Goal: Task Accomplishment & Management: Use online tool/utility

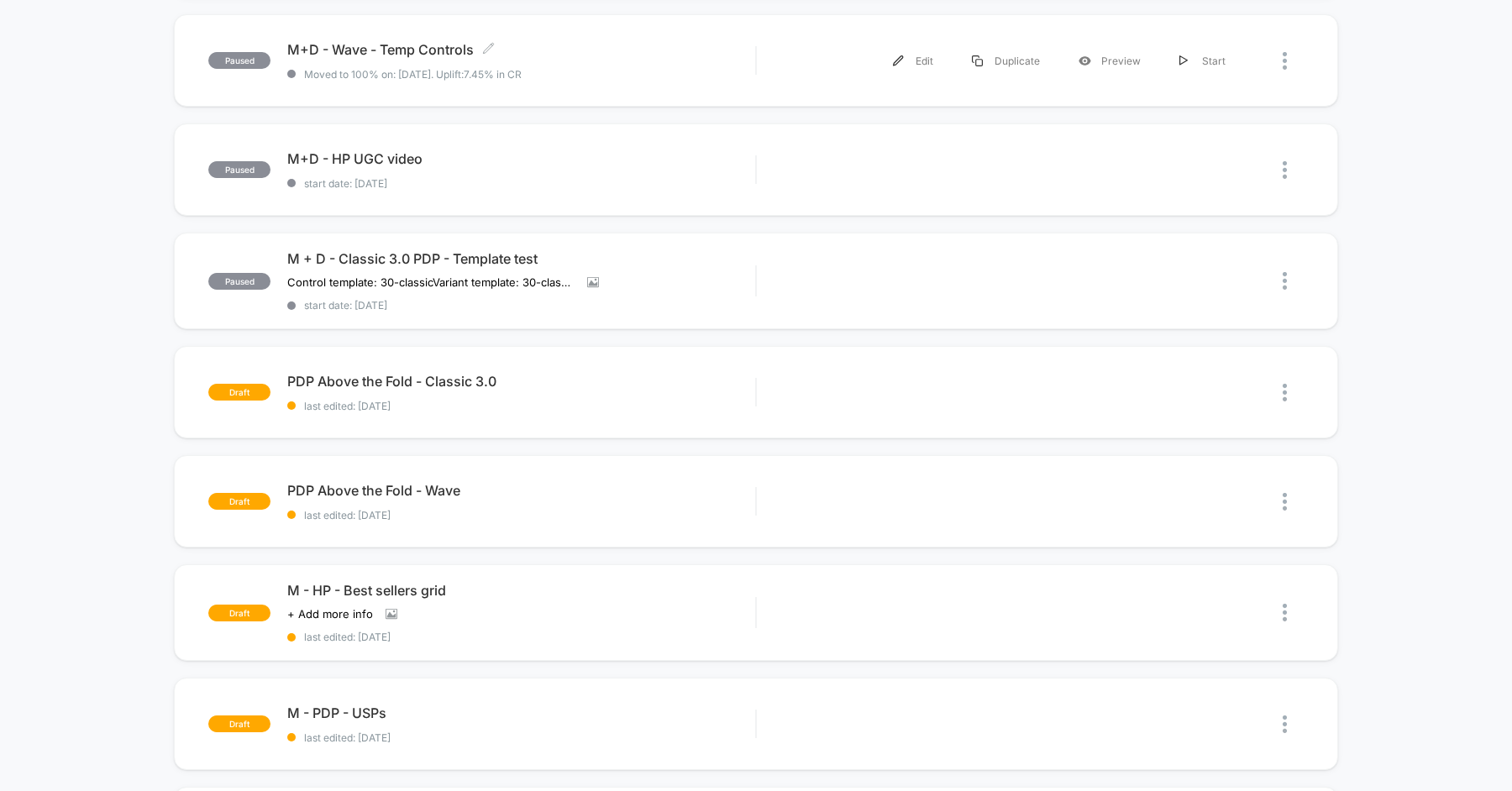
scroll to position [389, 0]
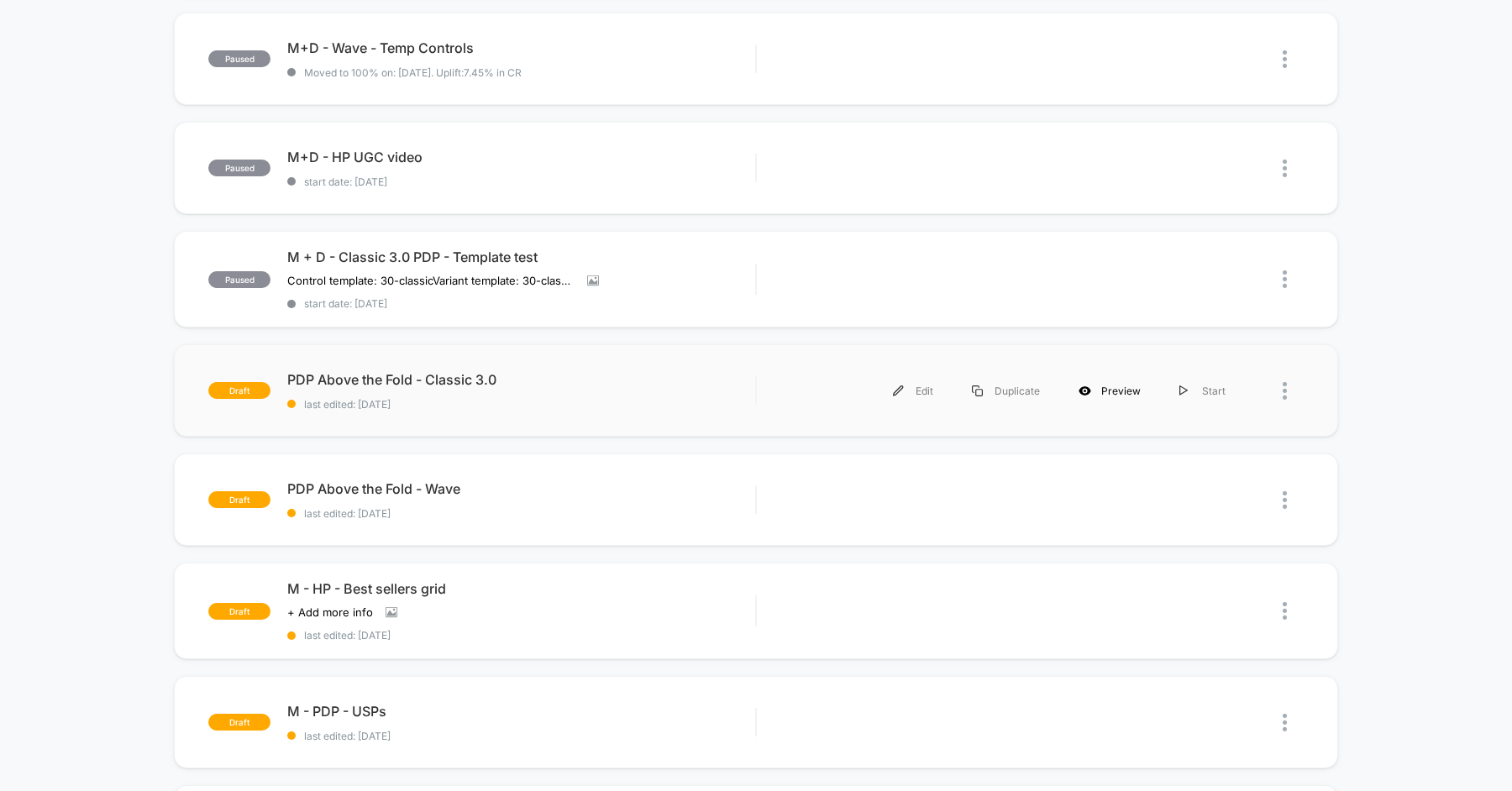
click at [1110, 389] on div "Preview" at bounding box center [1110, 391] width 100 height 38
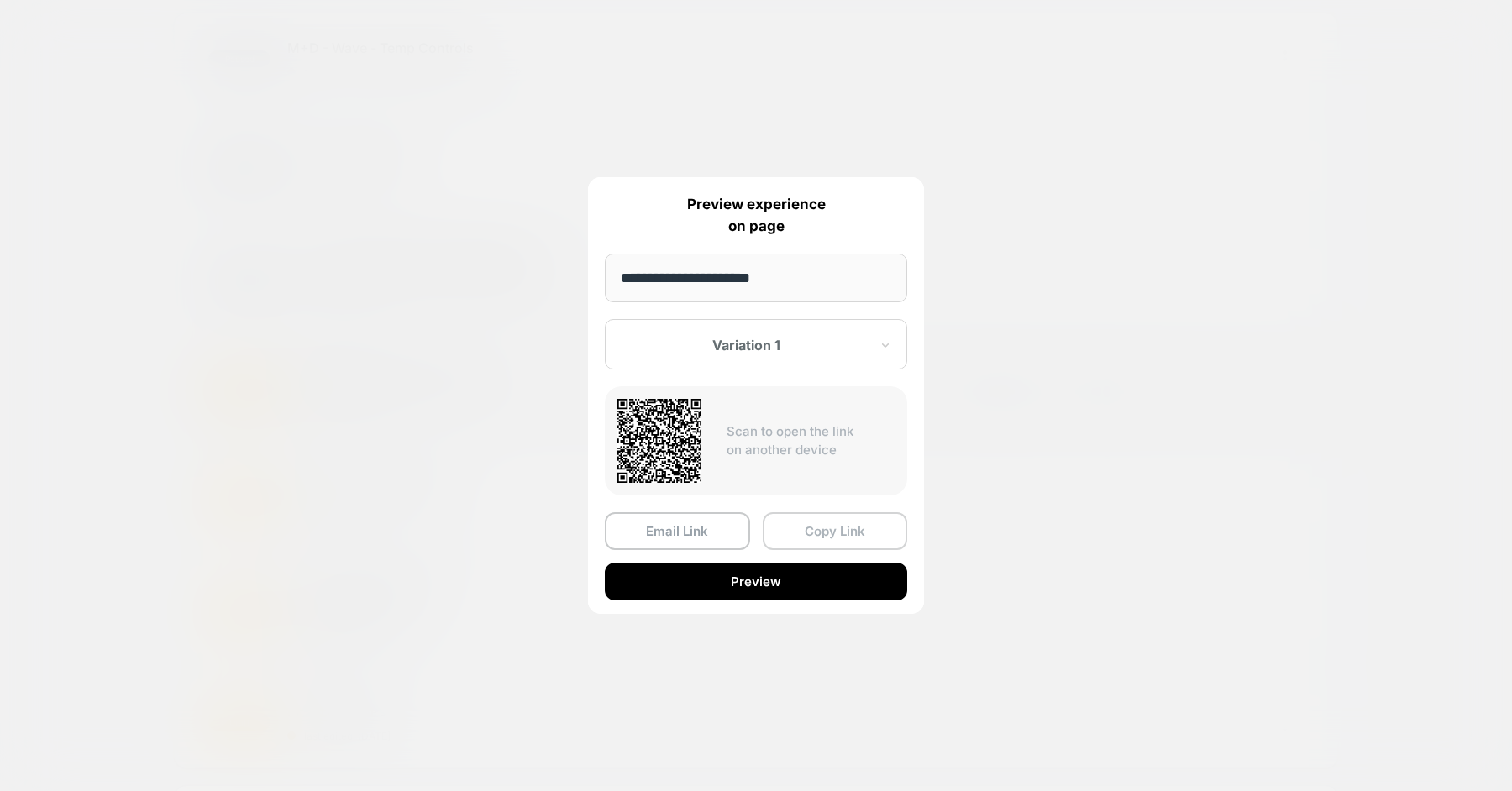
click at [820, 529] on button "Copy Link" at bounding box center [835, 531] width 145 height 38
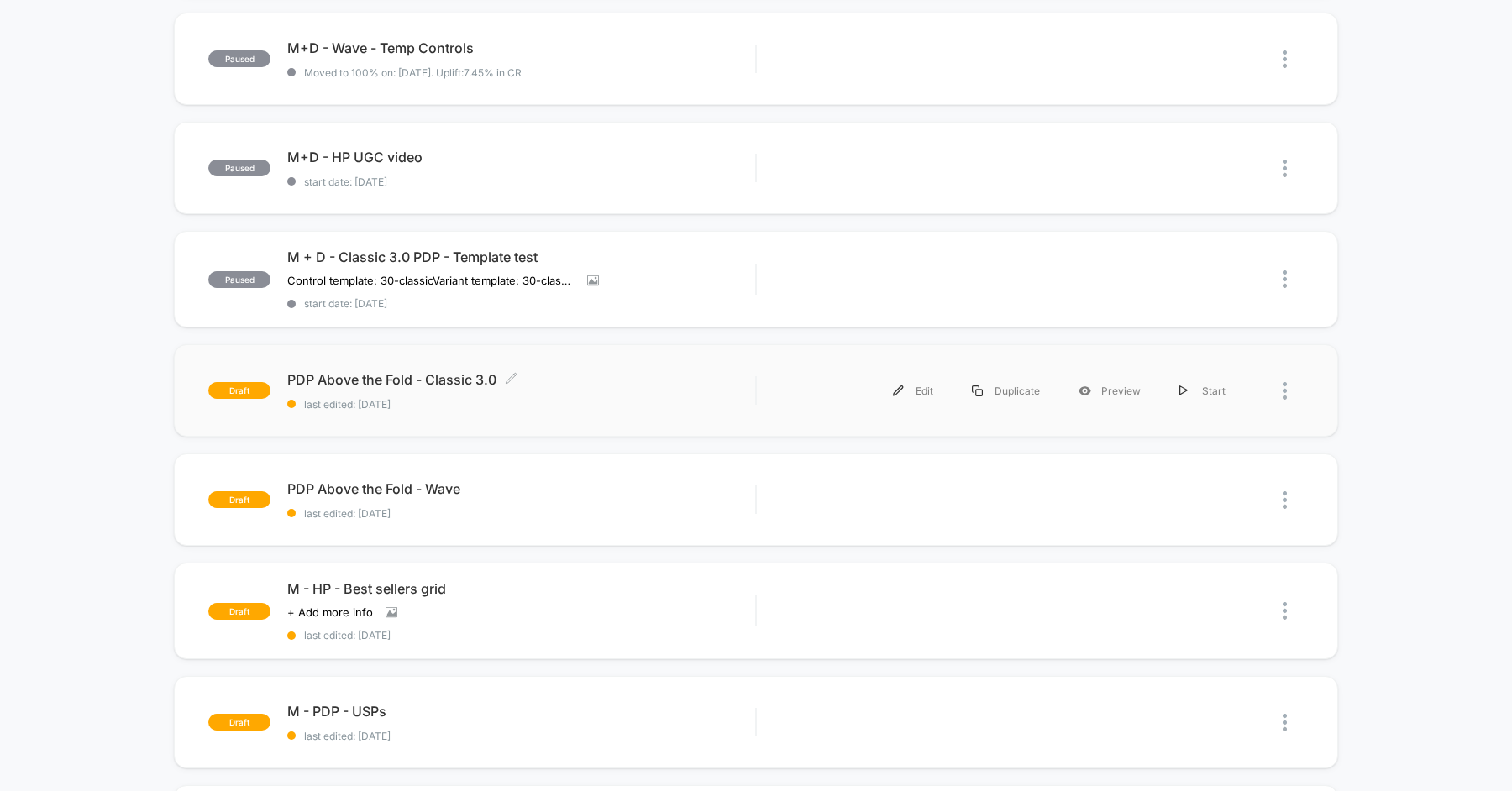
click at [628, 393] on div "PDP Above the Fold - Classic 3.0 Click to edit experience details Click to edit…" at bounding box center [521, 391] width 467 height 40
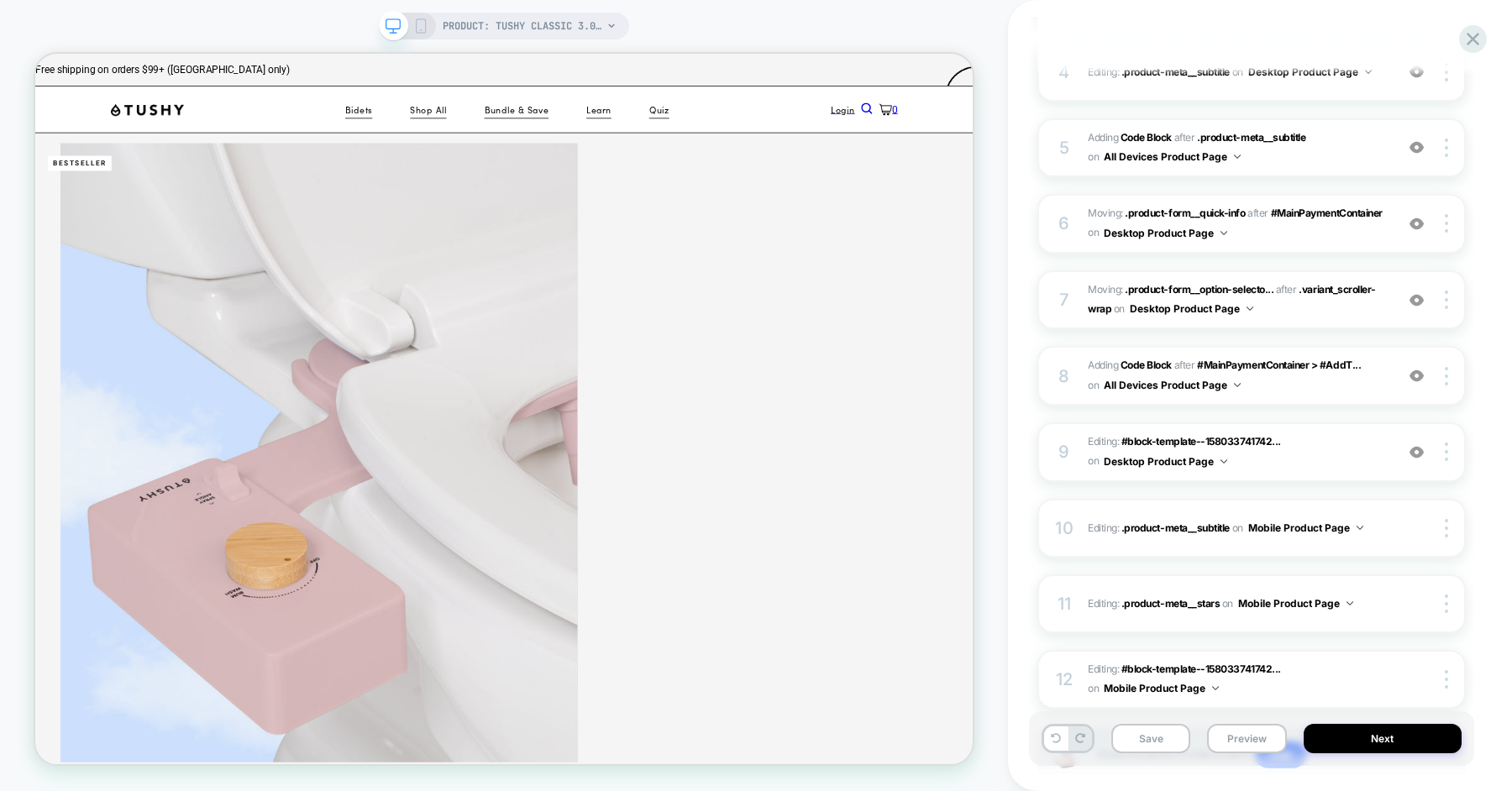
scroll to position [594, 0]
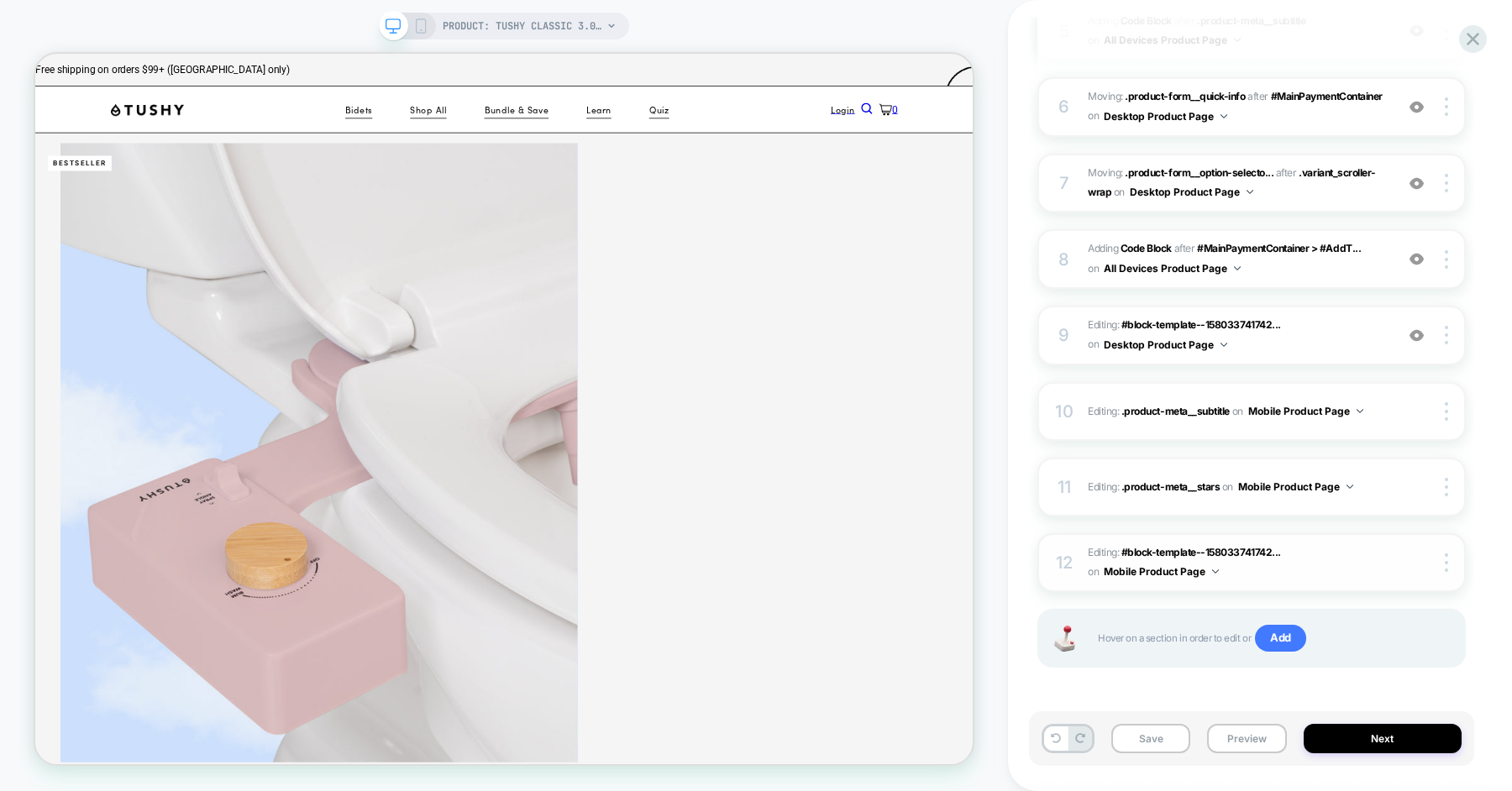
click at [1317, 565] on span "Editing : #block-template--158033741742... #block-template--15803374174250__mai…" at bounding box center [1237, 563] width 298 height 40
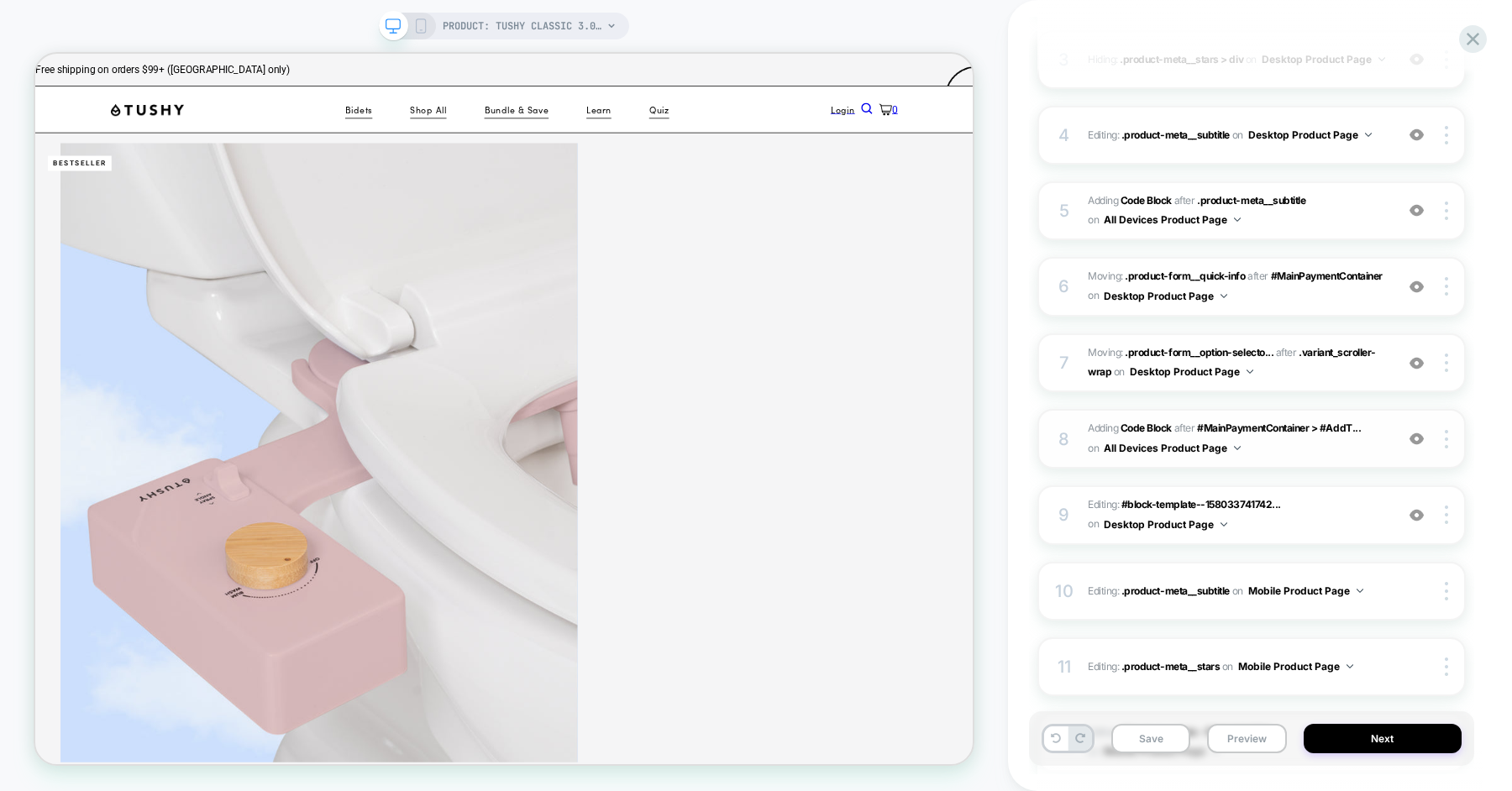
scroll to position [427, 0]
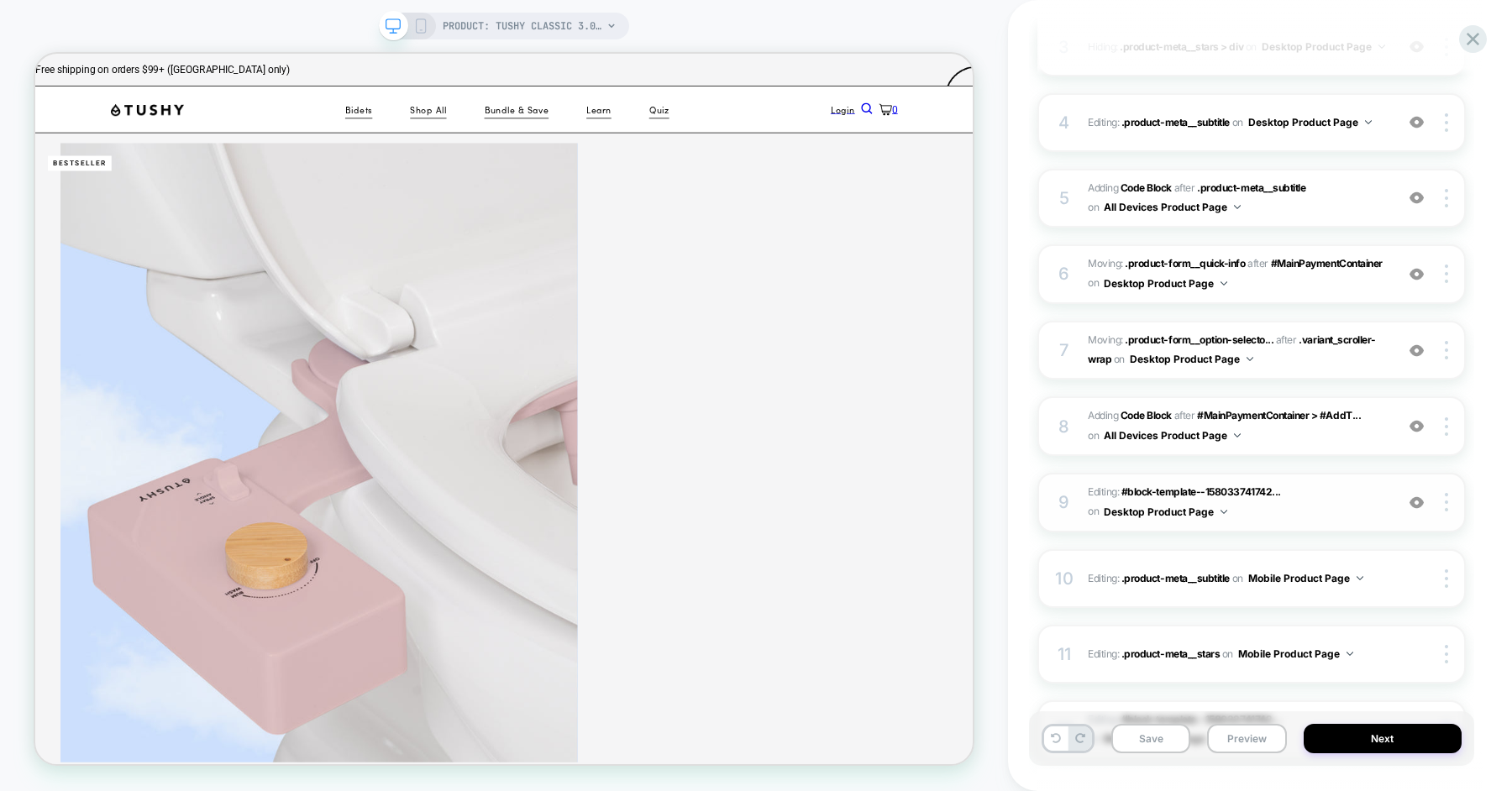
click at [1303, 510] on span "Editing : #block-template--158033741742... #block-template--15803374174250__mai…" at bounding box center [1237, 503] width 298 height 40
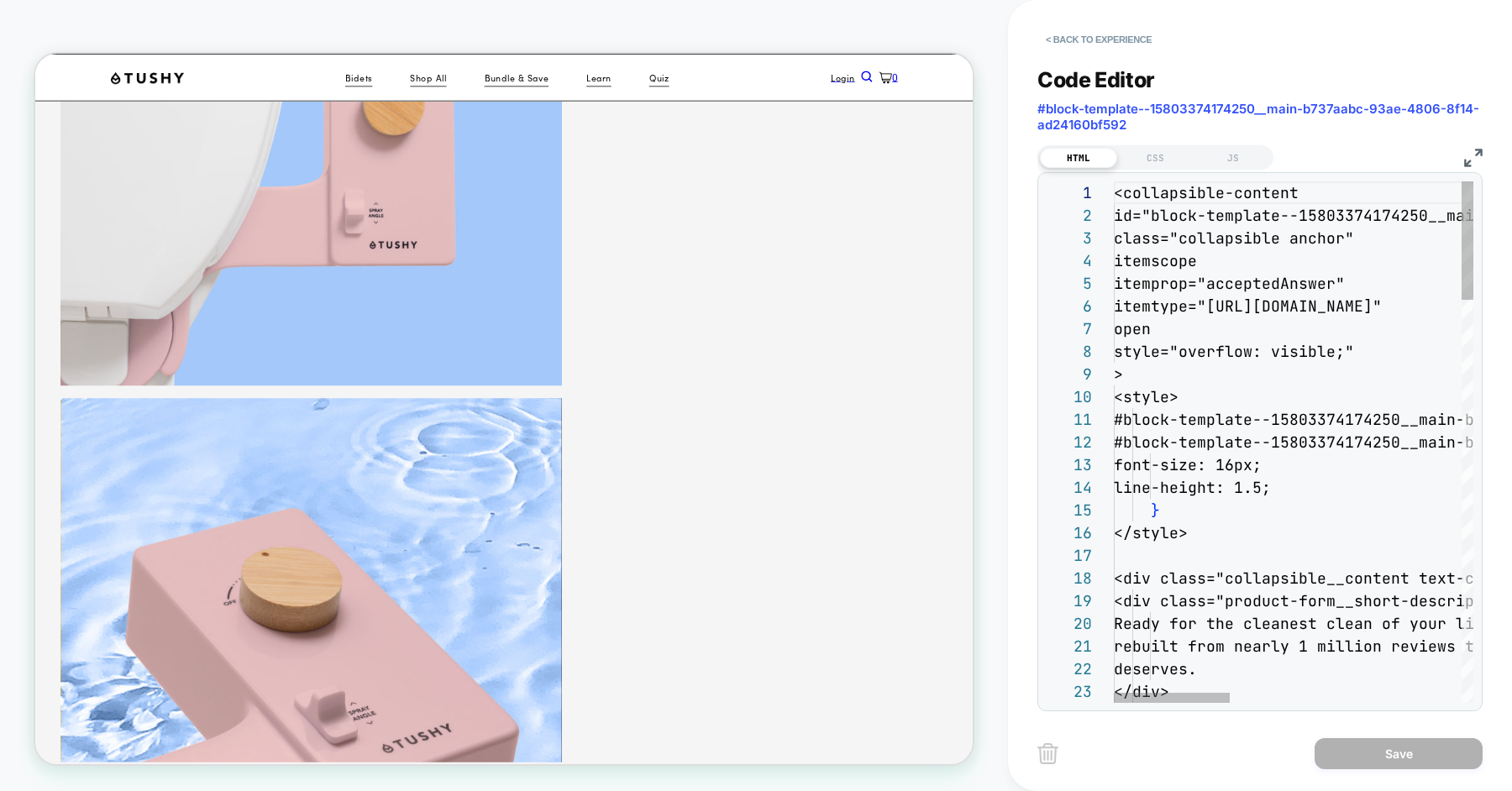
scroll to position [1256, 0]
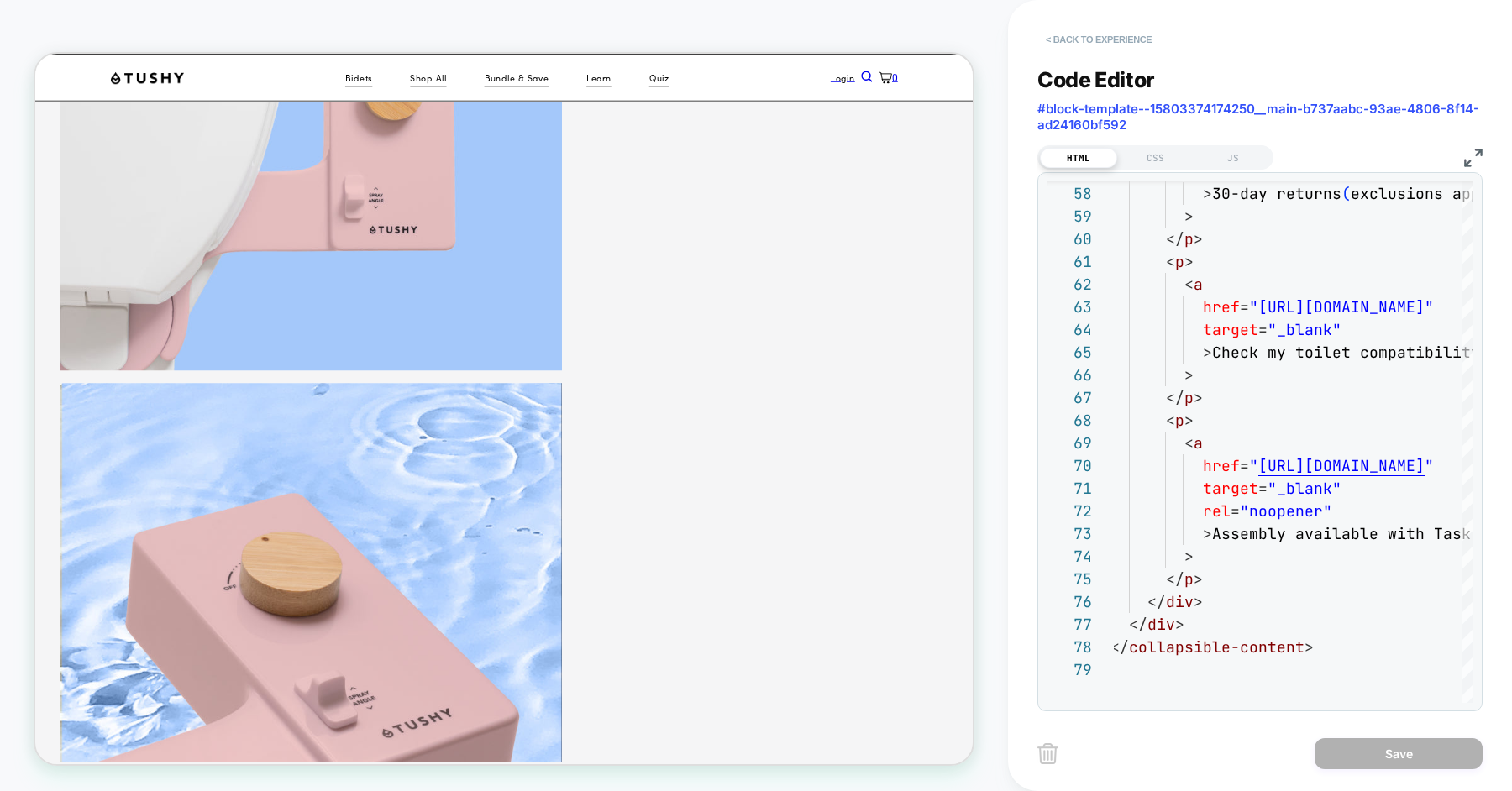
click at [1062, 29] on button "< Back to experience" at bounding box center [1098, 39] width 123 height 27
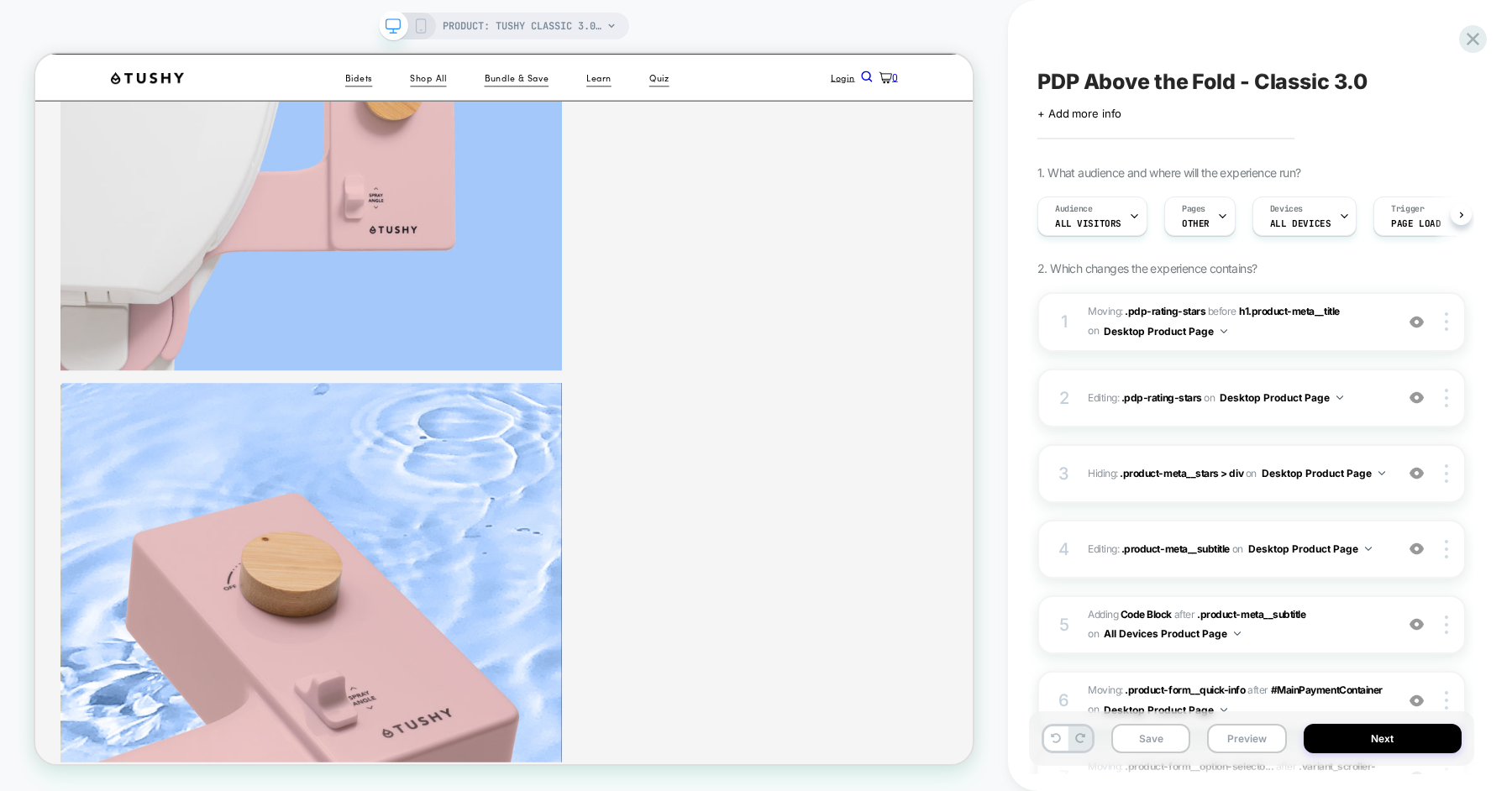
scroll to position [0, 1]
click at [420, 29] on rect at bounding box center [421, 29] width 3 height 1
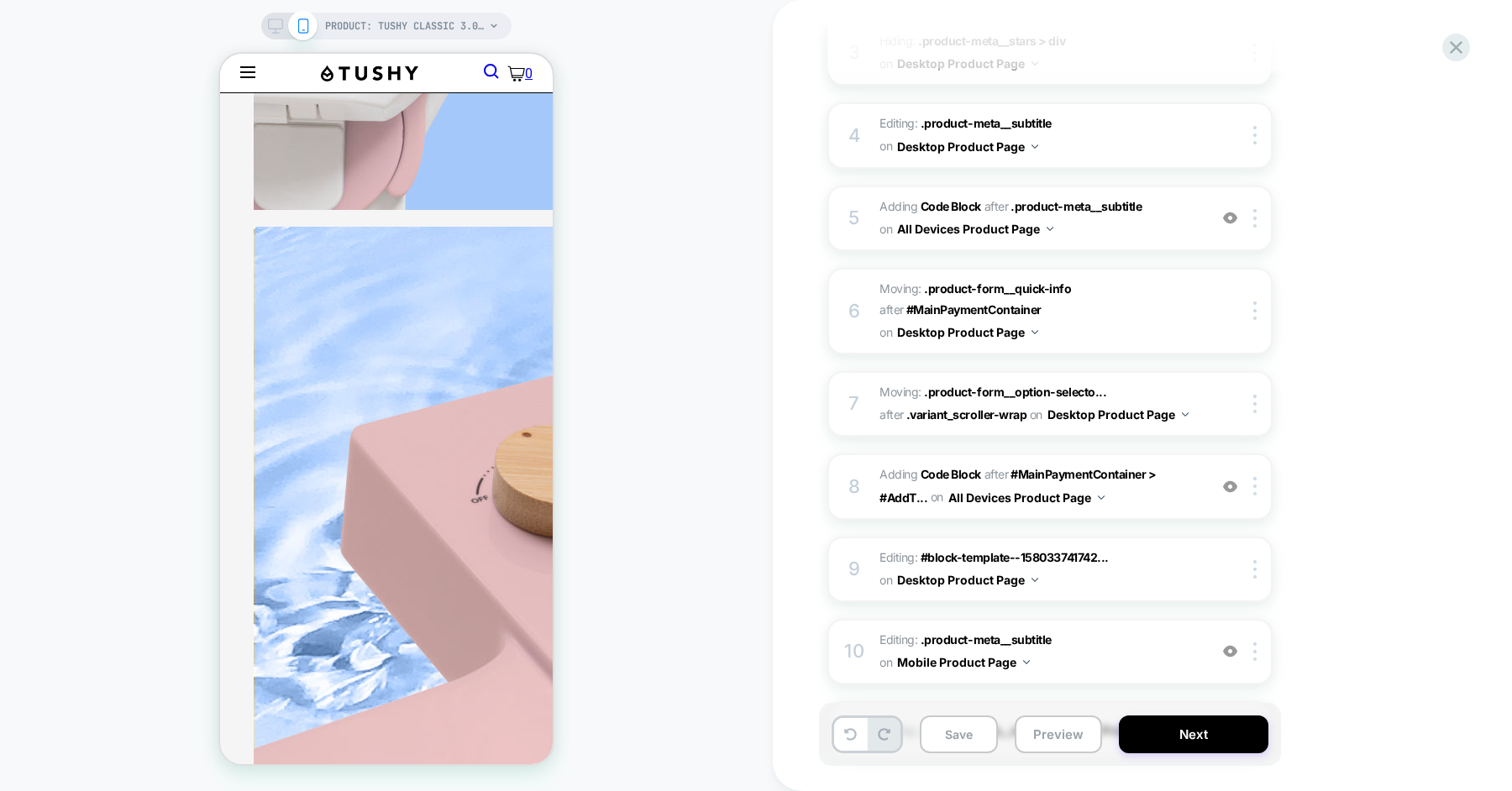
scroll to position [678, 0]
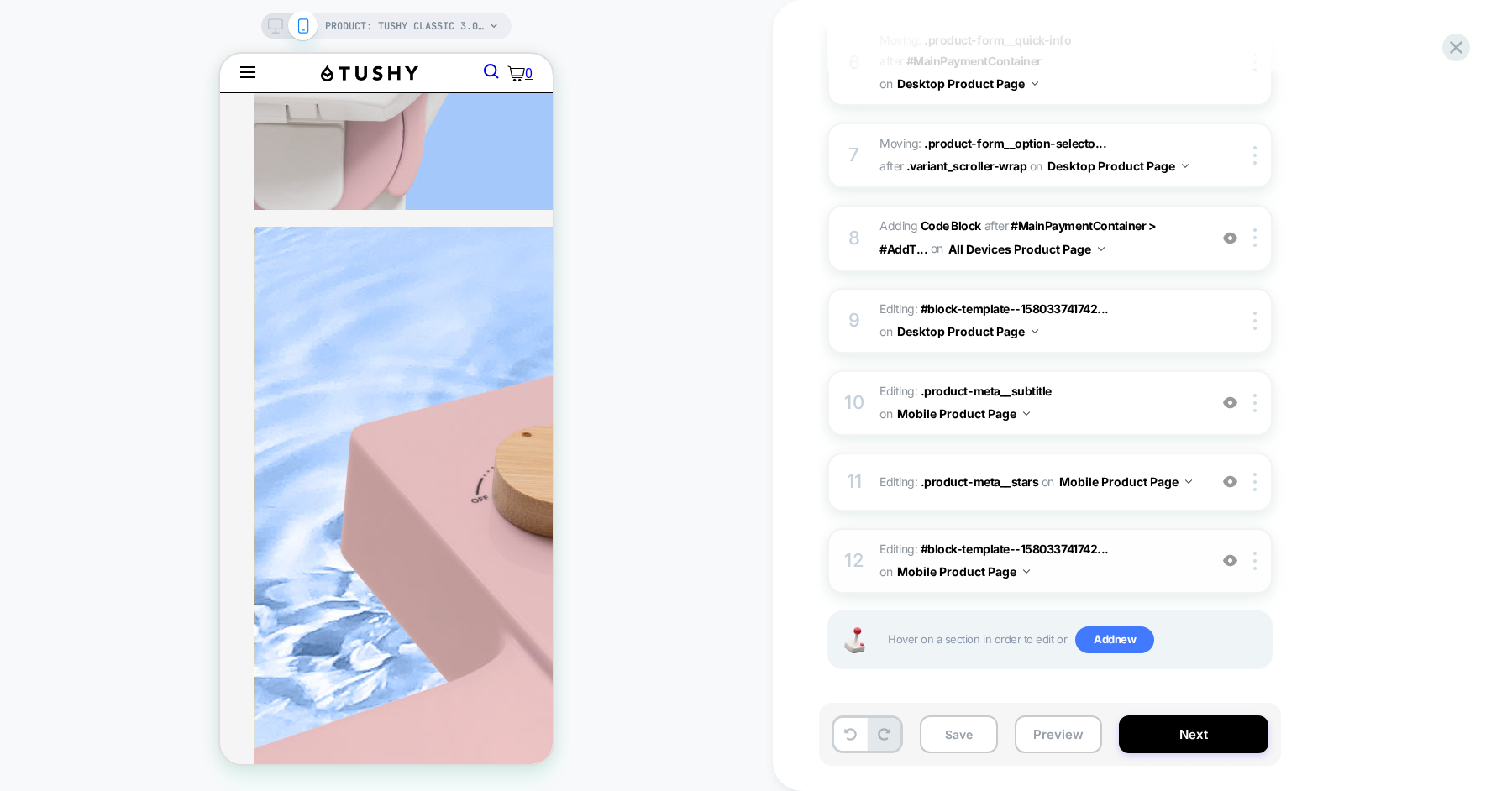
click at [1155, 559] on span "Editing : #block-template--158033741742... #block-template--15803374174250__mai…" at bounding box center [1039, 561] width 320 height 45
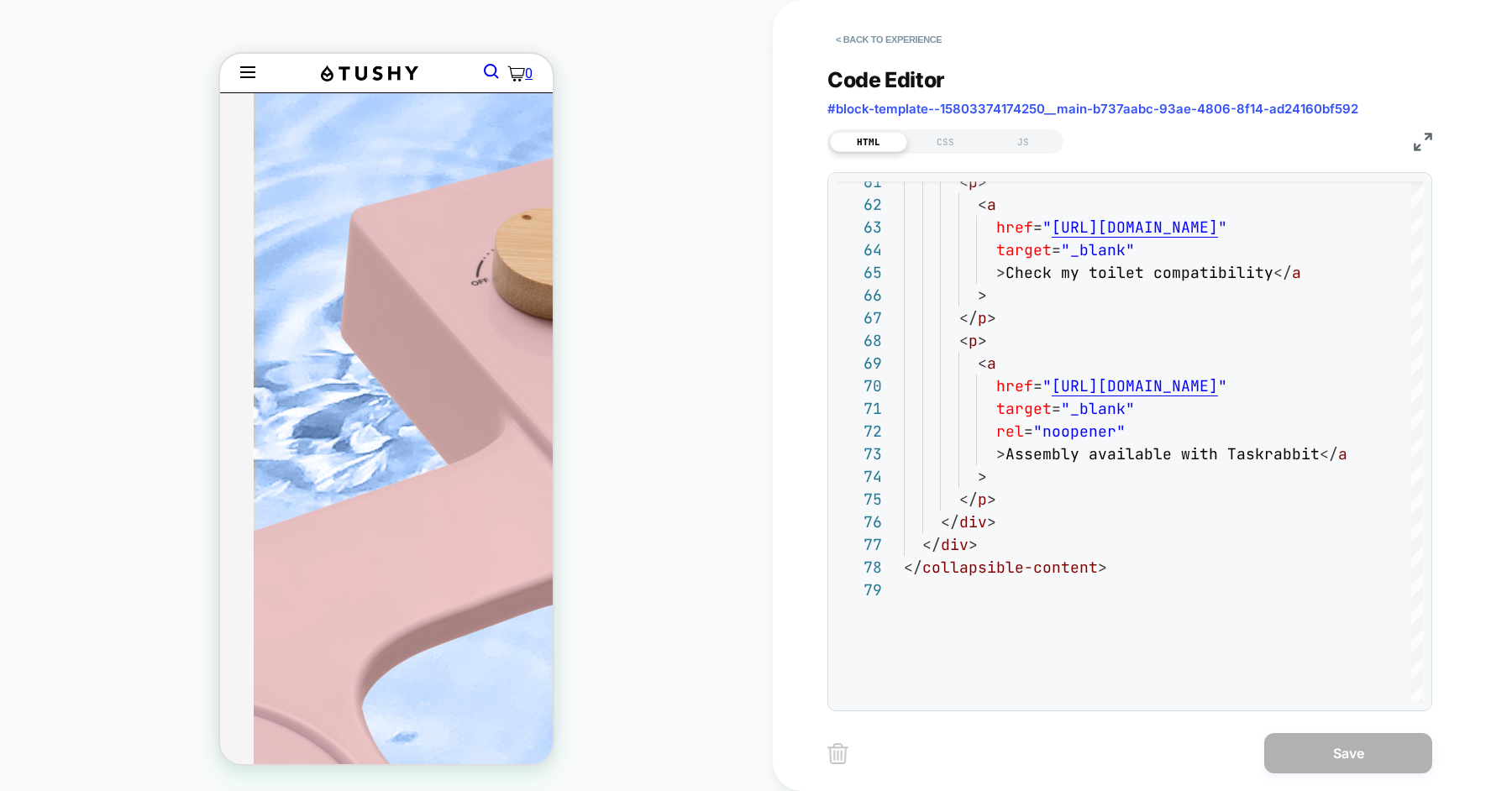
scroll to position [1752, 0]
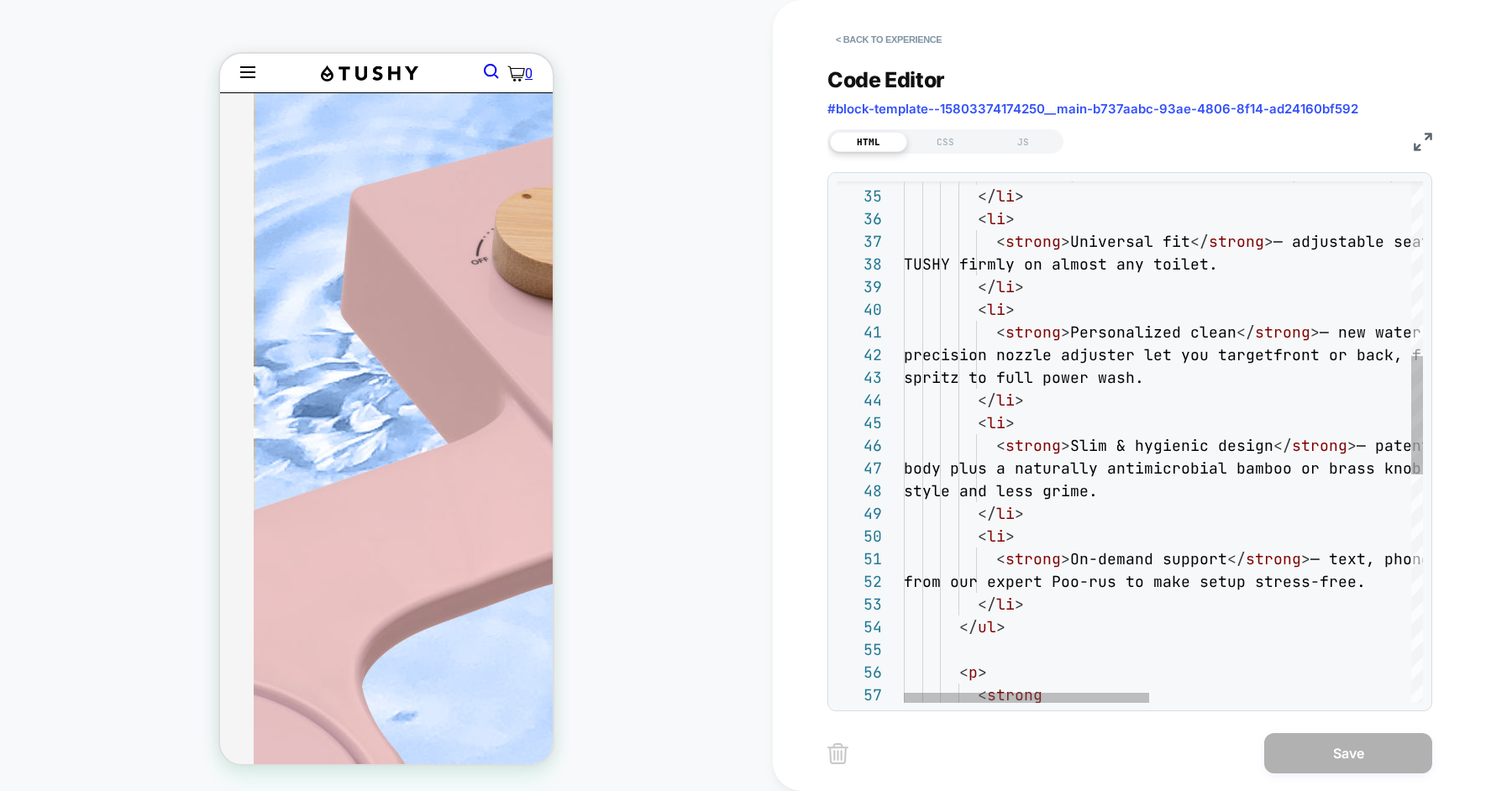
click at [1020, 585] on div "< li > </ li > style and less grime. body plus a naturally antimicrobial bamb o…" at bounding box center [1439, 559] width 1072 height 2290
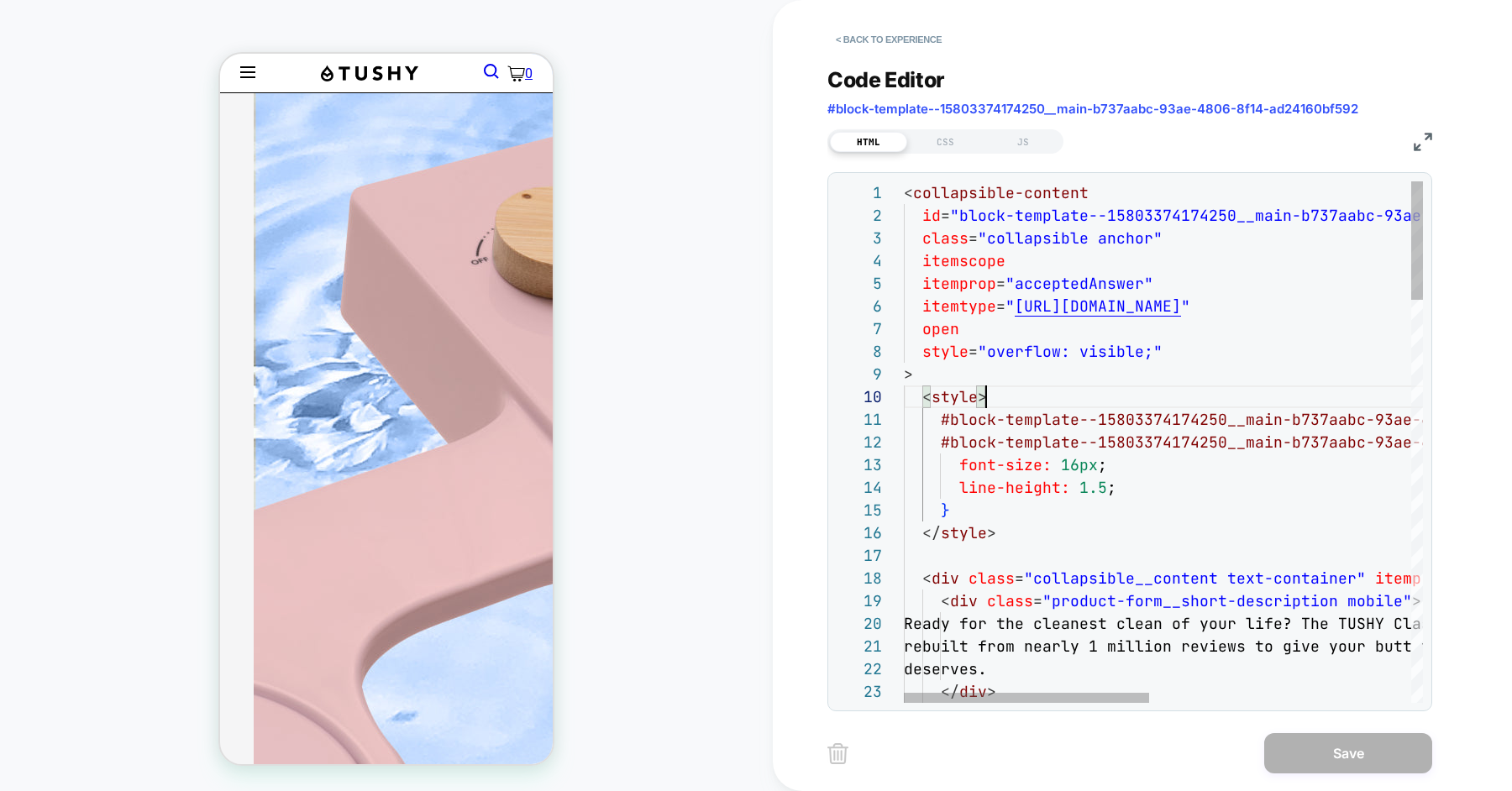
scroll to position [204, 80]
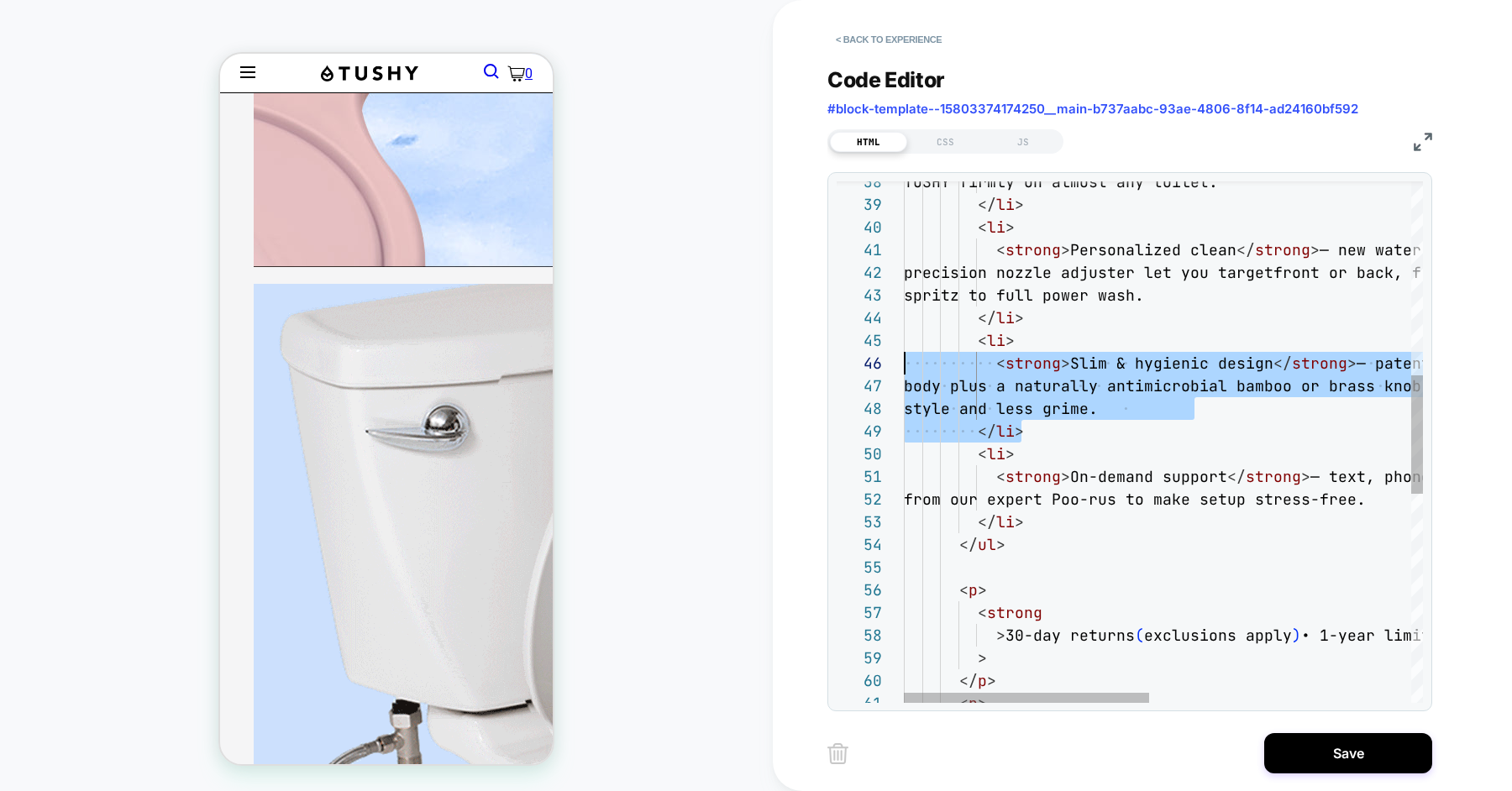
scroll to position [91, 0]
drag, startPoint x: 1038, startPoint y: 433, endPoint x: 872, endPoint y: 339, distance: 190.8
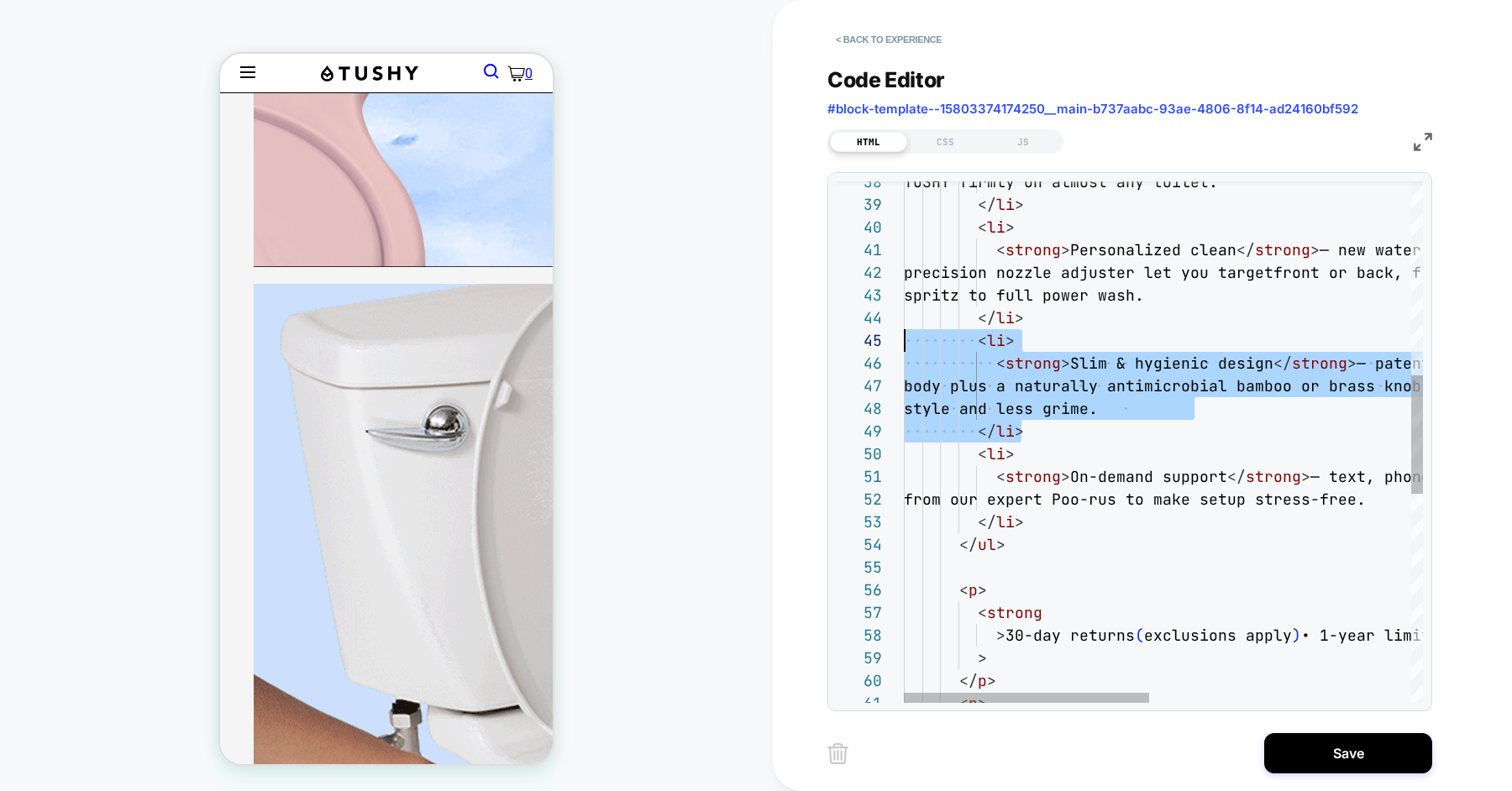
click at [904, 339] on div "</ p > < p > > > 30-day returns ( exclusions apply ) • 1-year limited warranty …" at bounding box center [1439, 477] width 1072 height 2290
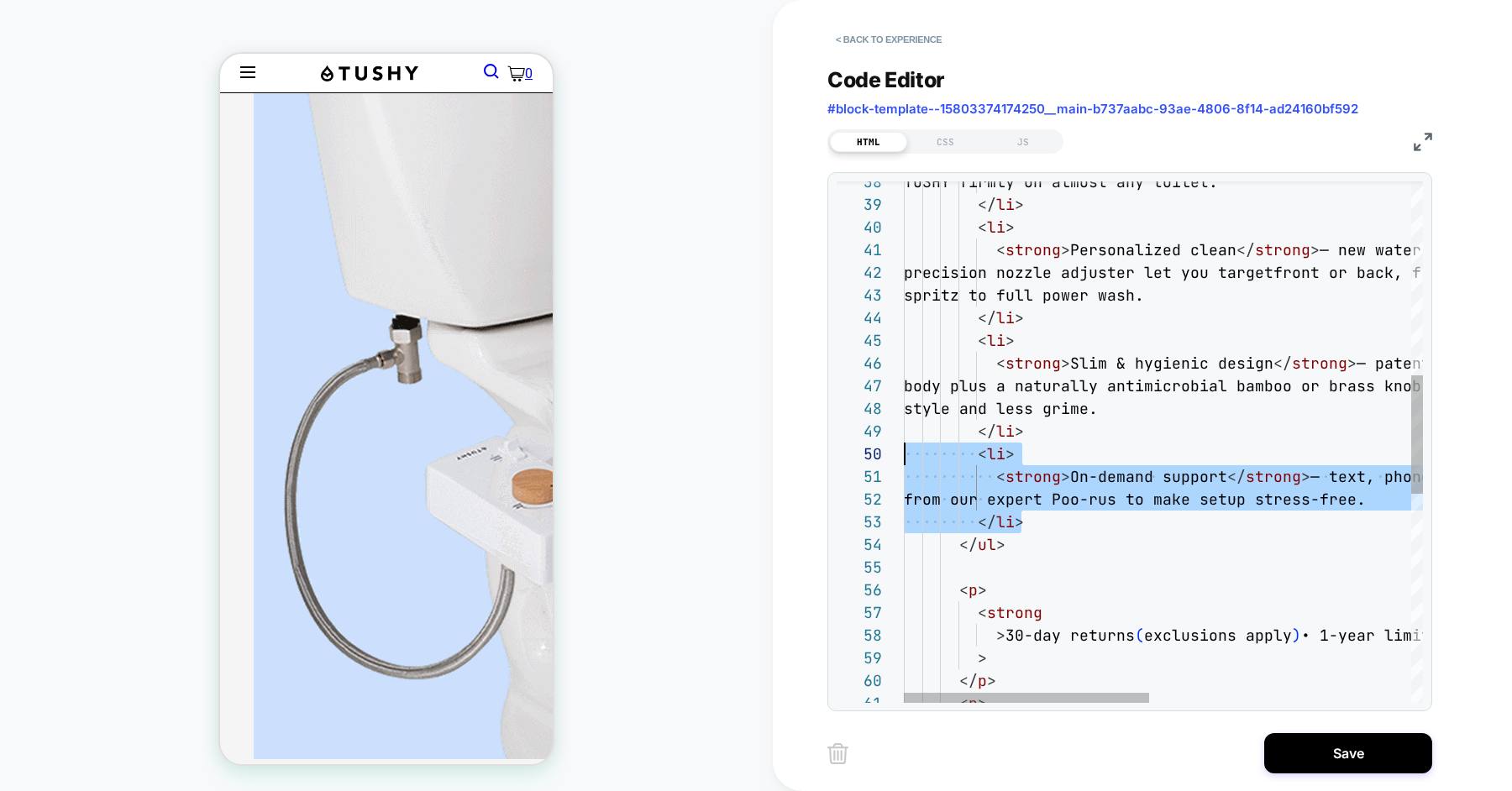
scroll to position [204, 0]
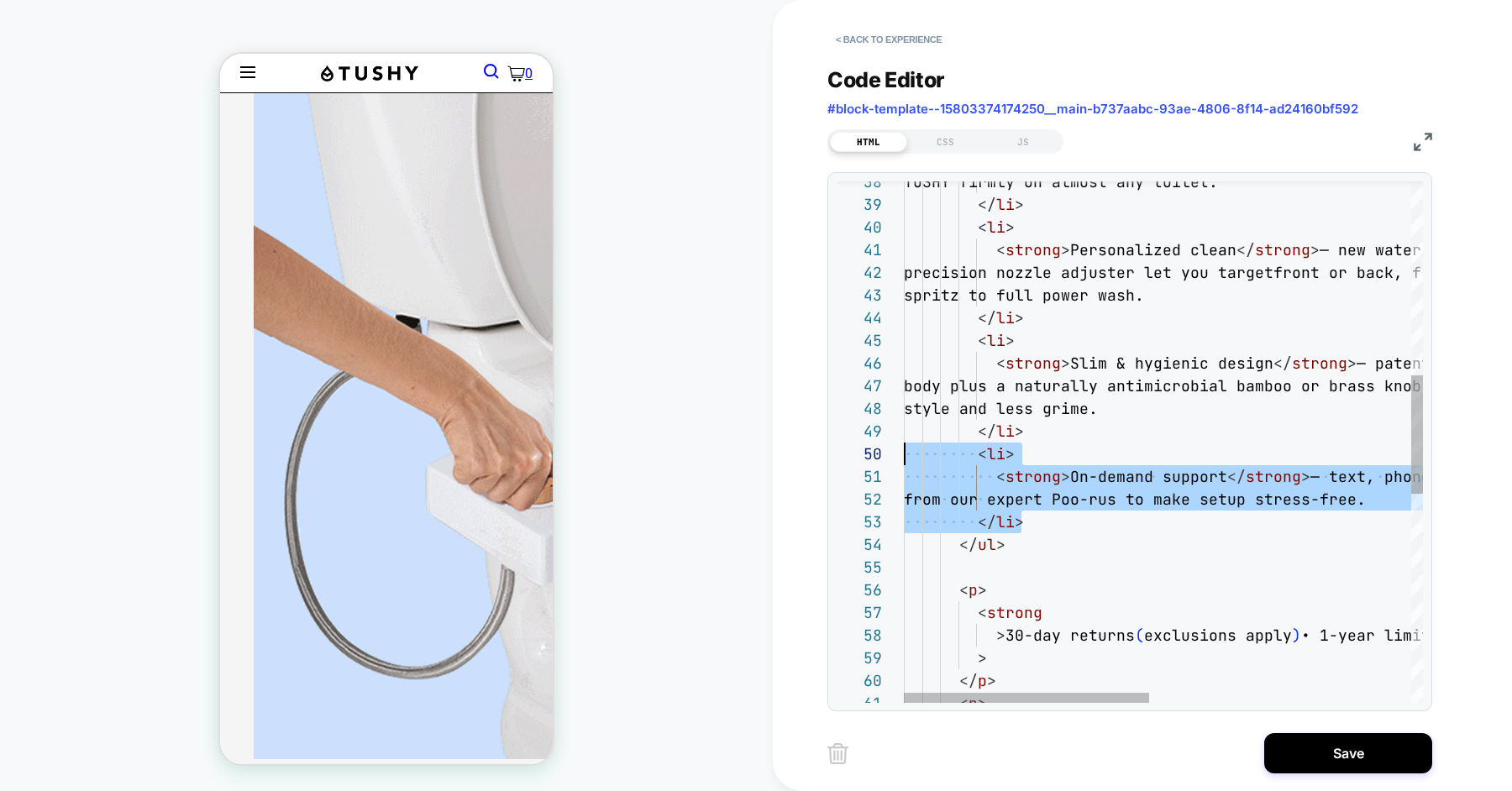
drag, startPoint x: 1034, startPoint y: 521, endPoint x: 835, endPoint y: 455, distance: 209.7
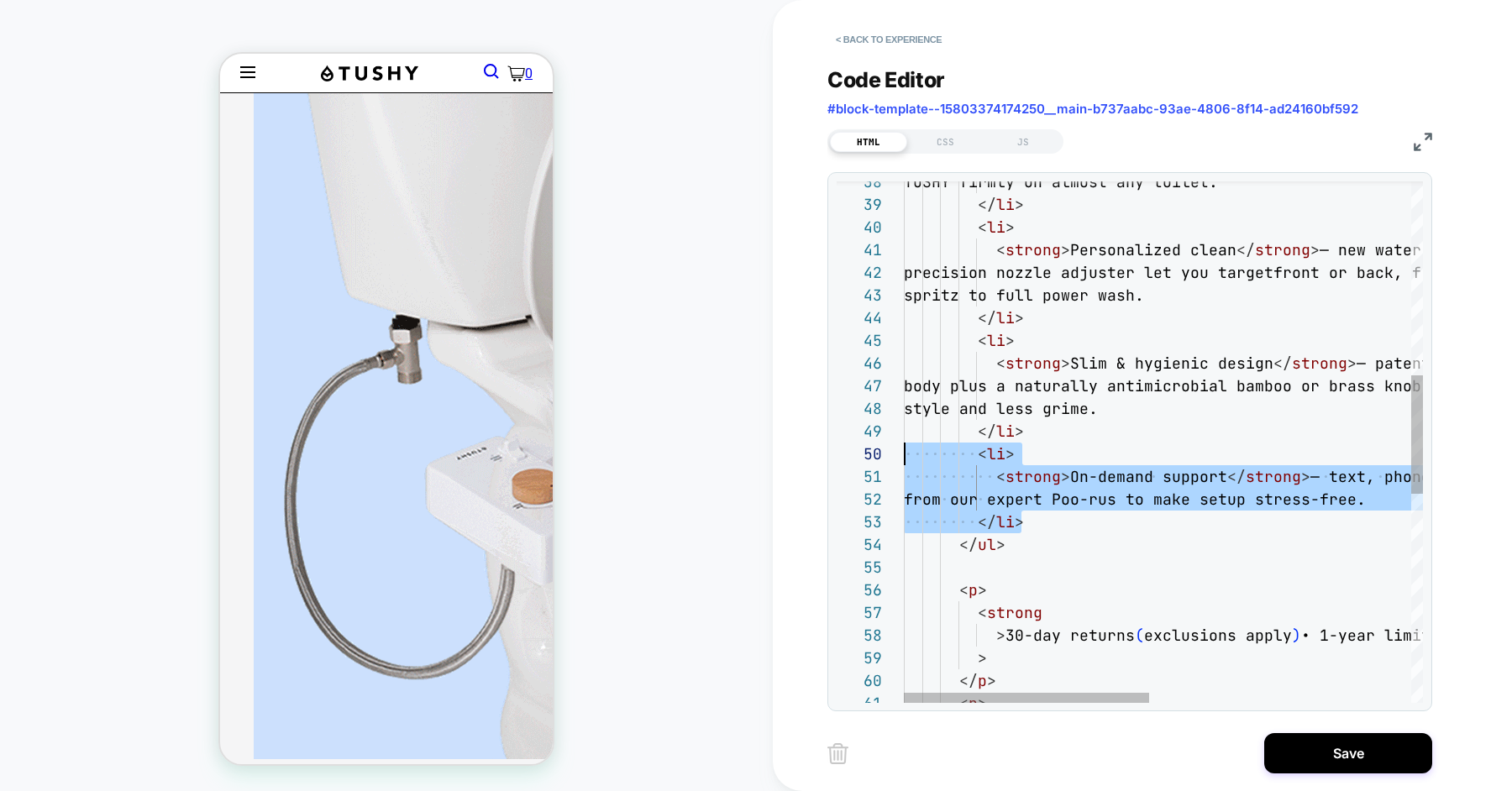
click at [904, 455] on div "< p > </ ul > </ li > from our expert Poo-rus to make setup st ress-free. < li …" at bounding box center [1439, 477] width 1072 height 2290
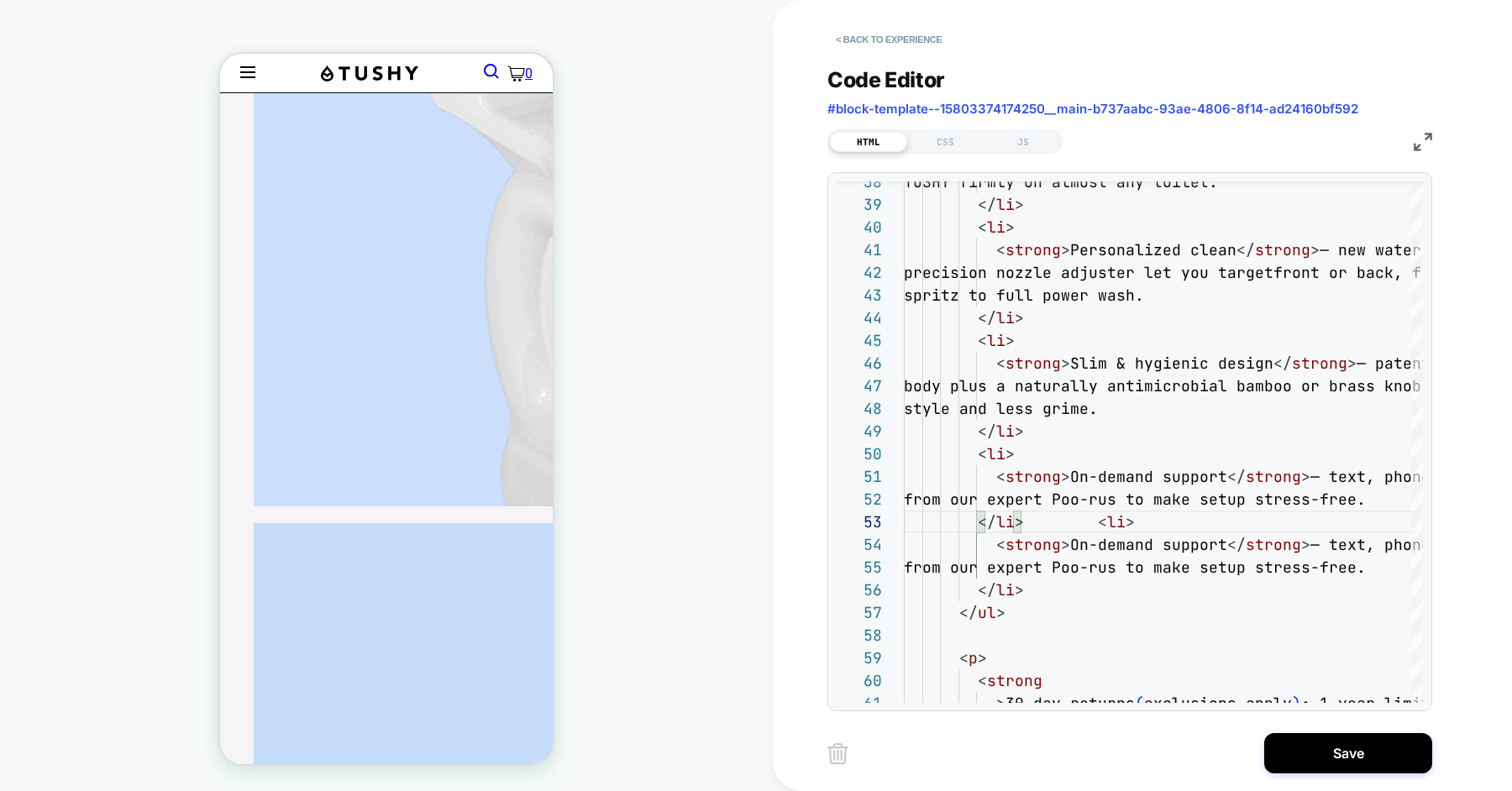
scroll to position [2974, 0]
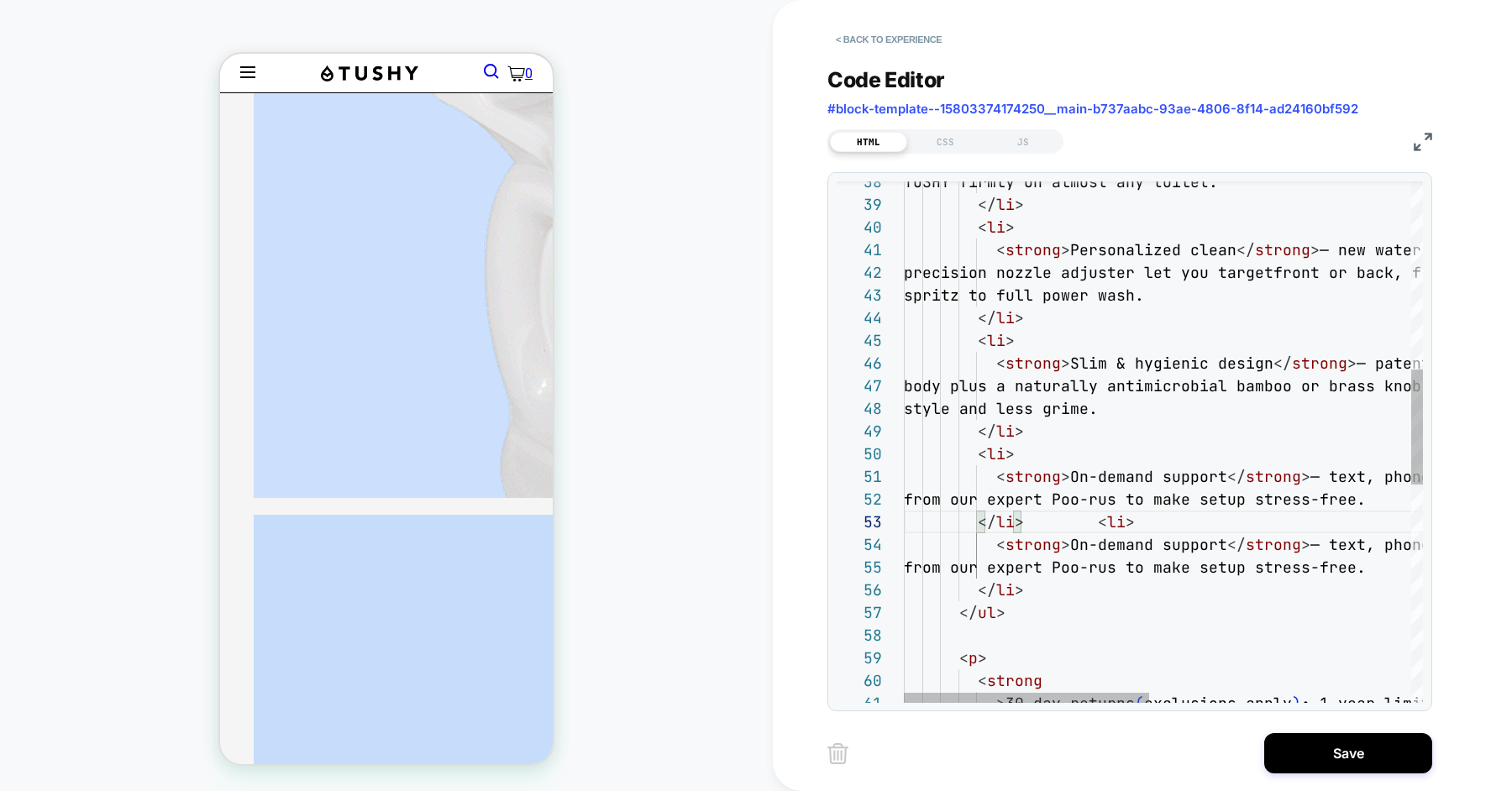
click at [1037, 588] on div "< p > </ ul > </ li > from our expert Poo-rus to make setup st ress-free. < li …" at bounding box center [1439, 511] width 1072 height 2358
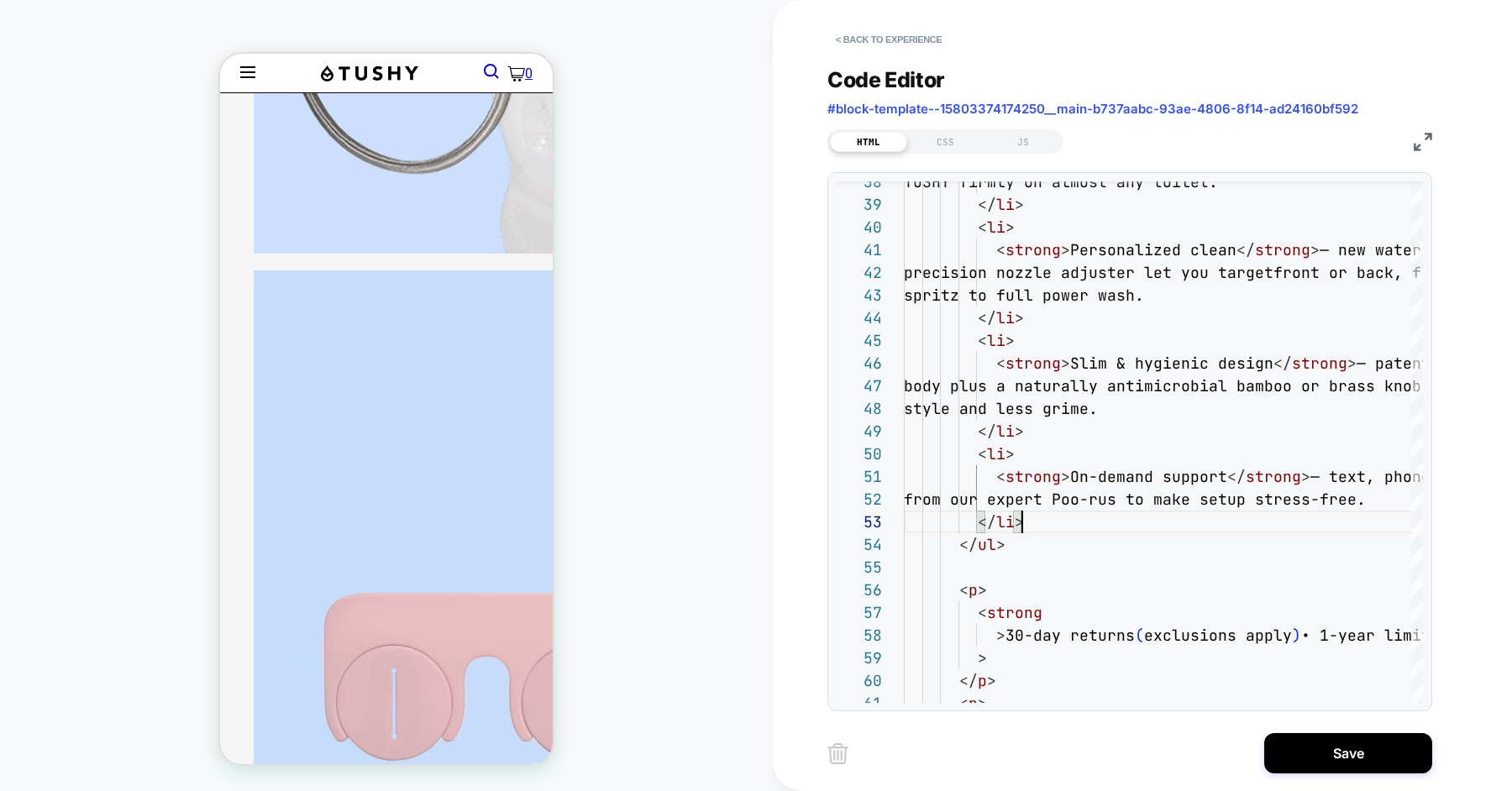
scroll to position [3220, 0]
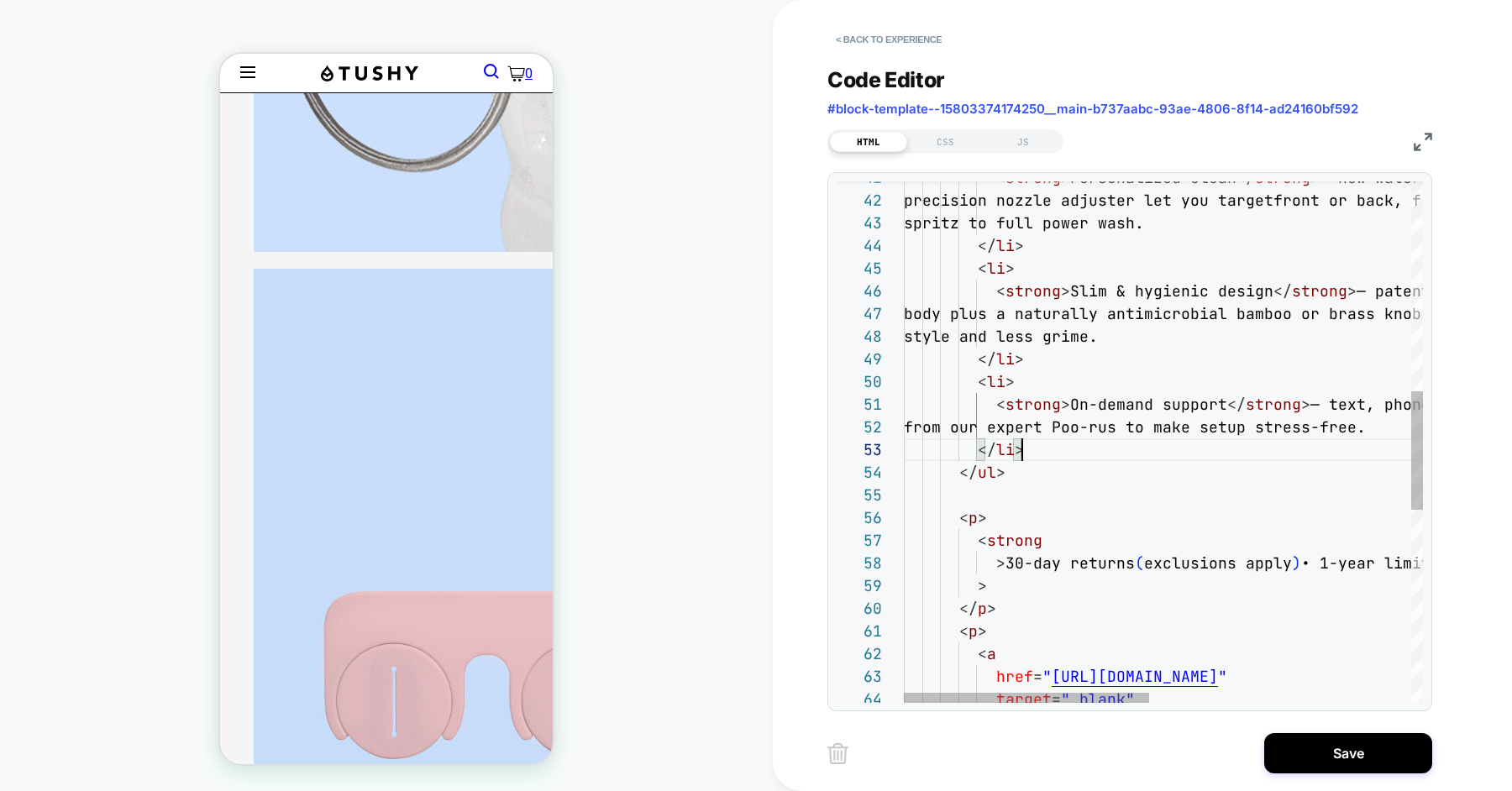
type textarea "**********"
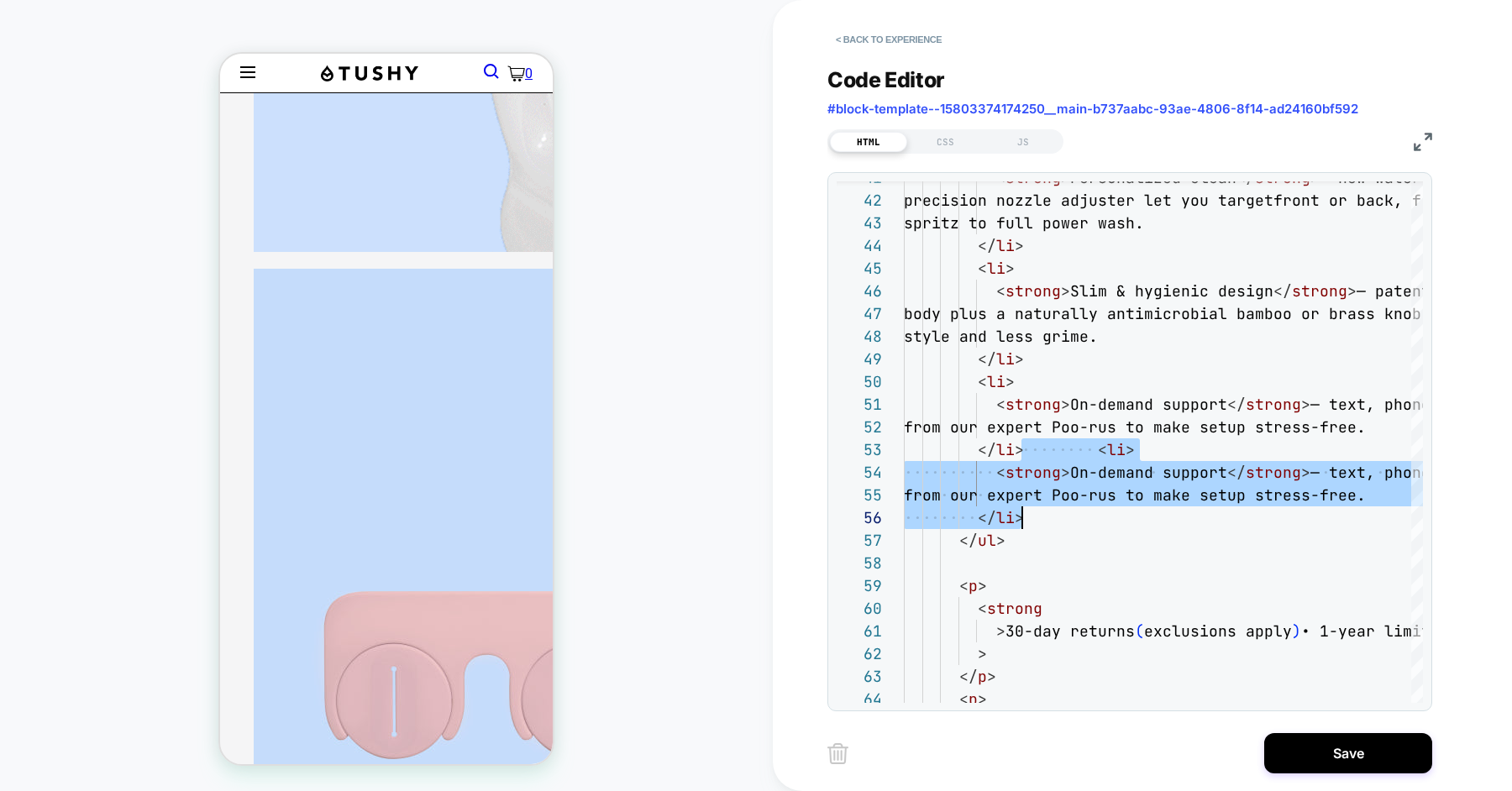
scroll to position [3412, 0]
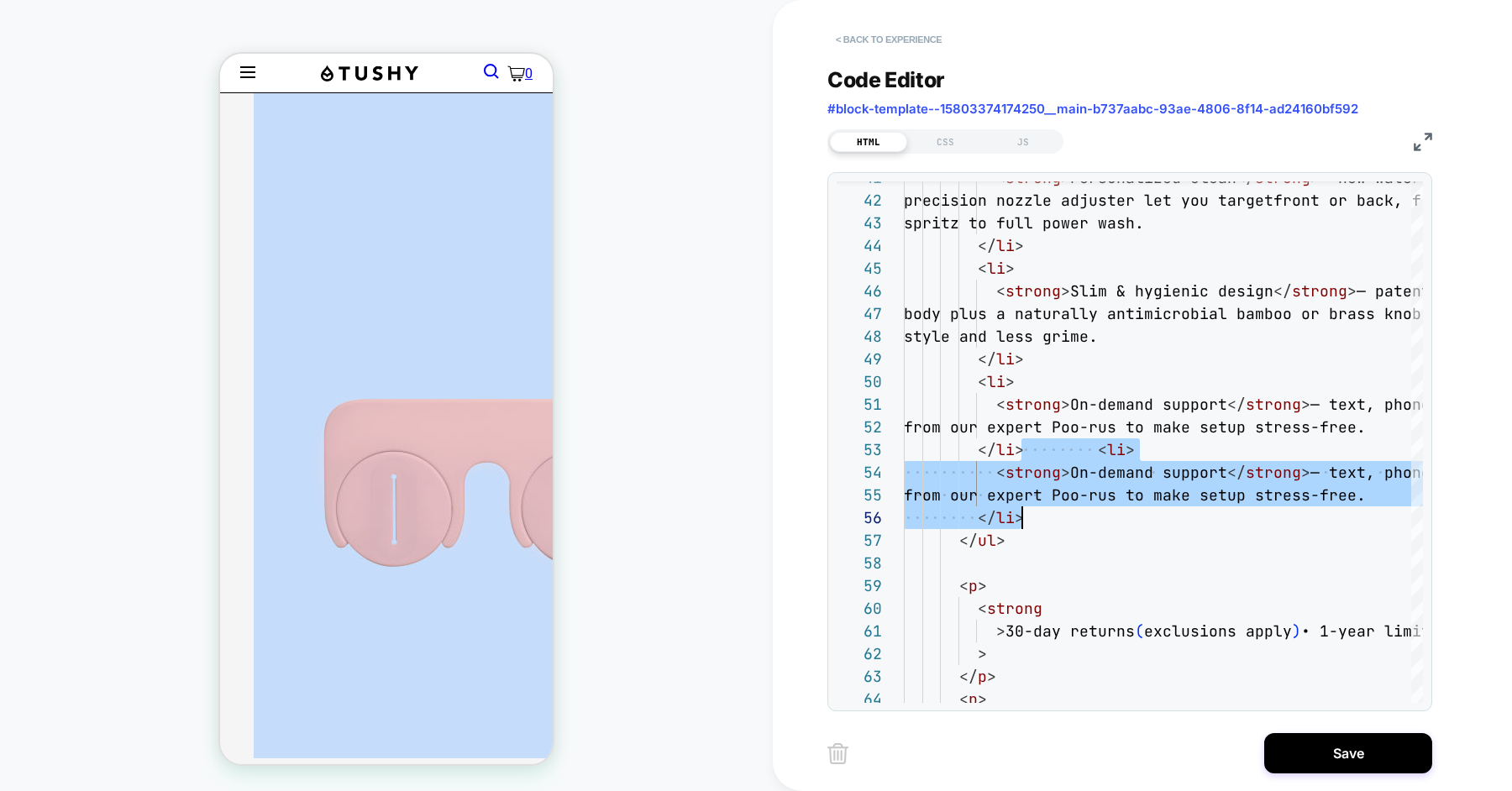
click at [923, 38] on button "< Back to experience" at bounding box center [889, 39] width 123 height 27
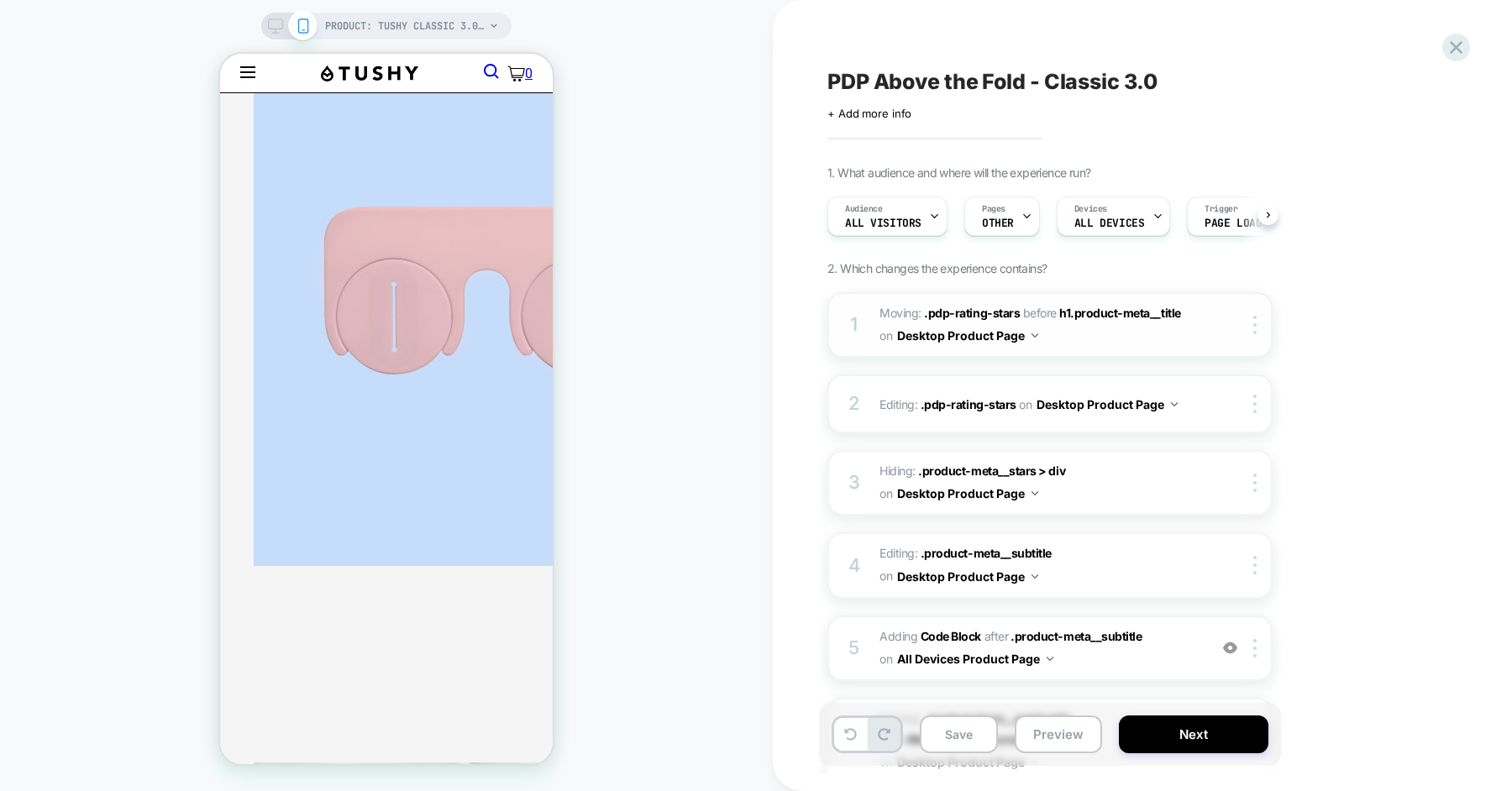
scroll to position [0, 1]
click at [1463, 46] on icon at bounding box center [1456, 48] width 23 height 23
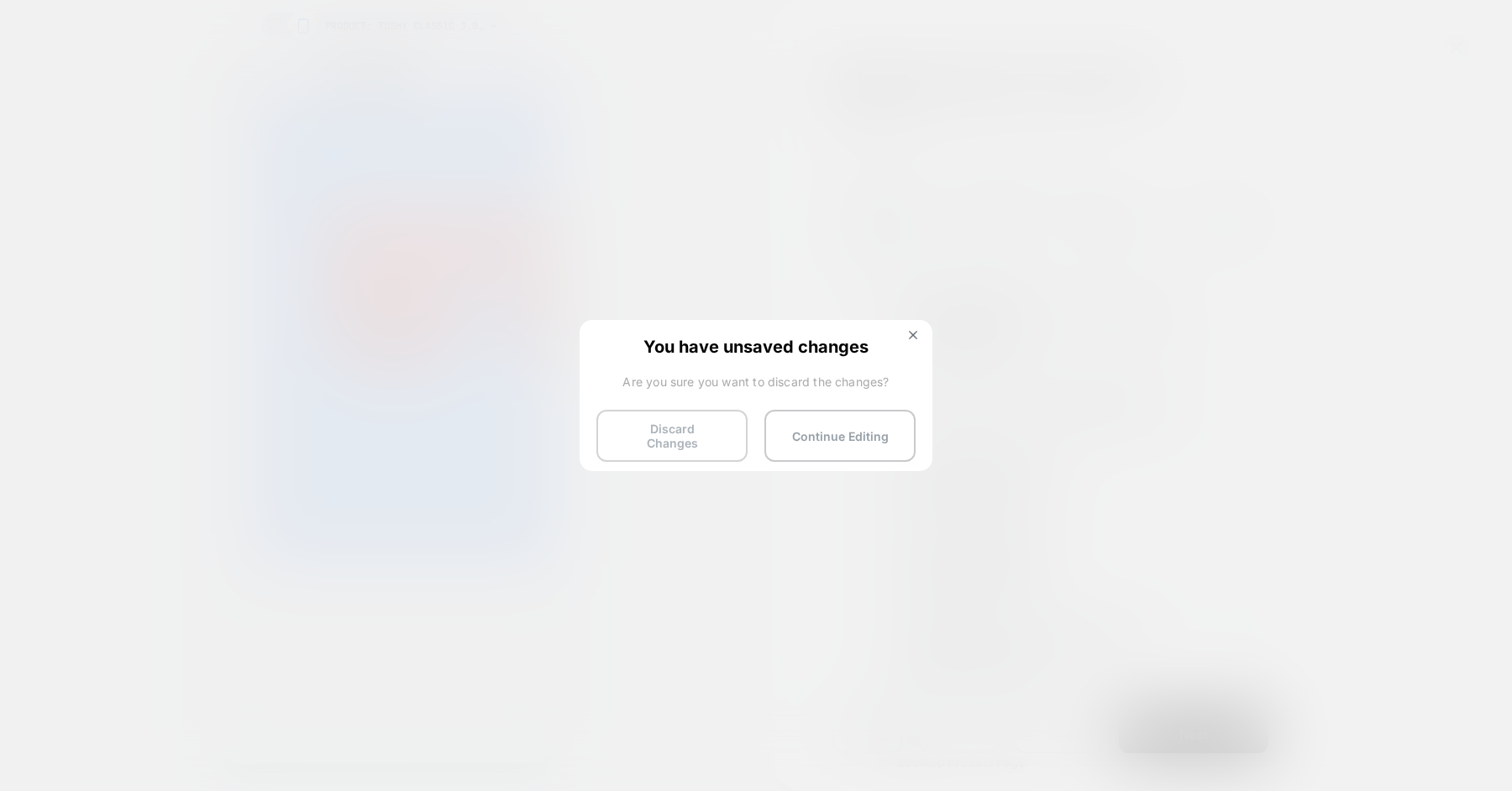
click at [700, 438] on button "Discard Changes" at bounding box center [672, 436] width 151 height 52
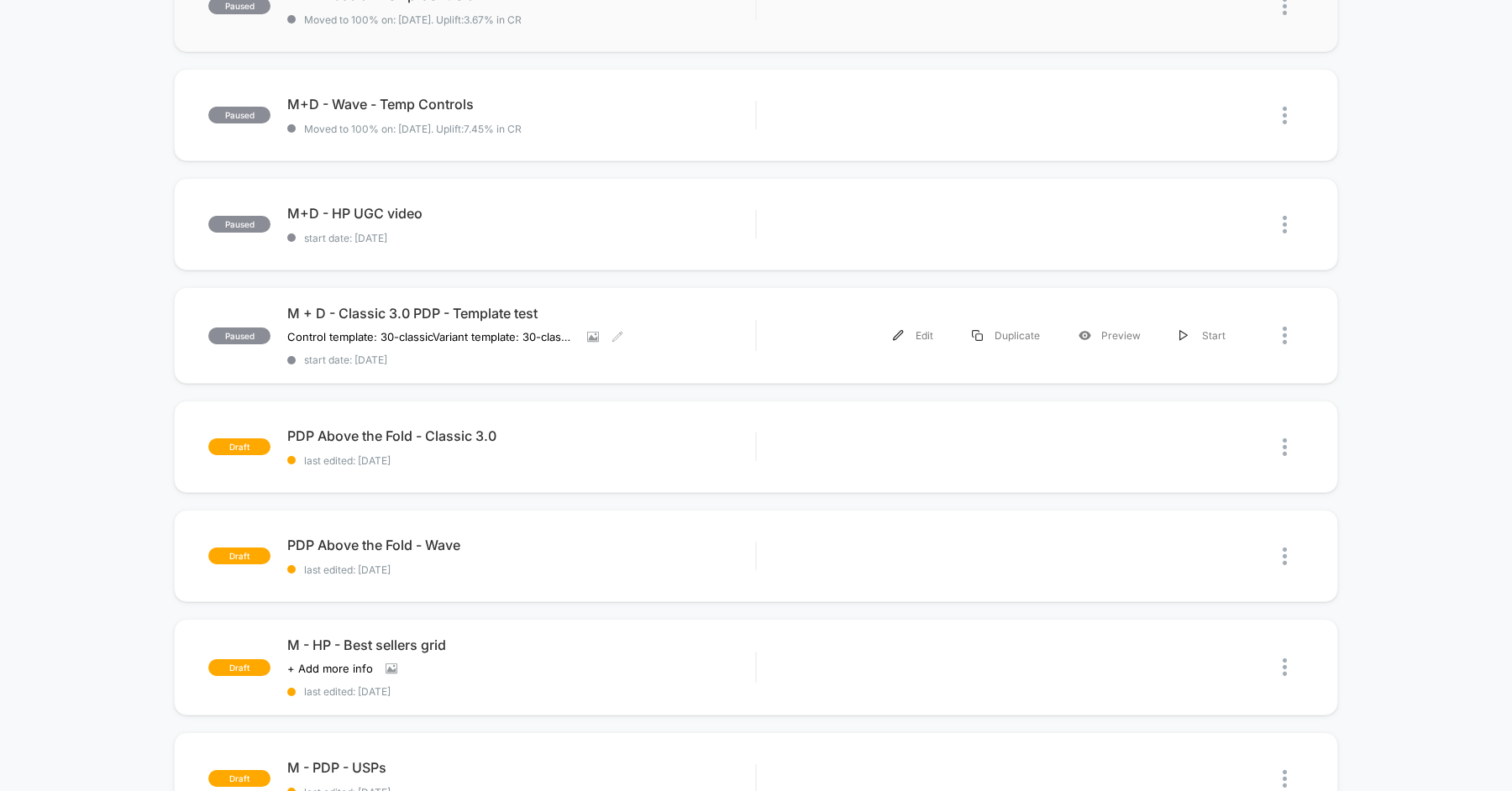
scroll to position [406, 0]
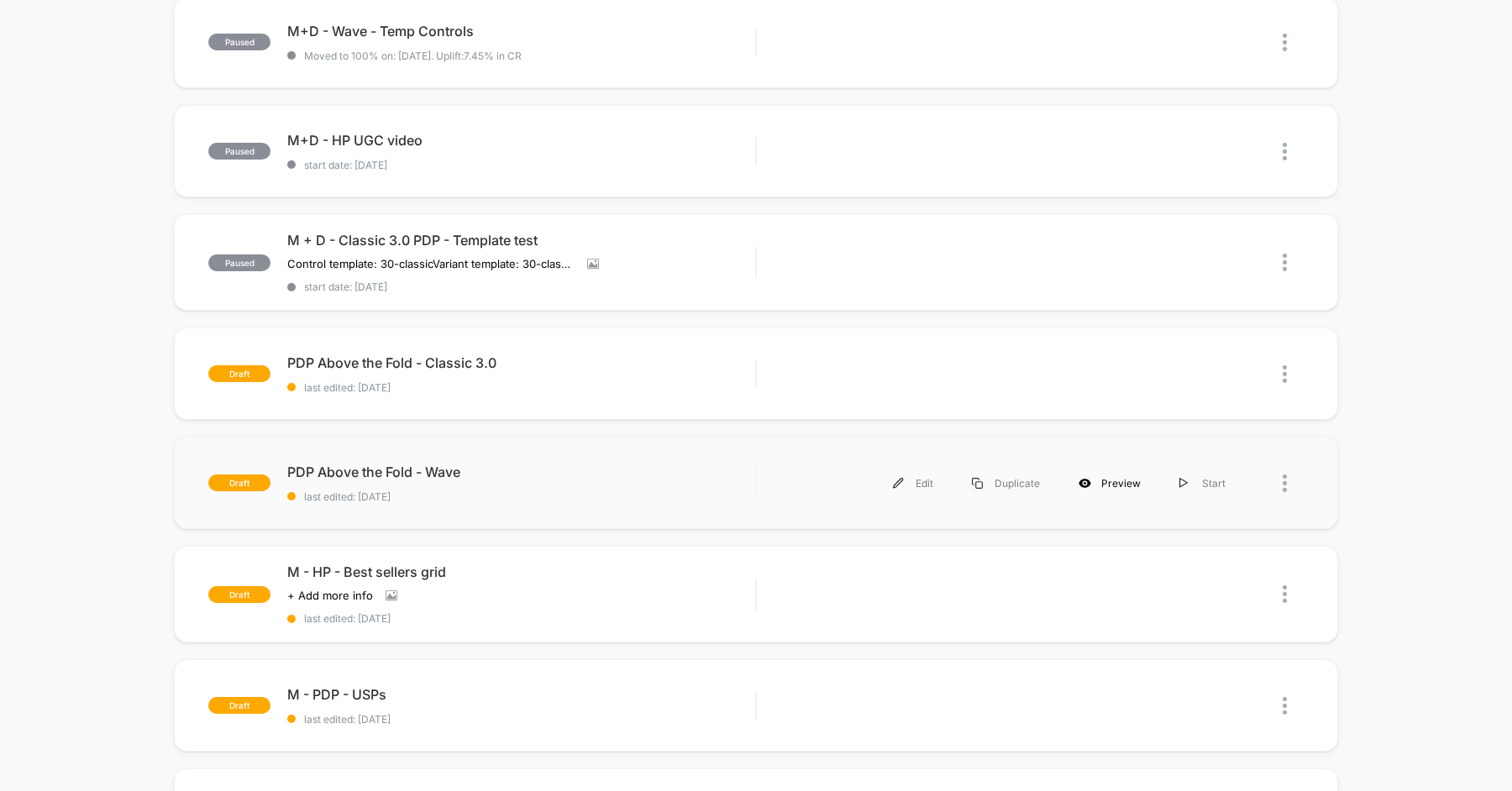
click at [1112, 485] on div "Preview" at bounding box center [1110, 484] width 100 height 38
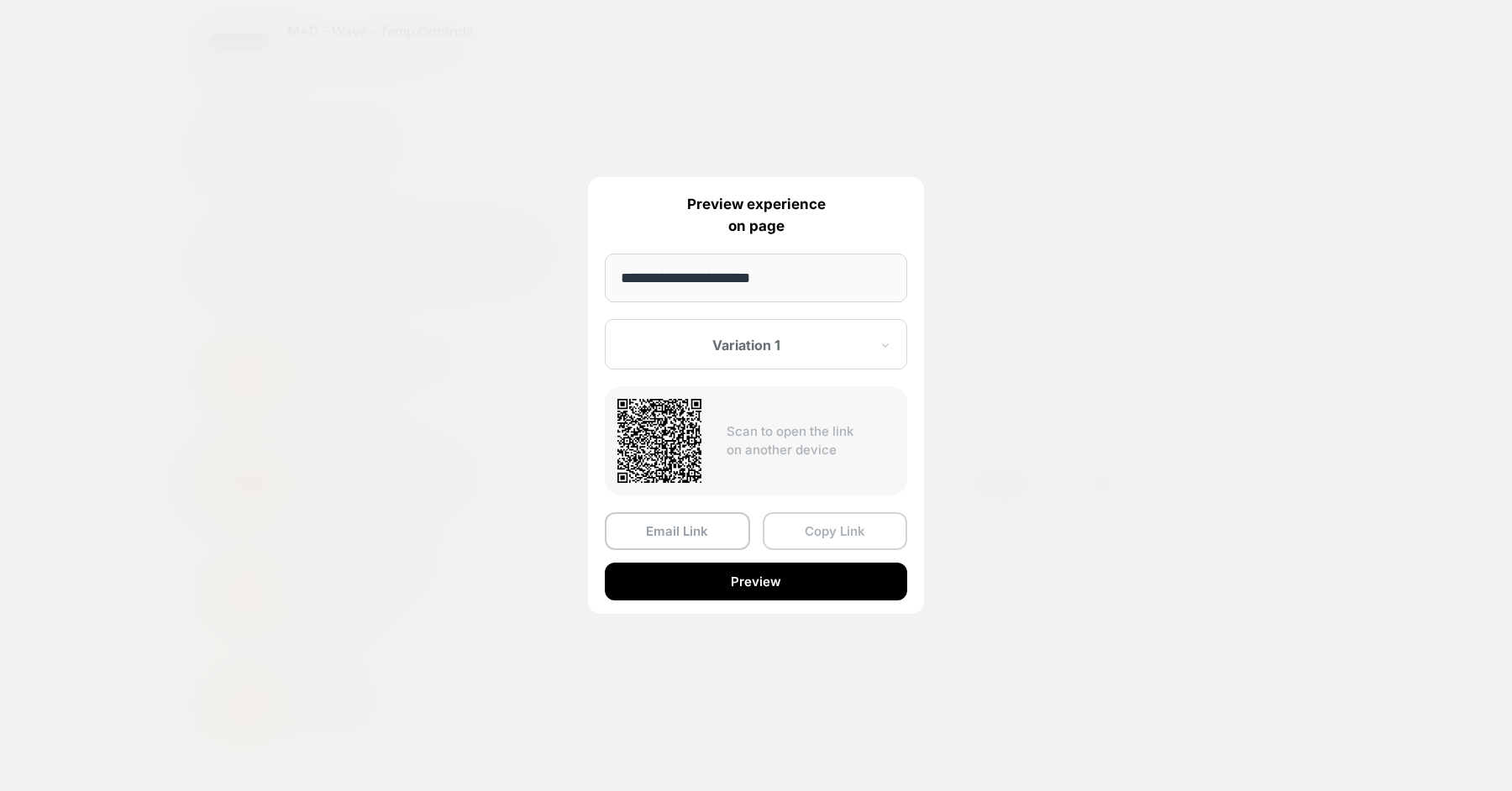
click at [795, 524] on button "Copy Link" at bounding box center [835, 531] width 145 height 38
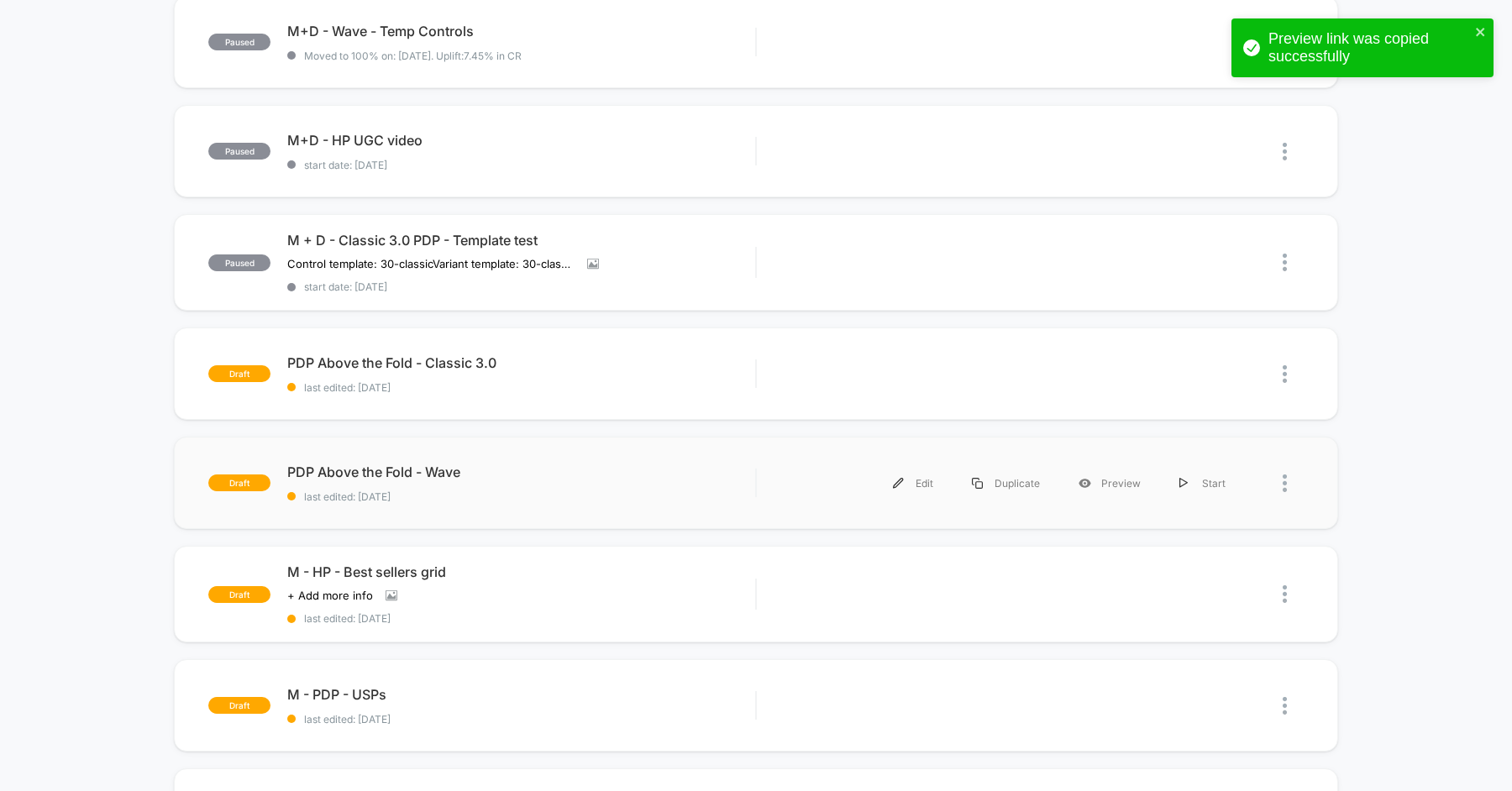
click at [580, 491] on span "last edited: [DATE]" at bounding box center [521, 497] width 467 height 13
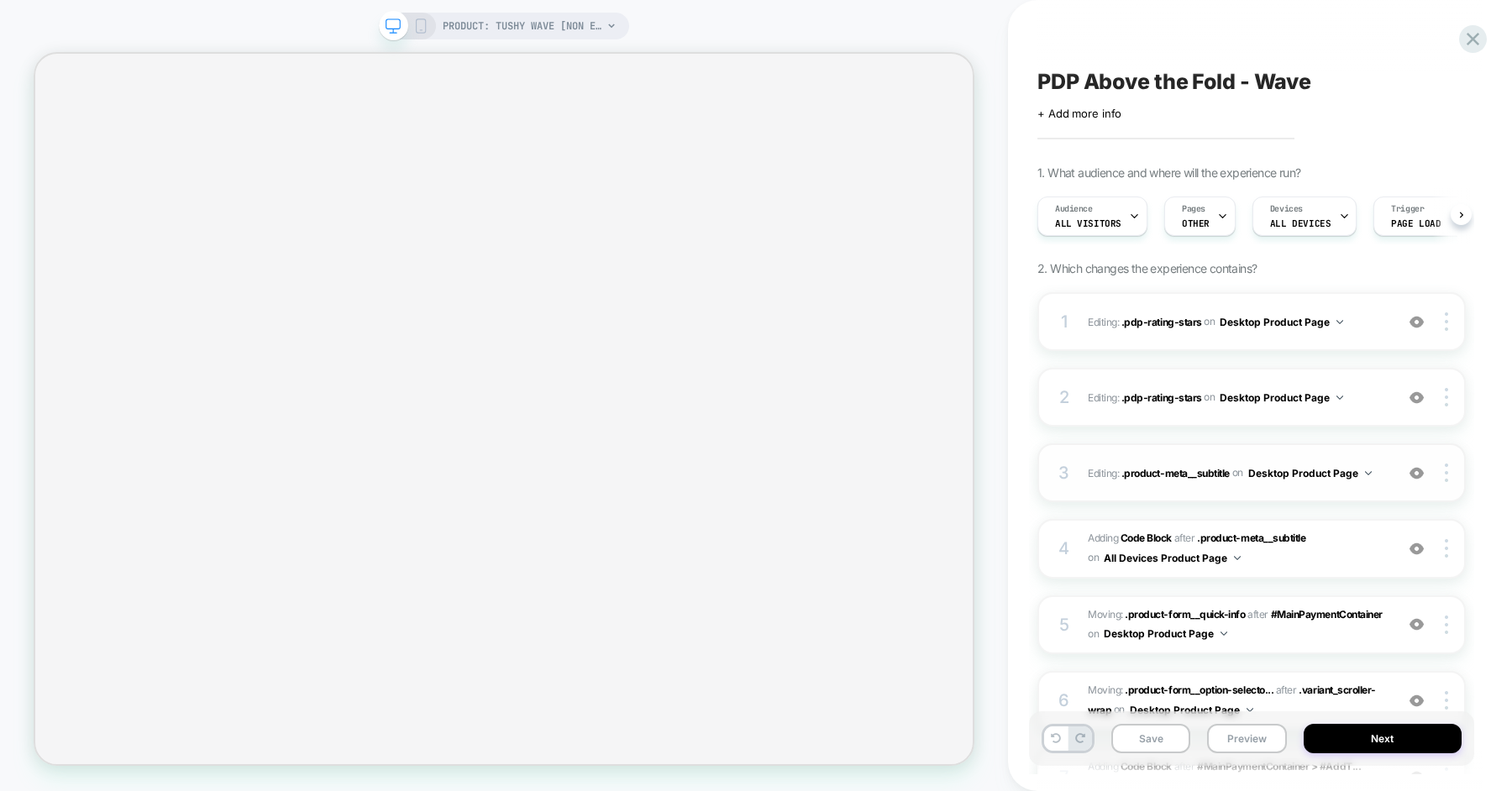
click at [1255, 443] on div "3 Editing : .product-meta__subtitle .product-meta__subtitle on Desktop Product …" at bounding box center [1251, 473] width 428 height 59
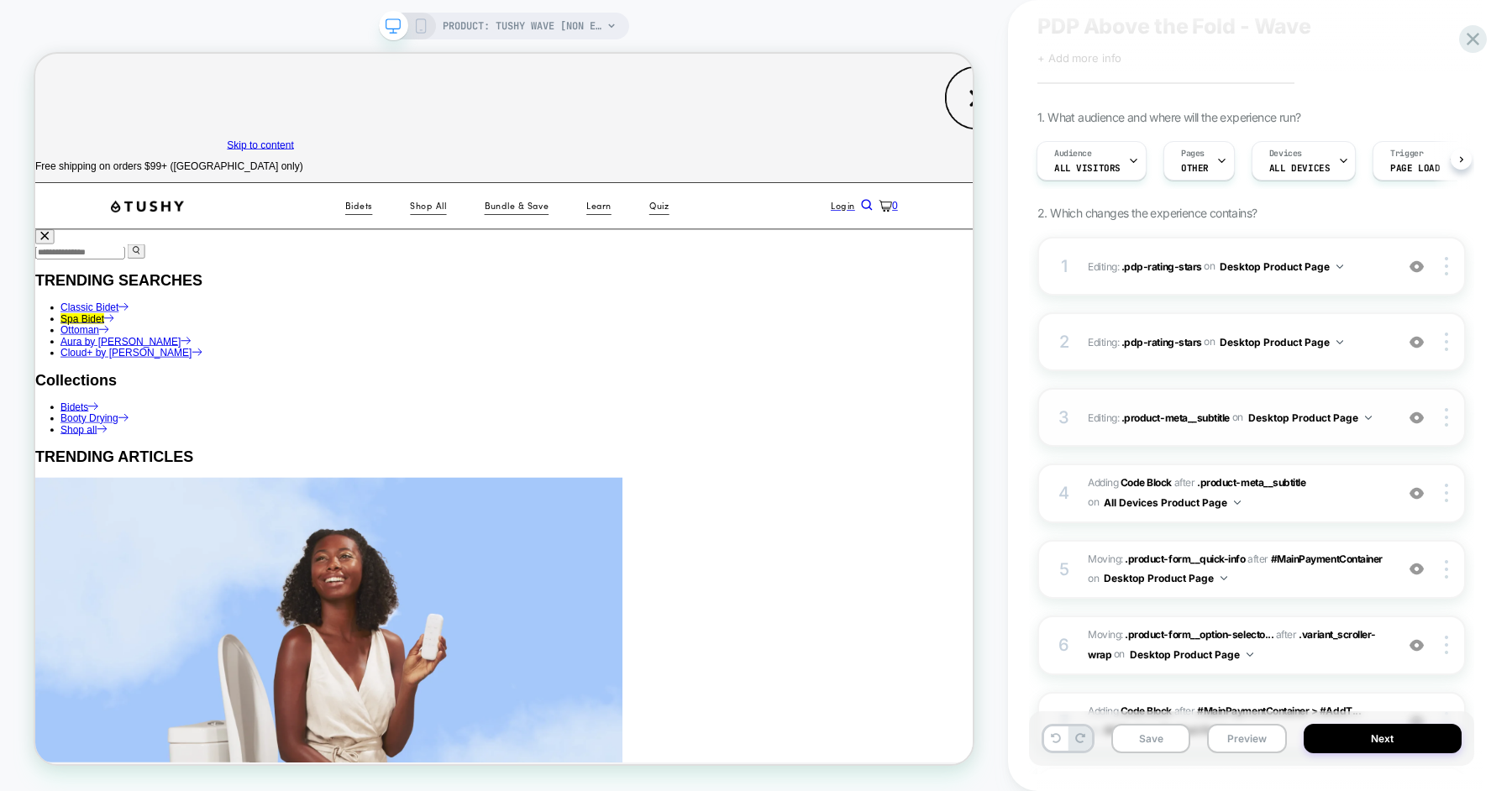
click at [1390, 433] on div "3 Editing : .product-meta__subtitle .product-meta__subtitle on Desktop Product …" at bounding box center [1251, 417] width 428 height 59
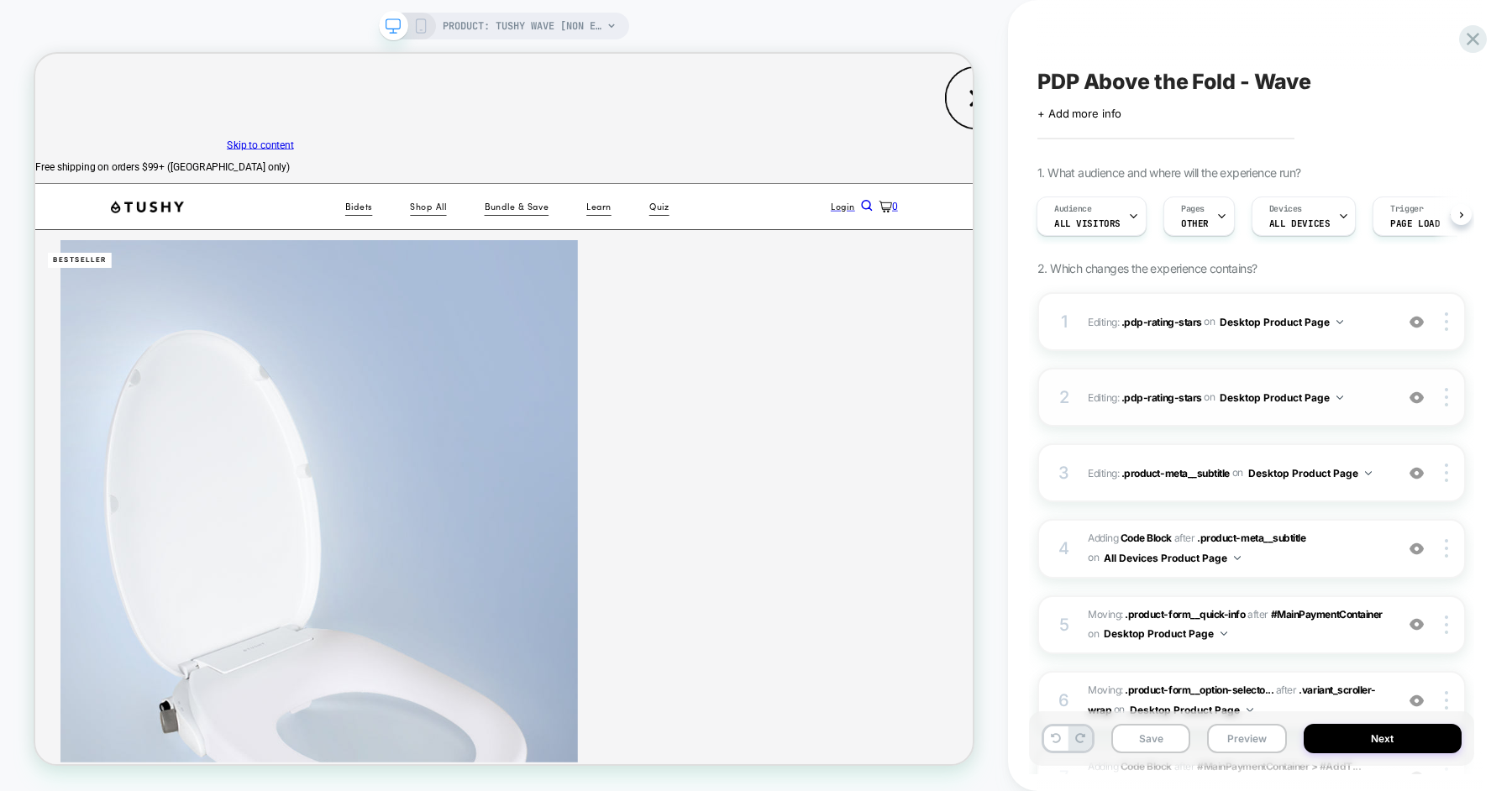
scroll to position [0, 2]
click at [1387, 481] on div "3 Editing : .product-meta__subtitle .product-meta__subtitle on Desktop Product …" at bounding box center [1251, 473] width 428 height 59
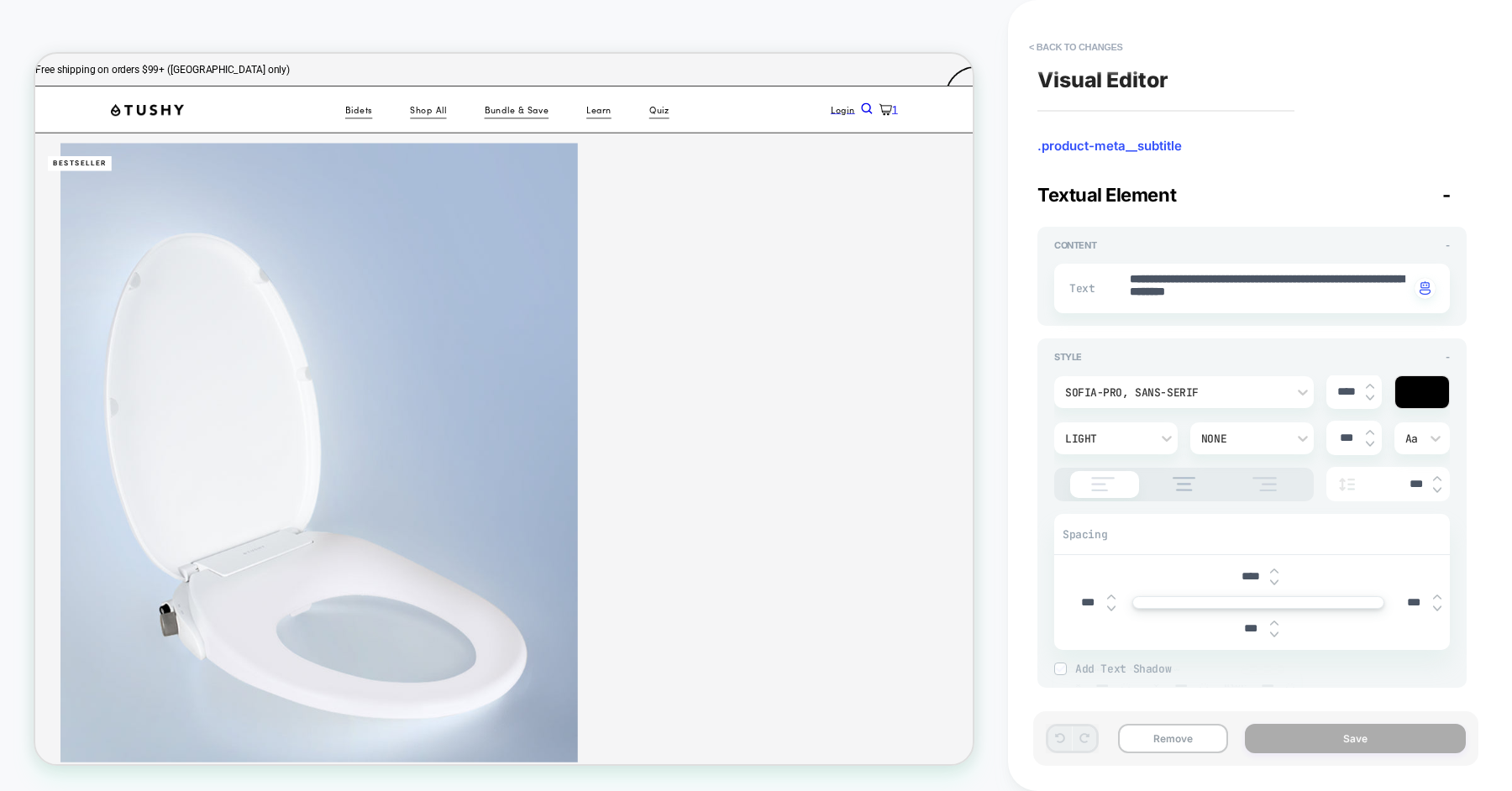
scroll to position [0, 0]
type textarea "*"
click at [1102, 43] on button "< Back to changes" at bounding box center [1076, 47] width 111 height 27
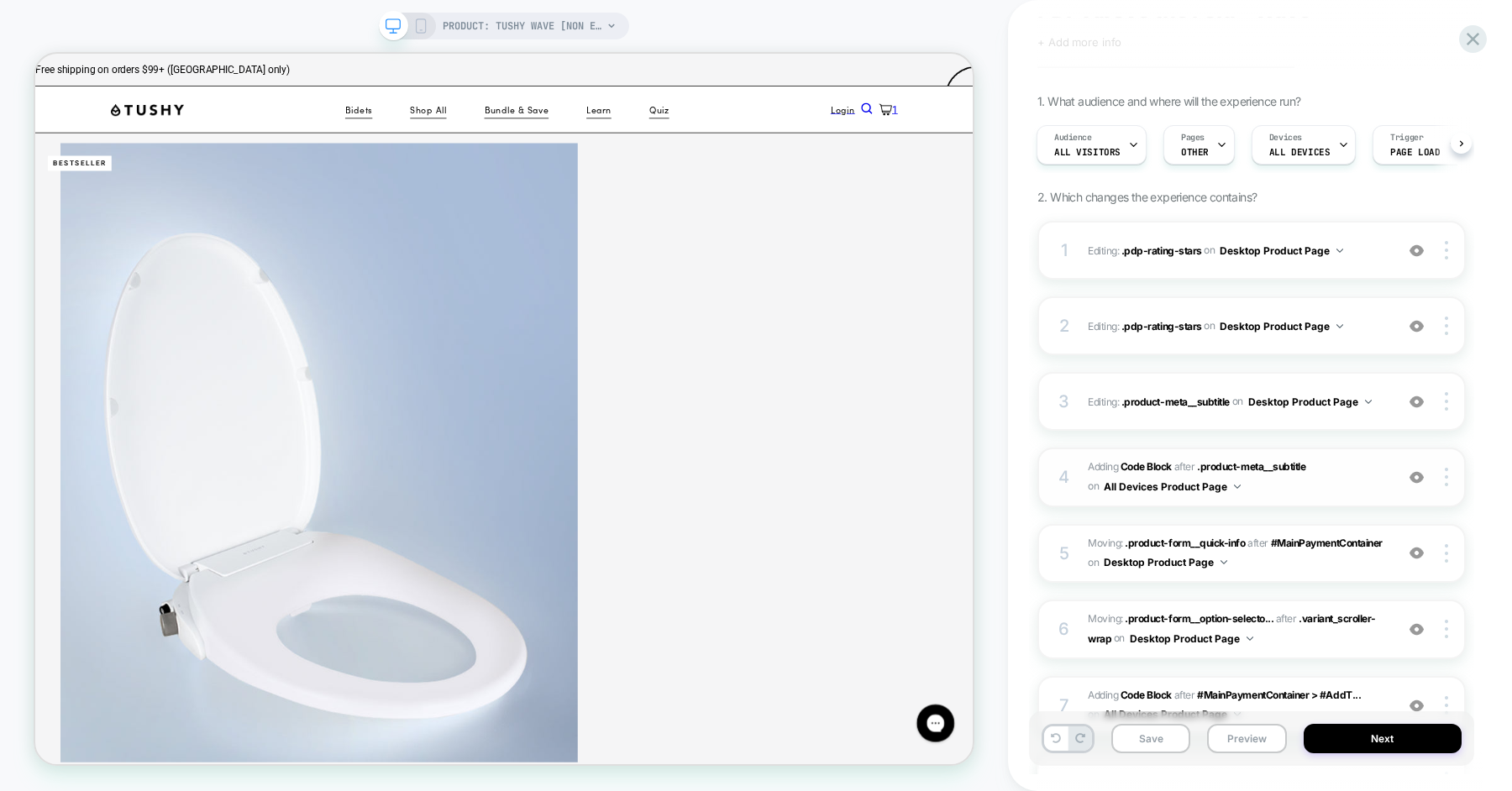
scroll to position [84, 0]
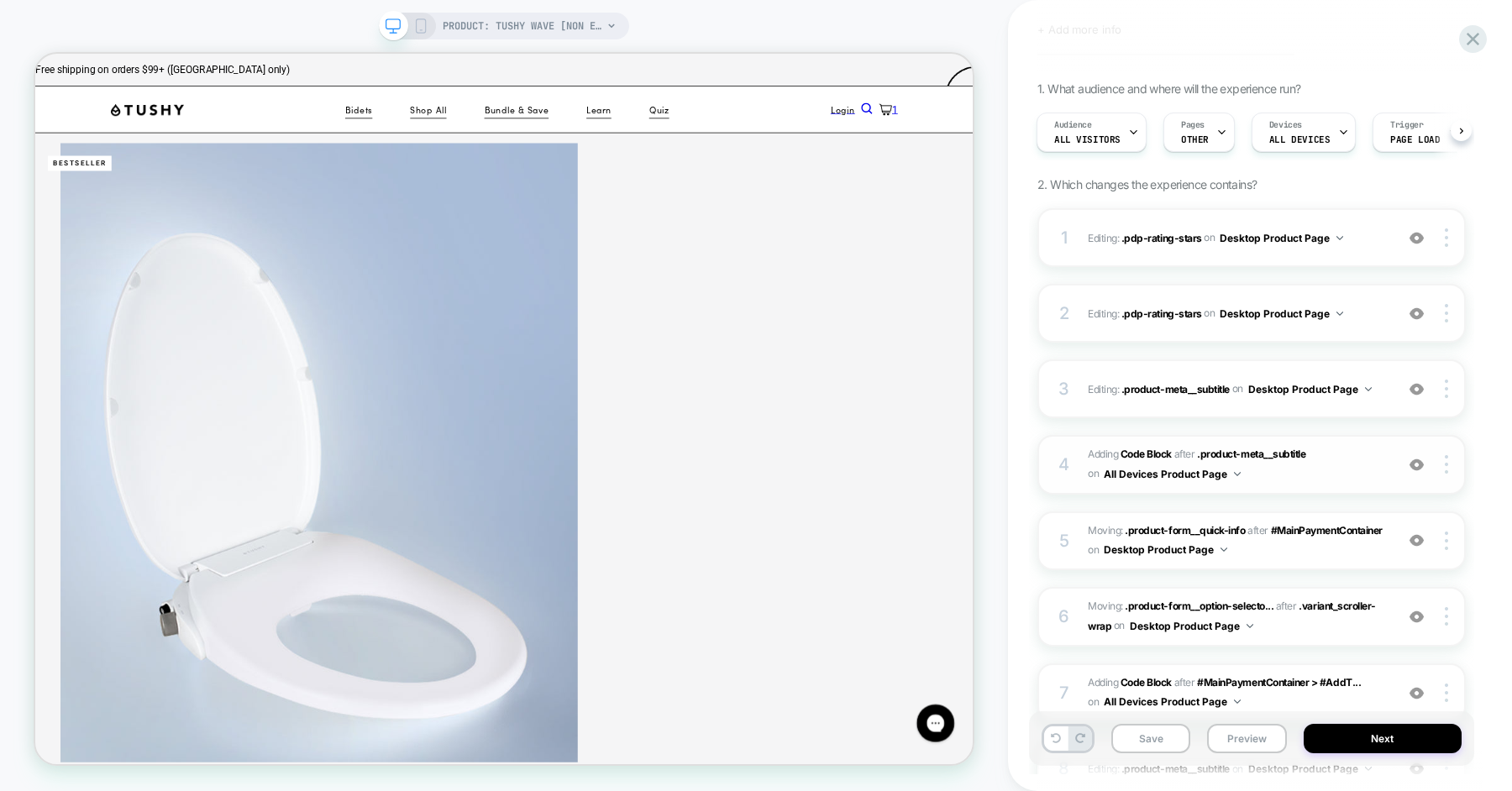
click at [1352, 473] on span "Adding Code Block AFTER .product-meta__subtitle .product-meta__subtitle on All …" at bounding box center [1237, 465] width 298 height 40
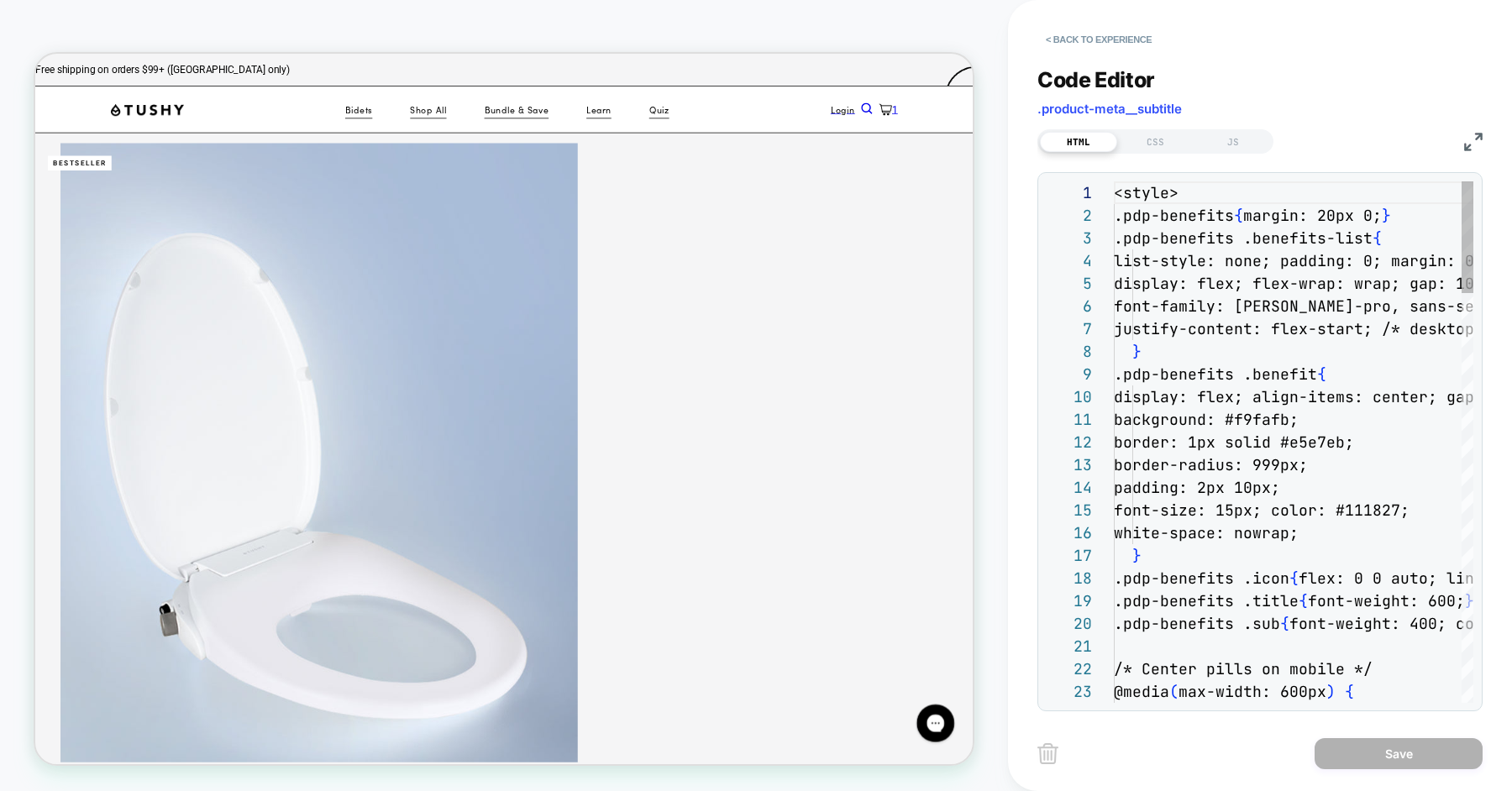
scroll to position [227, 0]
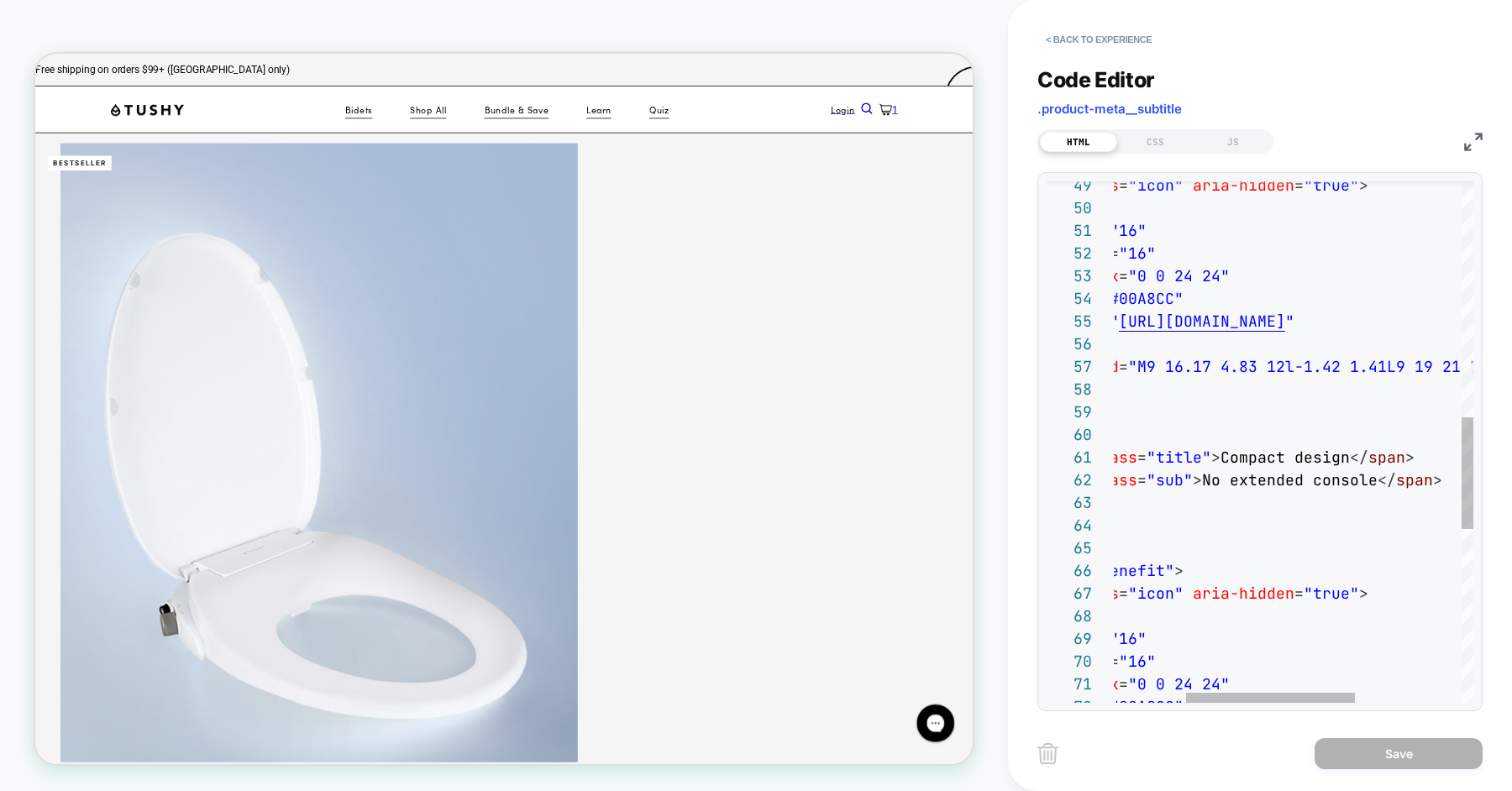
click at [1260, 448] on div "< span class = "icon" aria-hidden = "true" > < svg width = "16" height = "16" v…" at bounding box center [1330, 298] width 737 height 2426
click at [1245, 459] on div "< span class = "icon" aria-hidden = "true" > < svg width = "16" height = "16" v…" at bounding box center [1330, 298] width 737 height 2426
click at [1306, 459] on div "< span class = "icon" aria-hidden = "true" > < svg width = "16" height = "16" v…" at bounding box center [1330, 298] width 737 height 2426
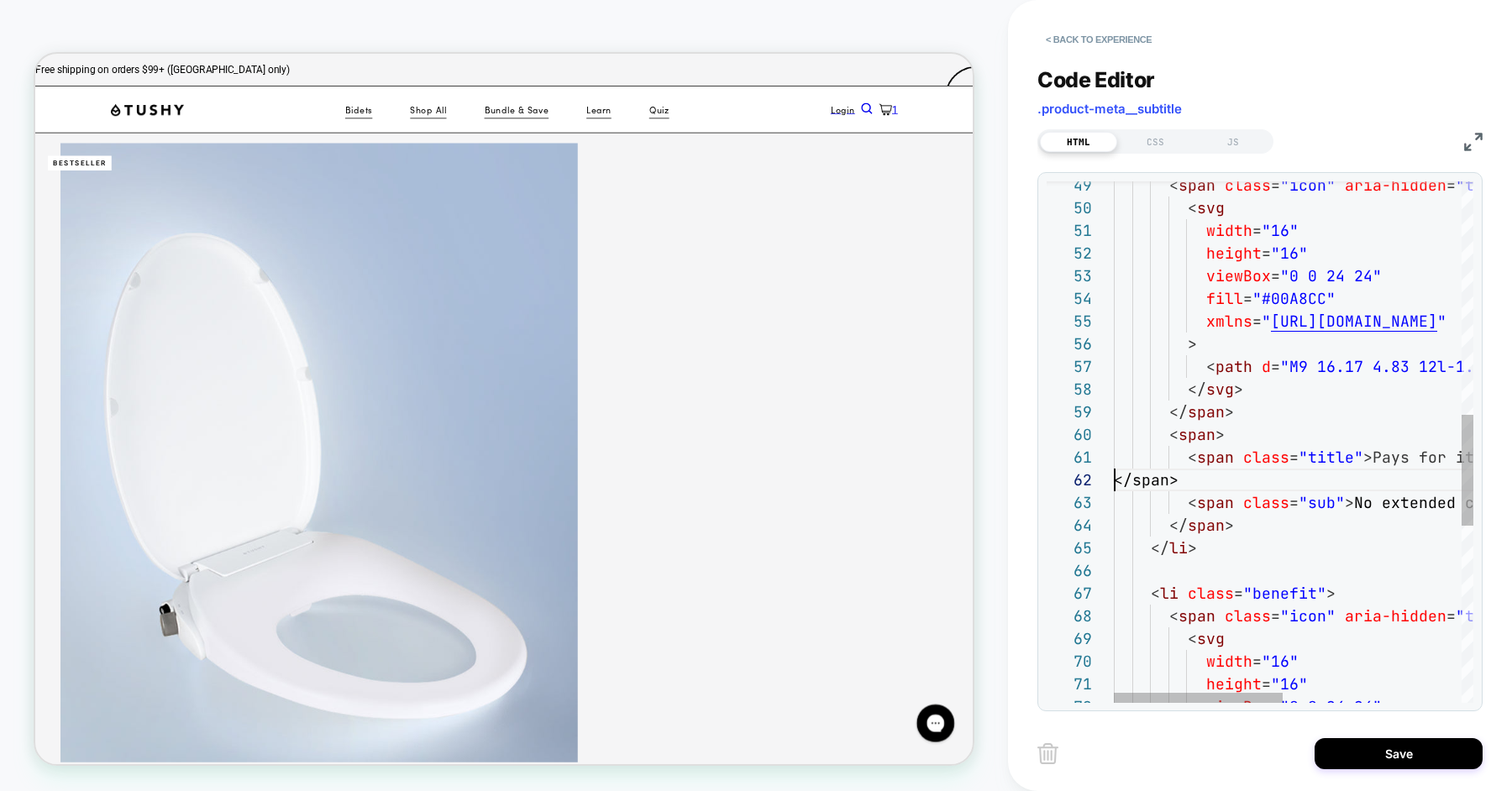
scroll to position [22, 0]
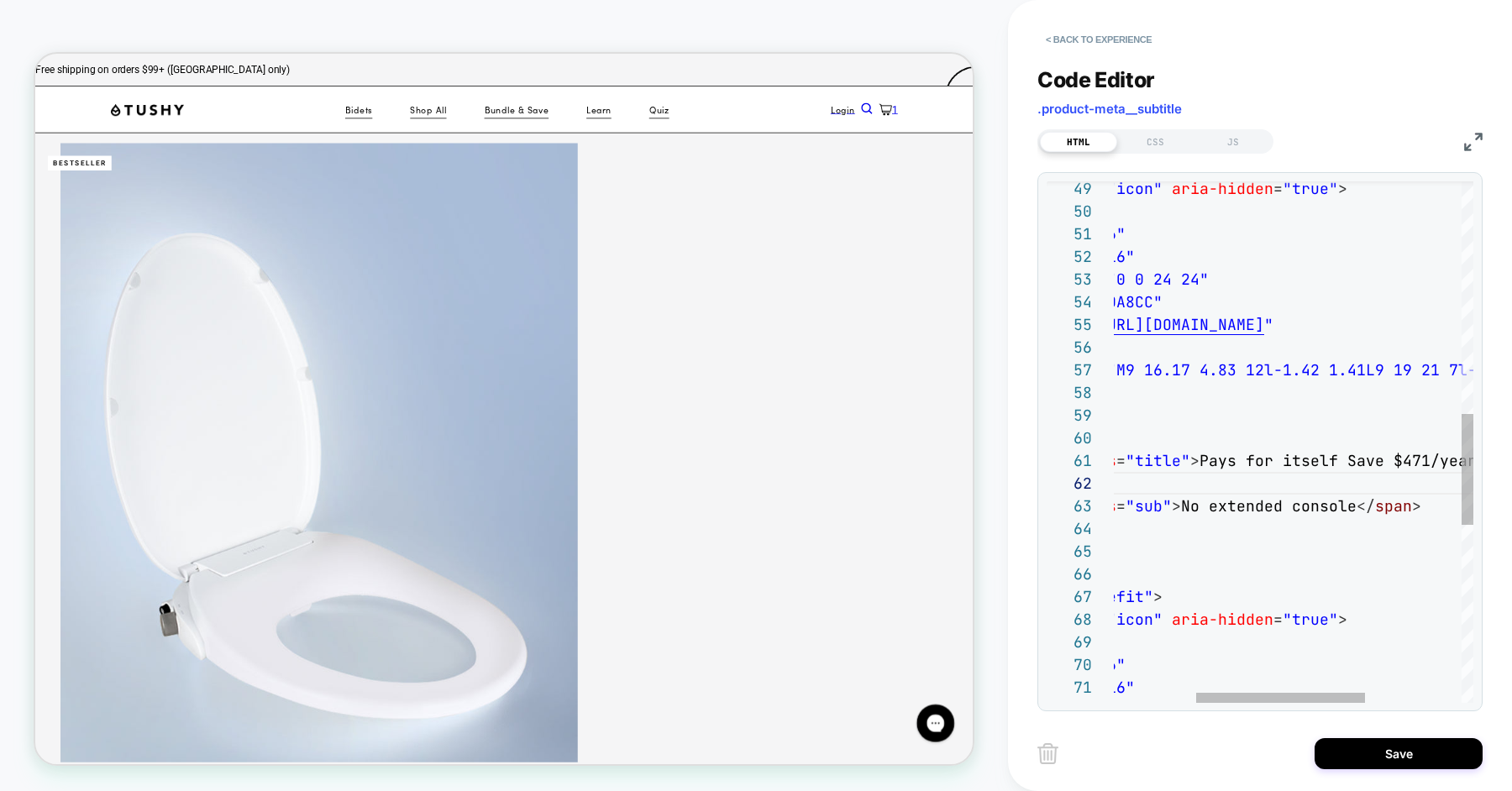
click at [1344, 458] on div "< span class = "icon" aria-hidden = "true" > < svg width = "16" height = "16" v…" at bounding box center [1309, 312] width 737 height 2448
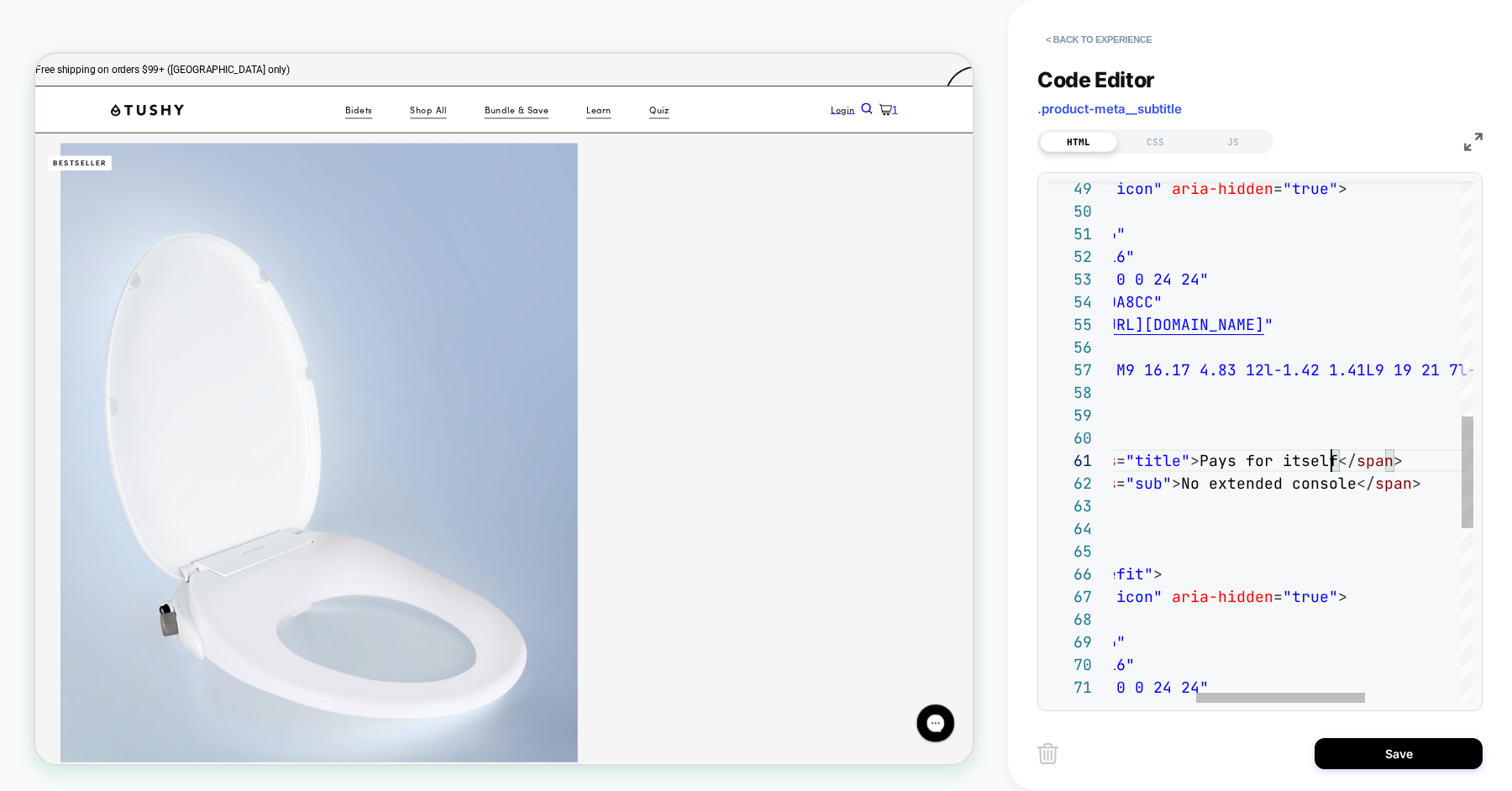
scroll to position [0, 389]
click at [1180, 482] on div "< span class = "icon" aria-hidden = "true" > < svg width = "16" height = "16" v…" at bounding box center [1309, 301] width 737 height 2426
click at [1316, 486] on div "< span class = "icon" aria-hidden = "true" > < svg width = "16" height = "16" v…" at bounding box center [1309, 301] width 737 height 2426
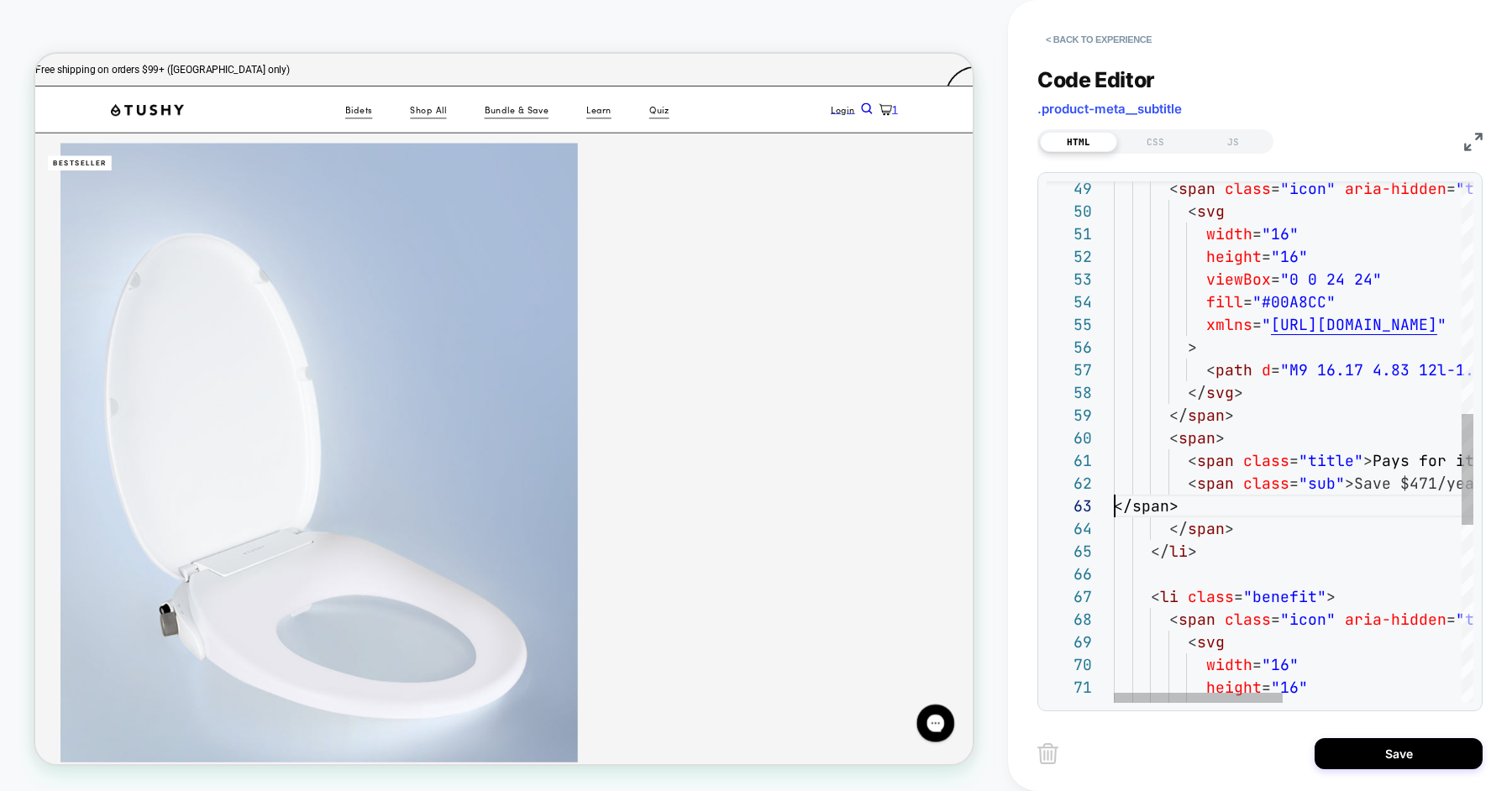
scroll to position [44, 0]
type textarea "**********"
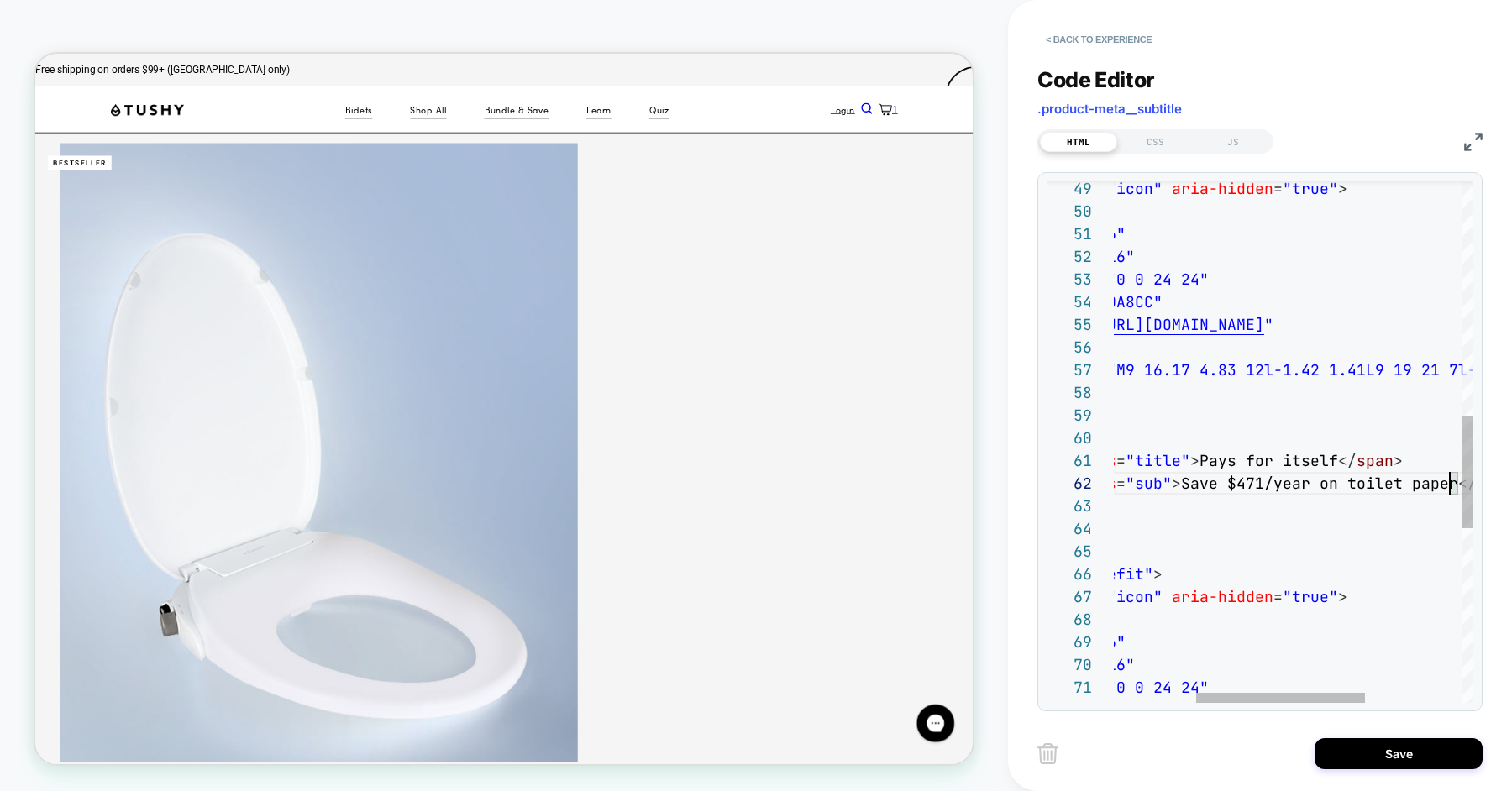
scroll to position [22, 508]
click at [1377, 750] on button "Save" at bounding box center [1399, 754] width 168 height 31
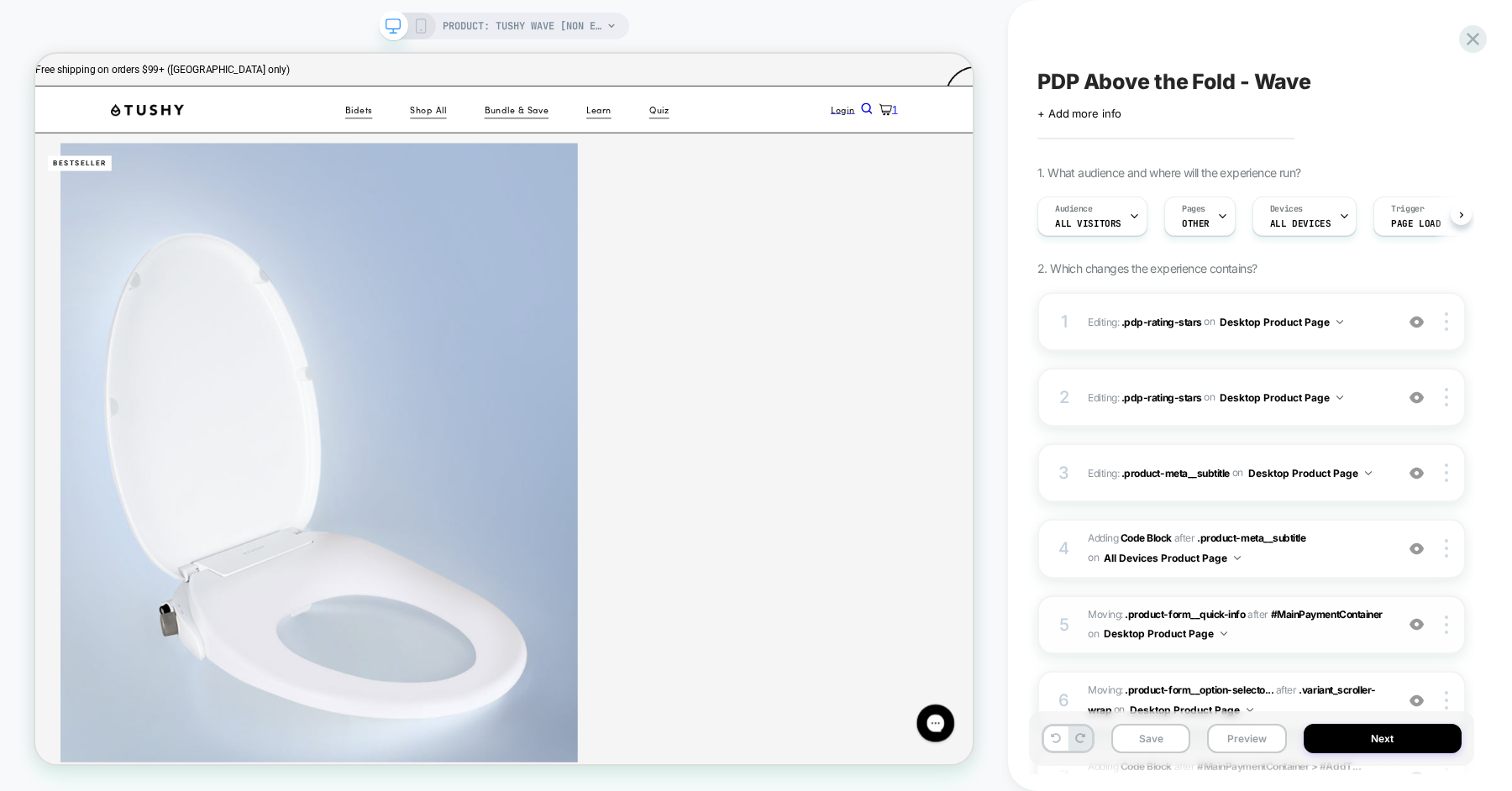
click at [1142, 740] on button "Save" at bounding box center [1150, 738] width 79 height 29
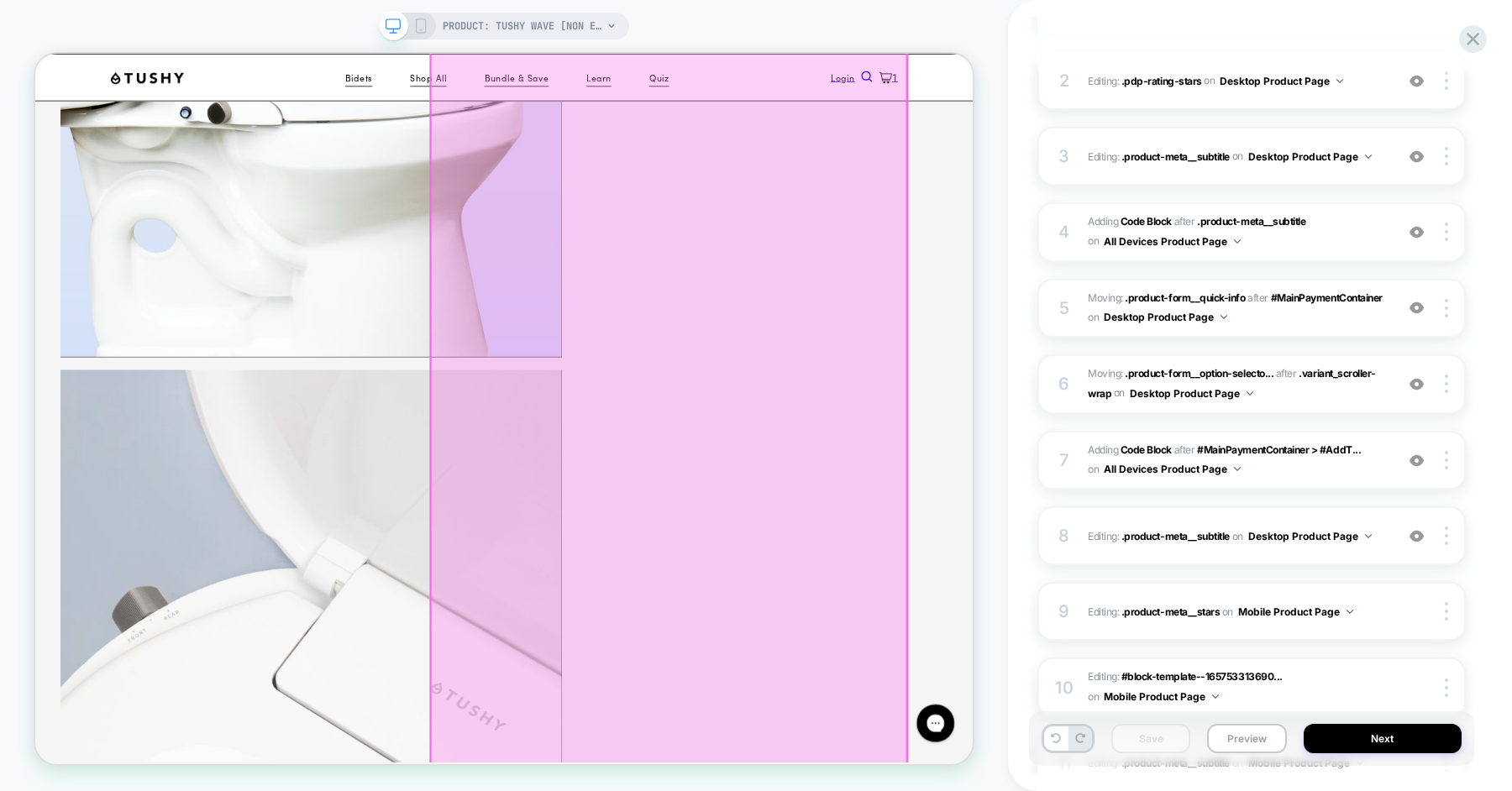
scroll to position [1551, 0]
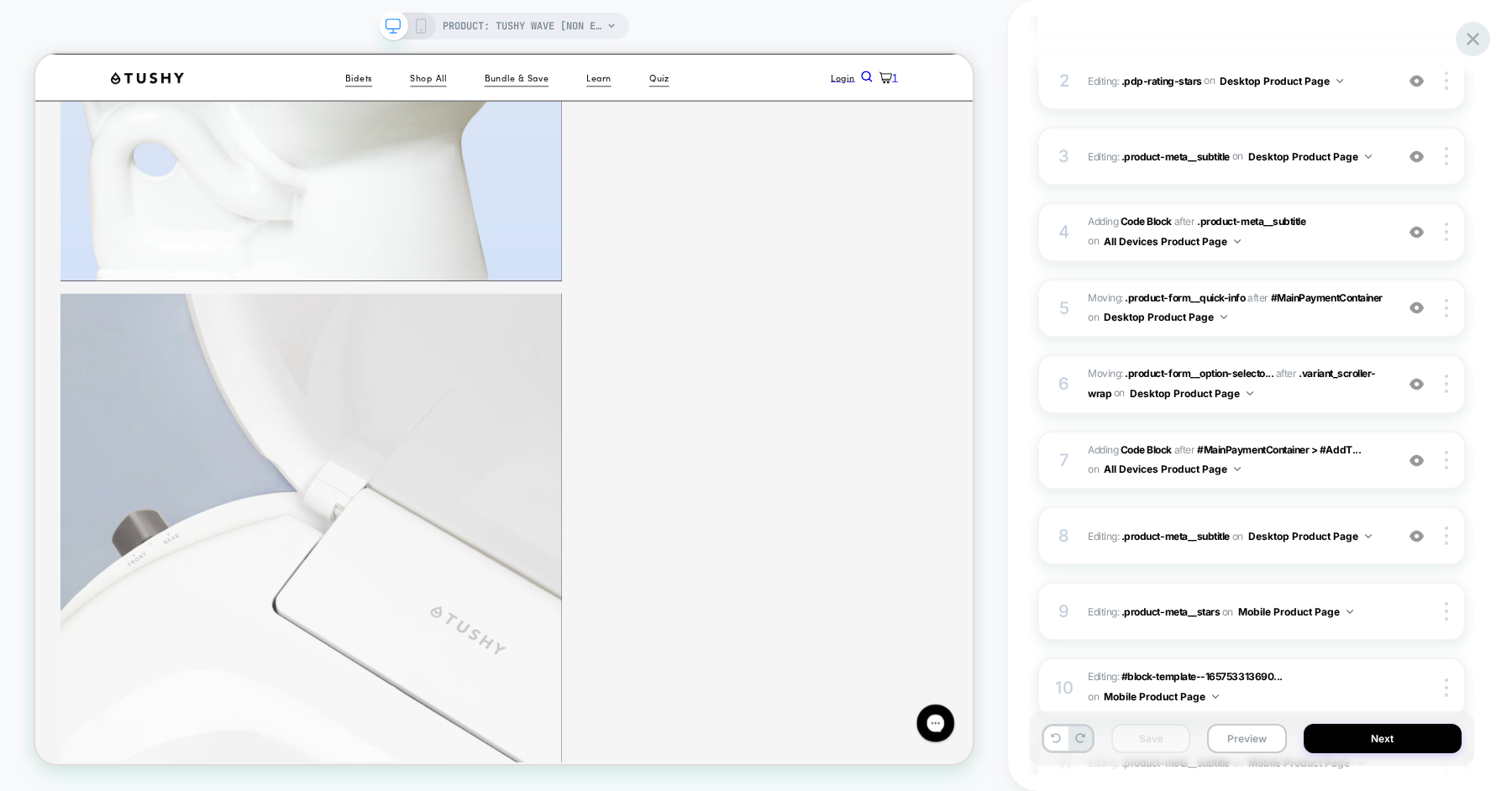
click at [1473, 37] on icon at bounding box center [1472, 39] width 13 height 13
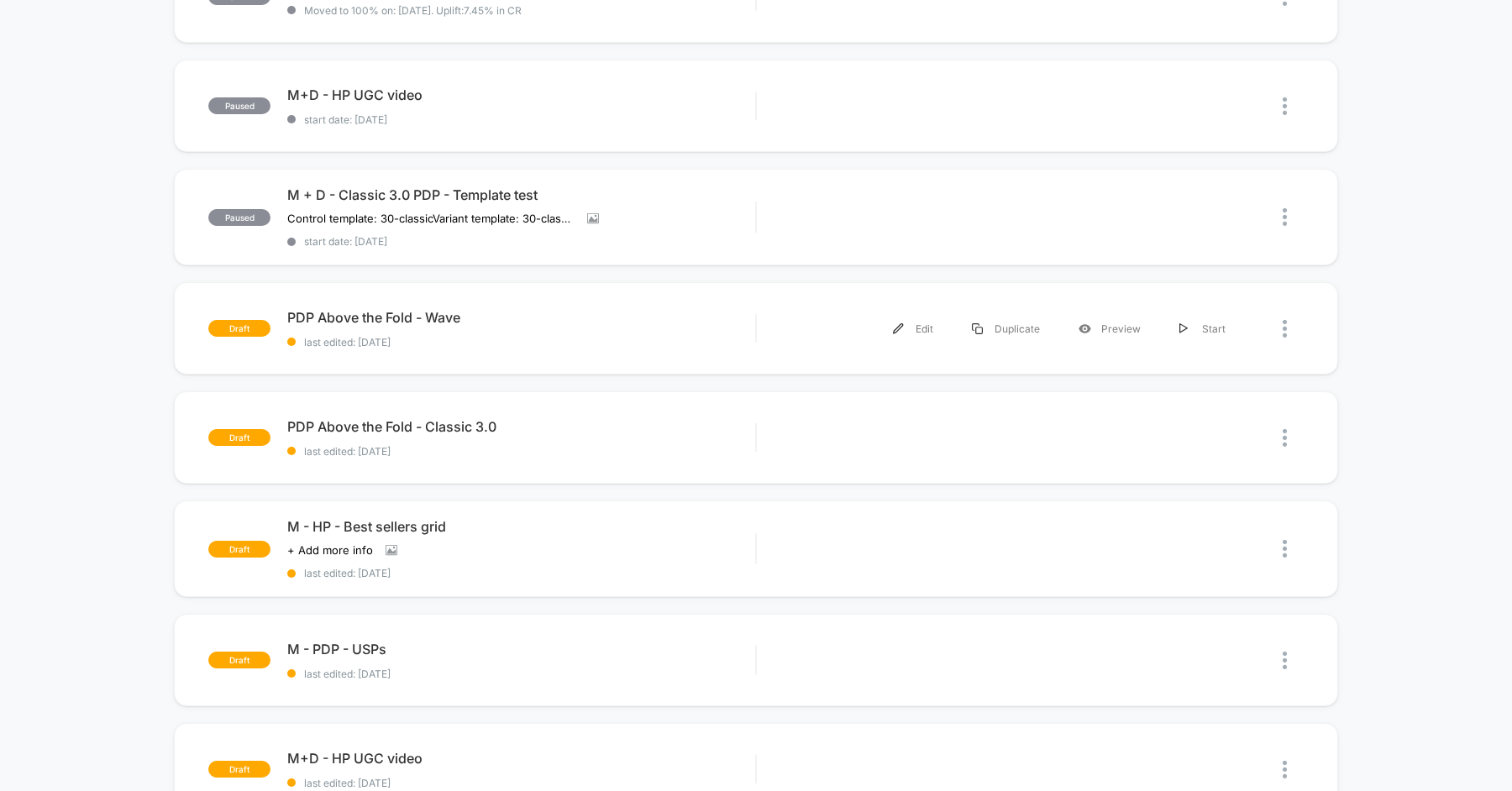
scroll to position [496, 0]
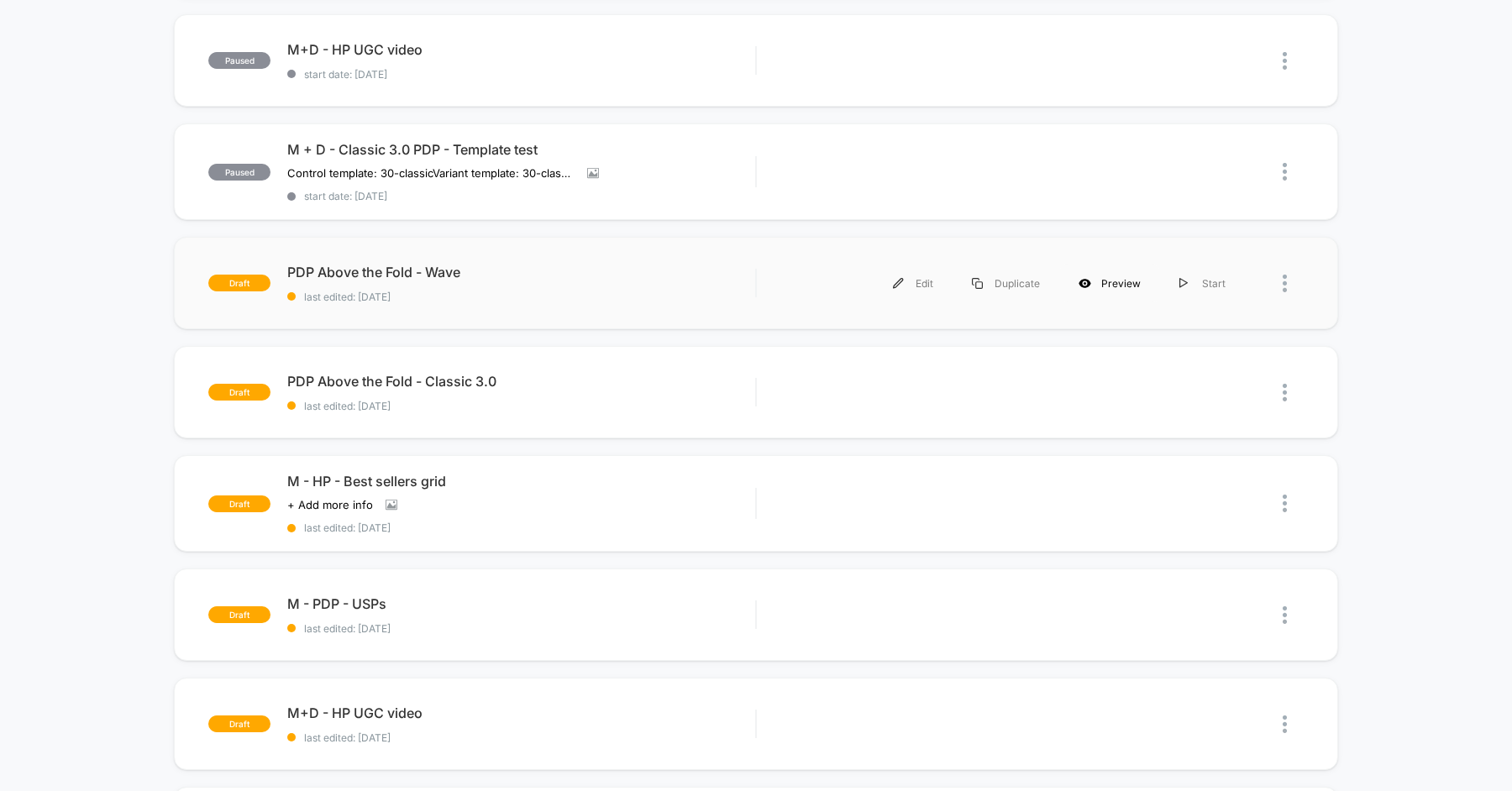
click at [1099, 272] on div "Preview" at bounding box center [1110, 284] width 100 height 38
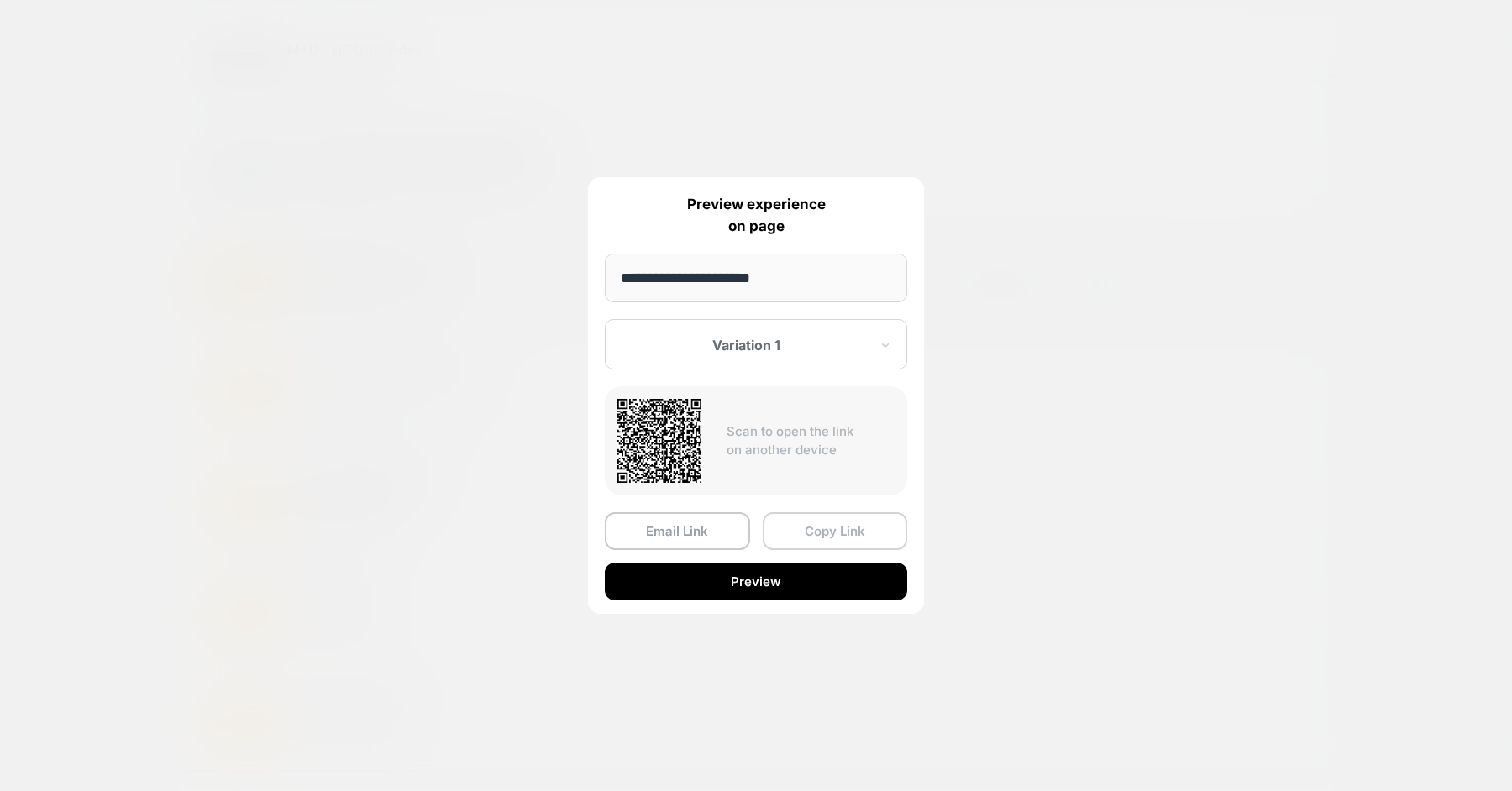
click at [827, 524] on button "Copy Link" at bounding box center [835, 531] width 145 height 38
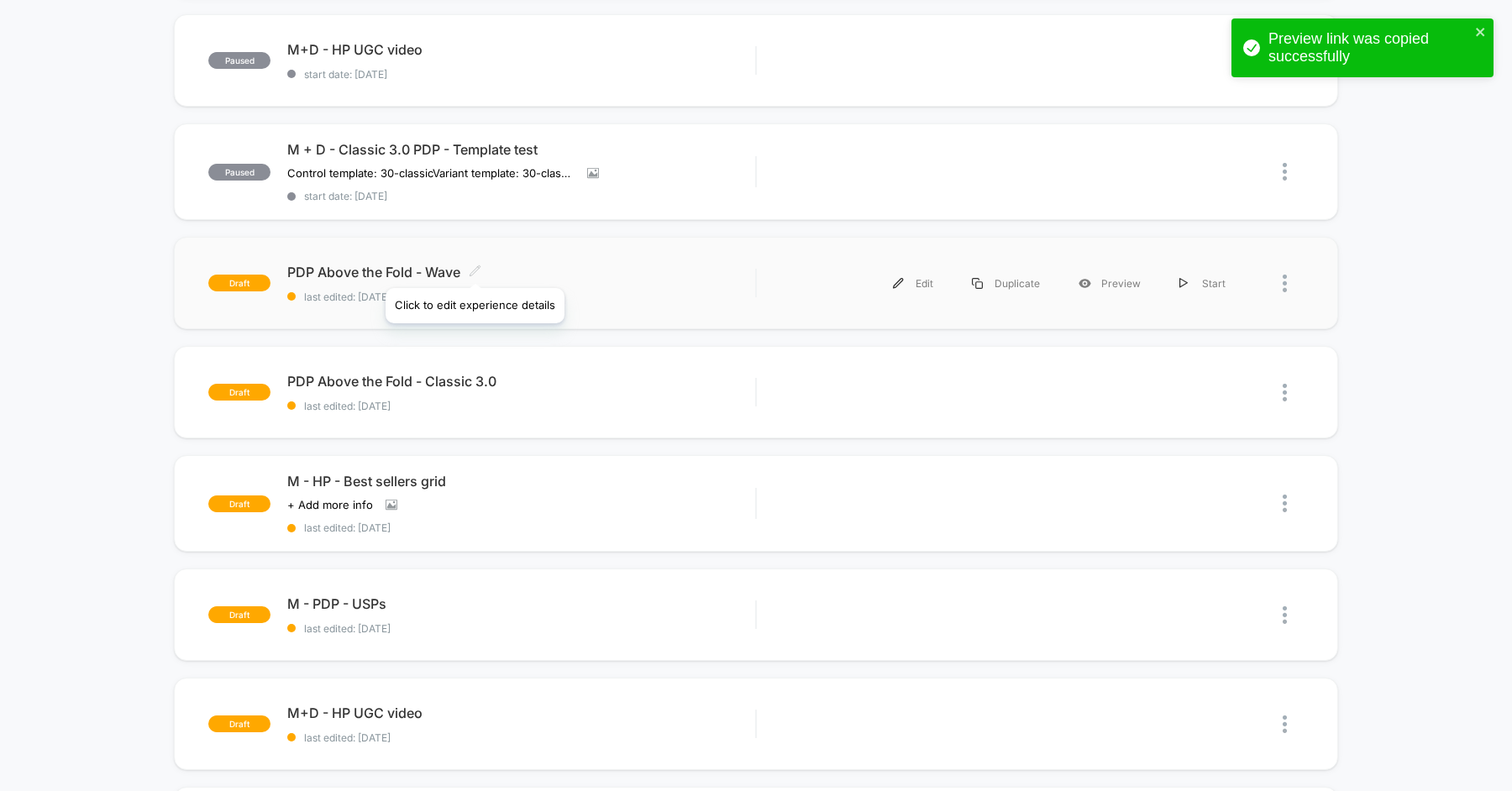
click at [474, 267] on icon at bounding box center [474, 271] width 13 height 13
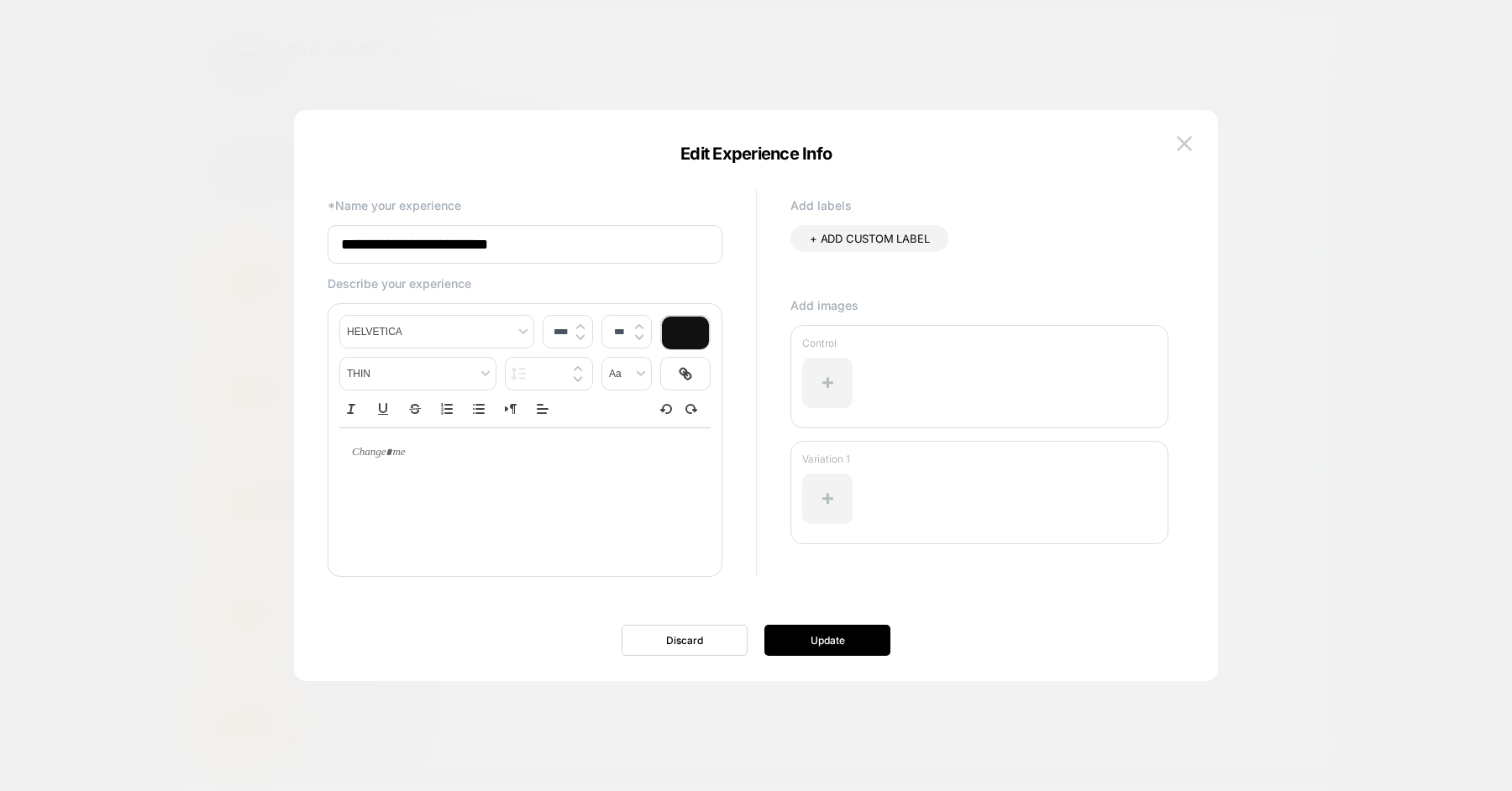
click at [613, 258] on input "**********" at bounding box center [524, 244] width 395 height 39
click at [1184, 138] on img at bounding box center [1183, 143] width 15 height 14
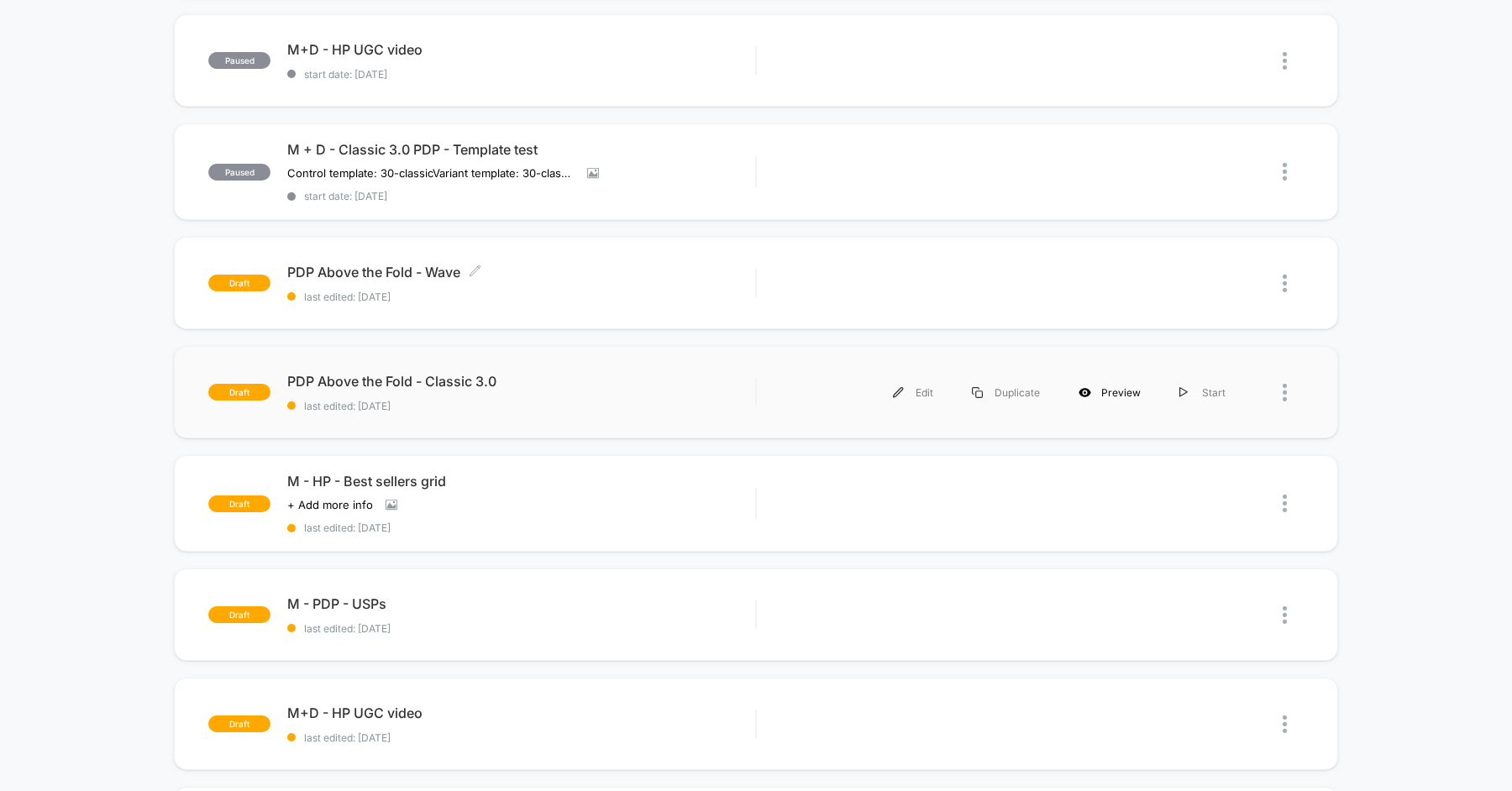
click at [1129, 396] on div "Preview" at bounding box center [1110, 393] width 100 height 38
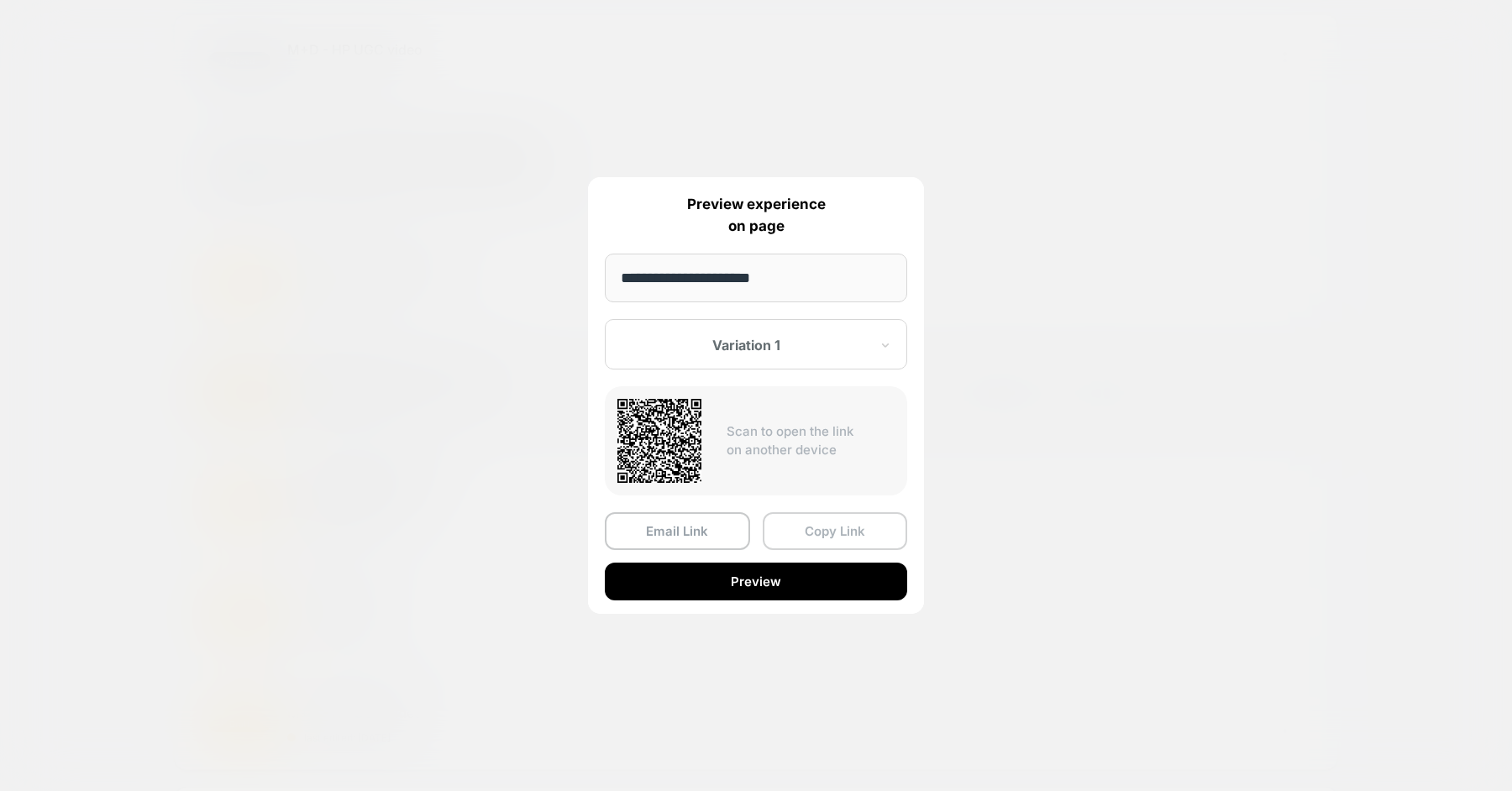
click at [822, 536] on button "Copy Link" at bounding box center [835, 531] width 145 height 38
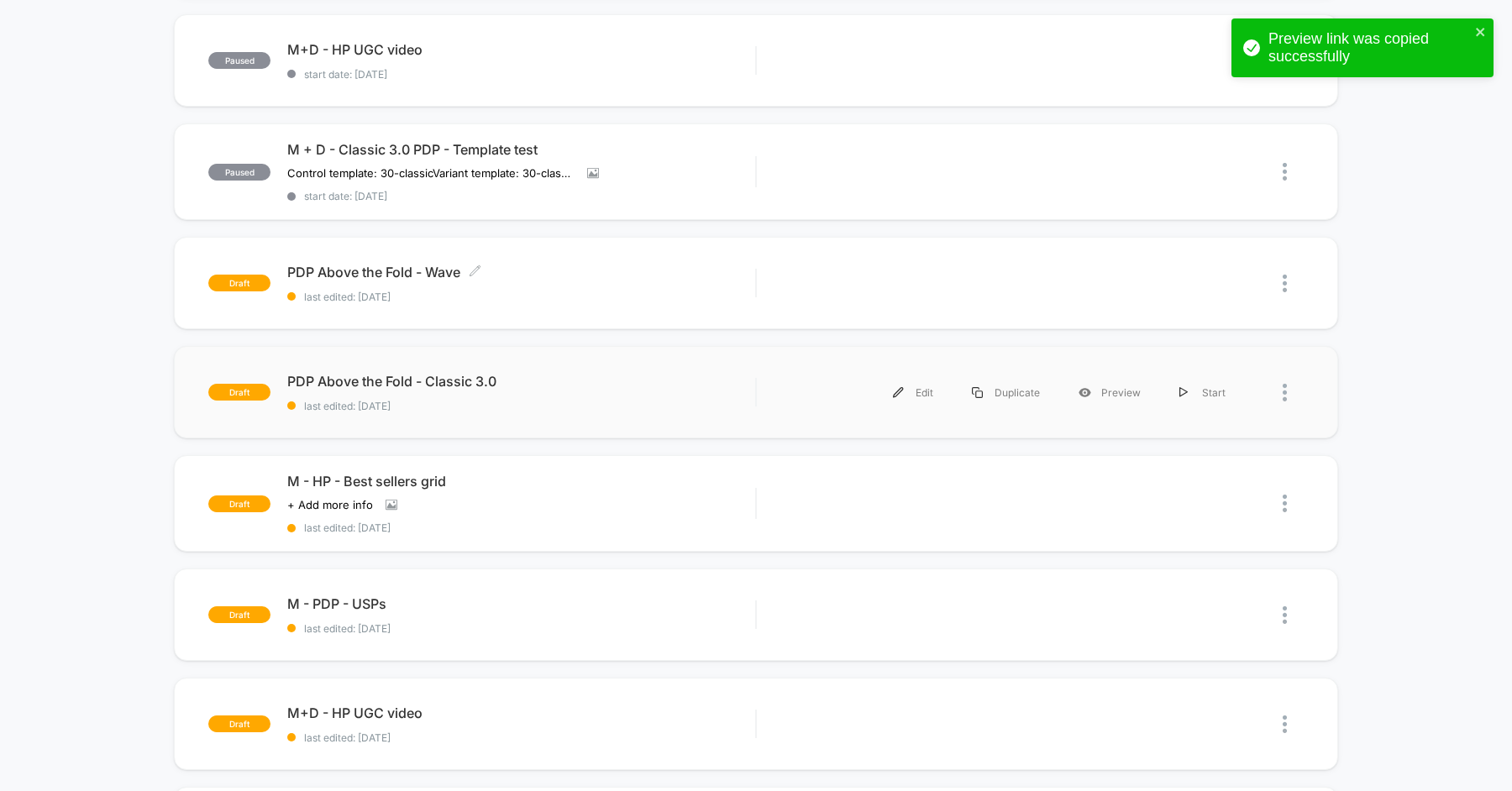
scroll to position [0, 0]
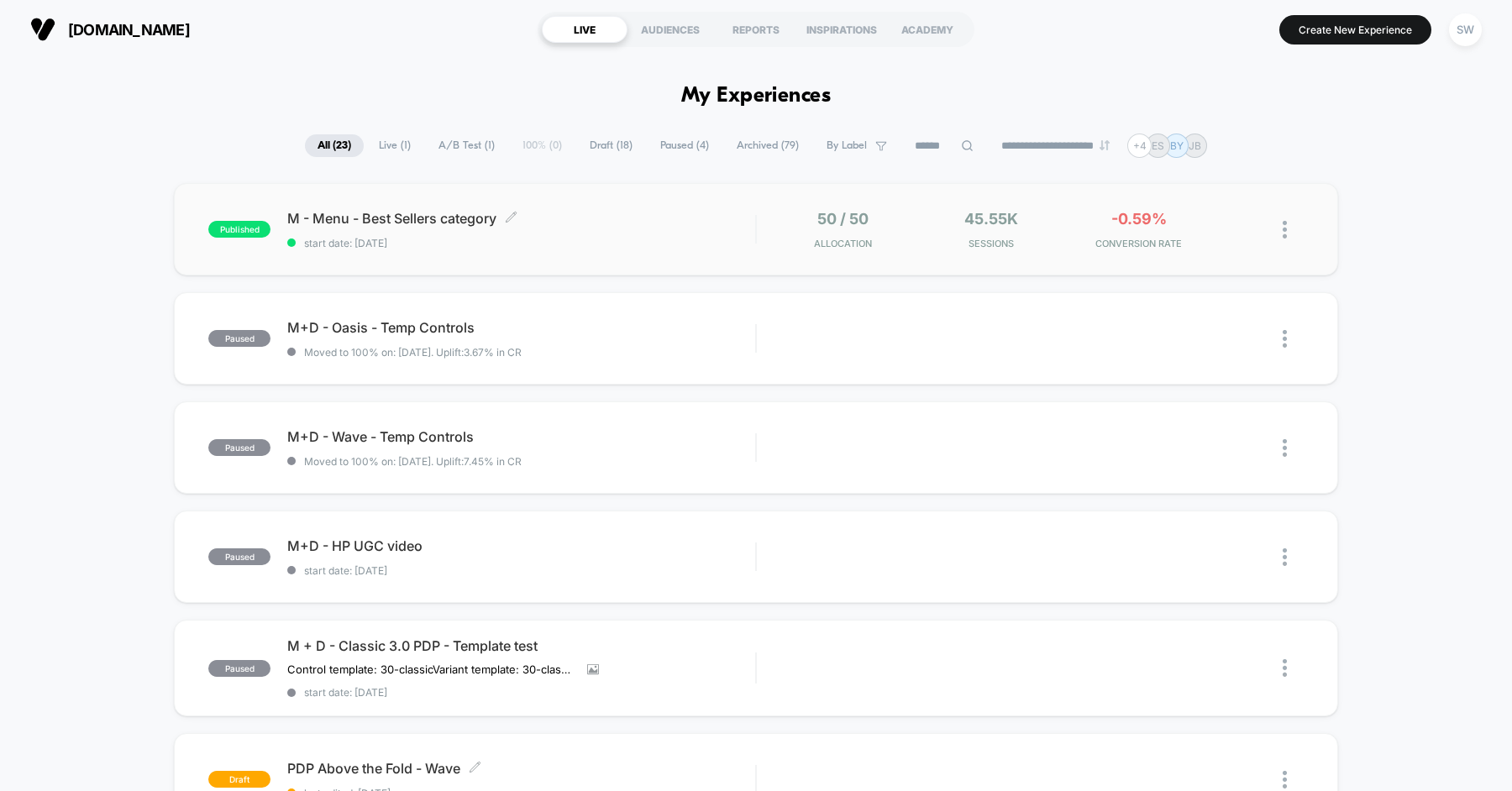
click at [667, 224] on span "M - Menu - Best Sellers category Click to edit experience details" at bounding box center [521, 218] width 467 height 16
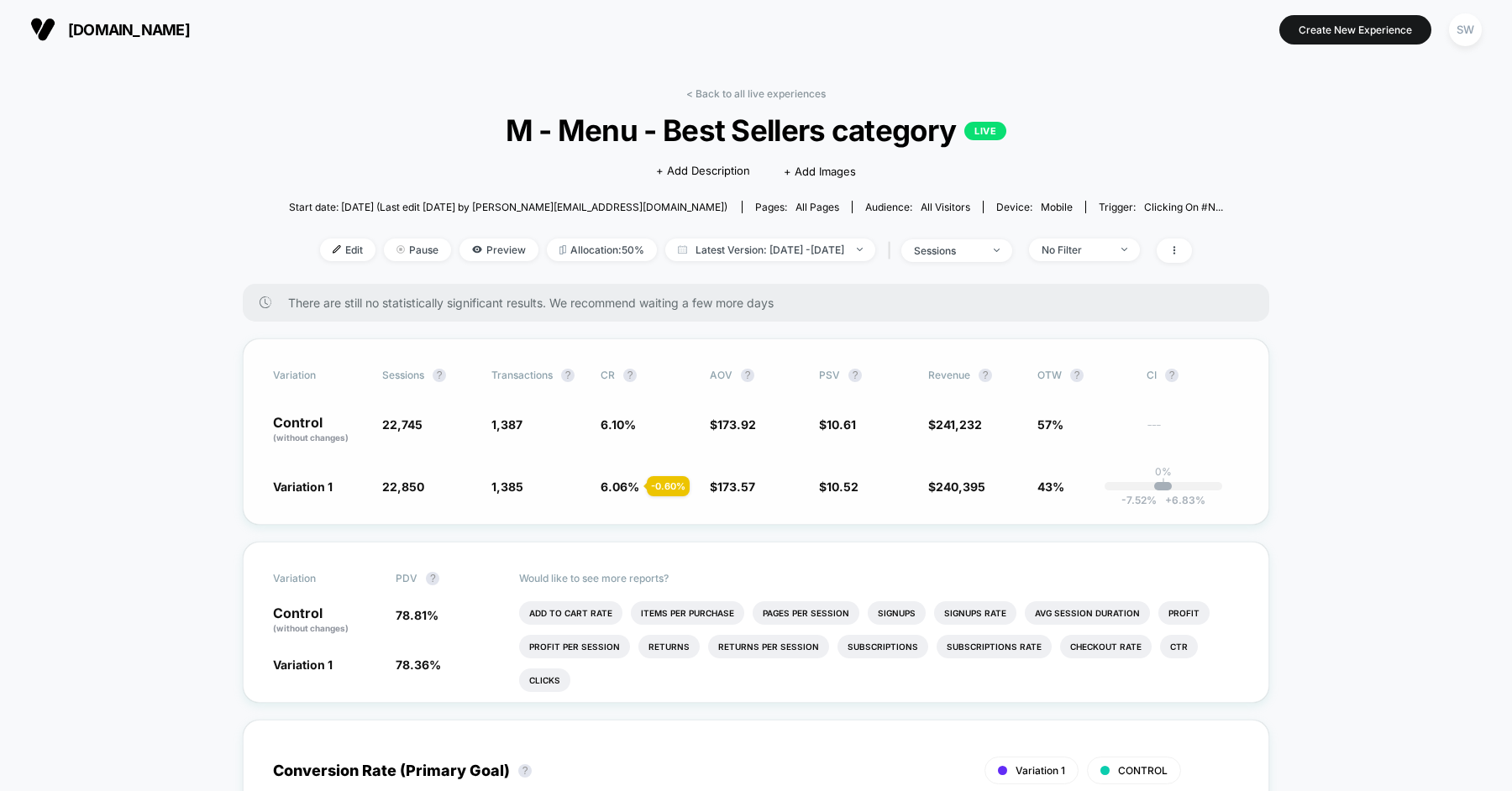
click at [1165, 482] on div "-7.52 % + 6.83 %" at bounding box center [1162, 486] width 17 height 9
click at [1078, 375] on button "?" at bounding box center [1077, 376] width 14 height 14
click at [1044, 424] on span "57%" at bounding box center [1050, 424] width 26 height 14
click at [1046, 483] on span "43%" at bounding box center [1050, 486] width 27 height 14
click at [1052, 463] on div "Variation Sessions ? Transactions ? CR ? AOV ? PSV ? Revenue ? OTW ? CI ? Contr…" at bounding box center [756, 431] width 1026 height 186
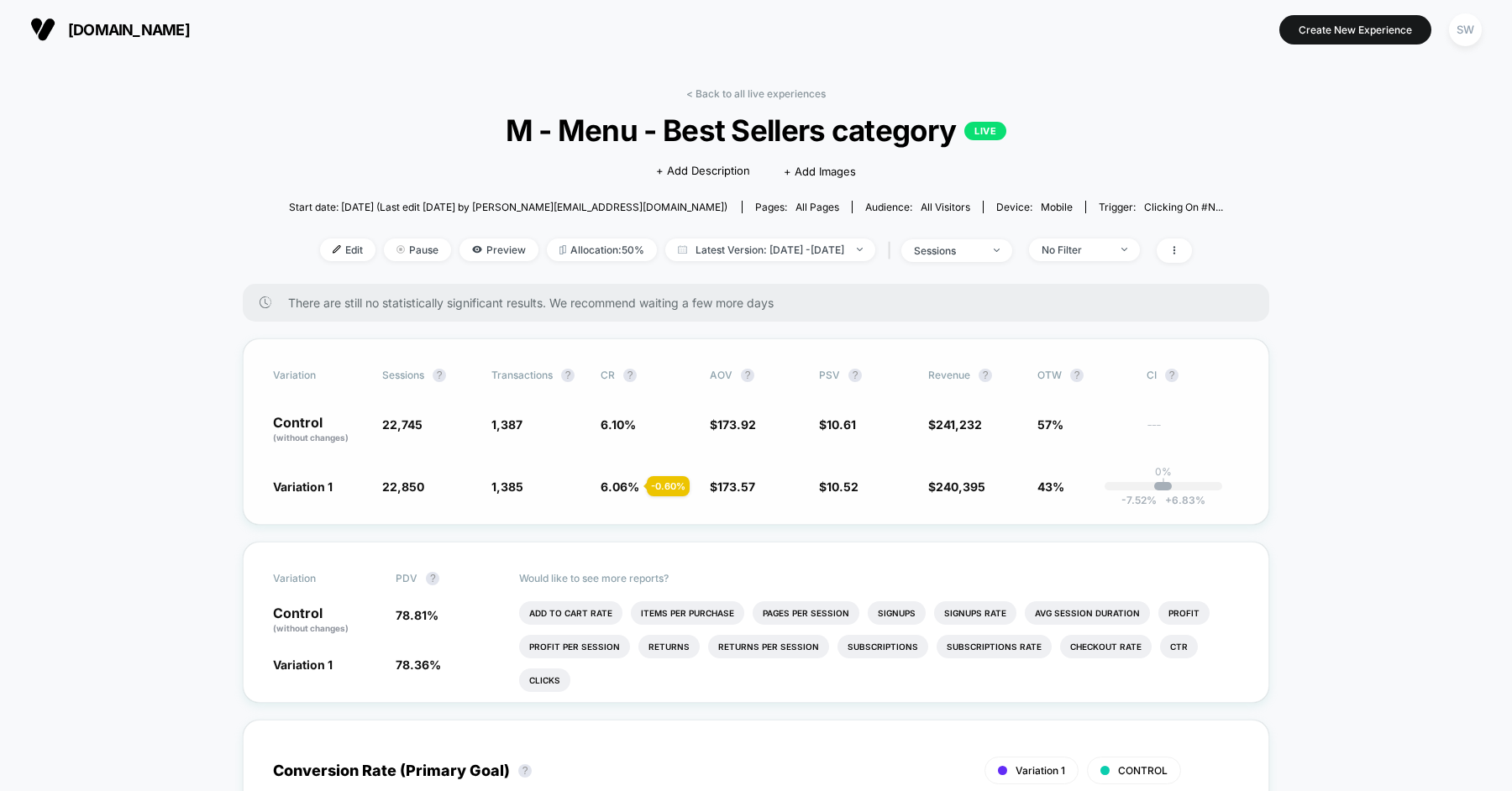
click at [283, 485] on span "Variation 1" at bounding box center [302, 486] width 60 height 14
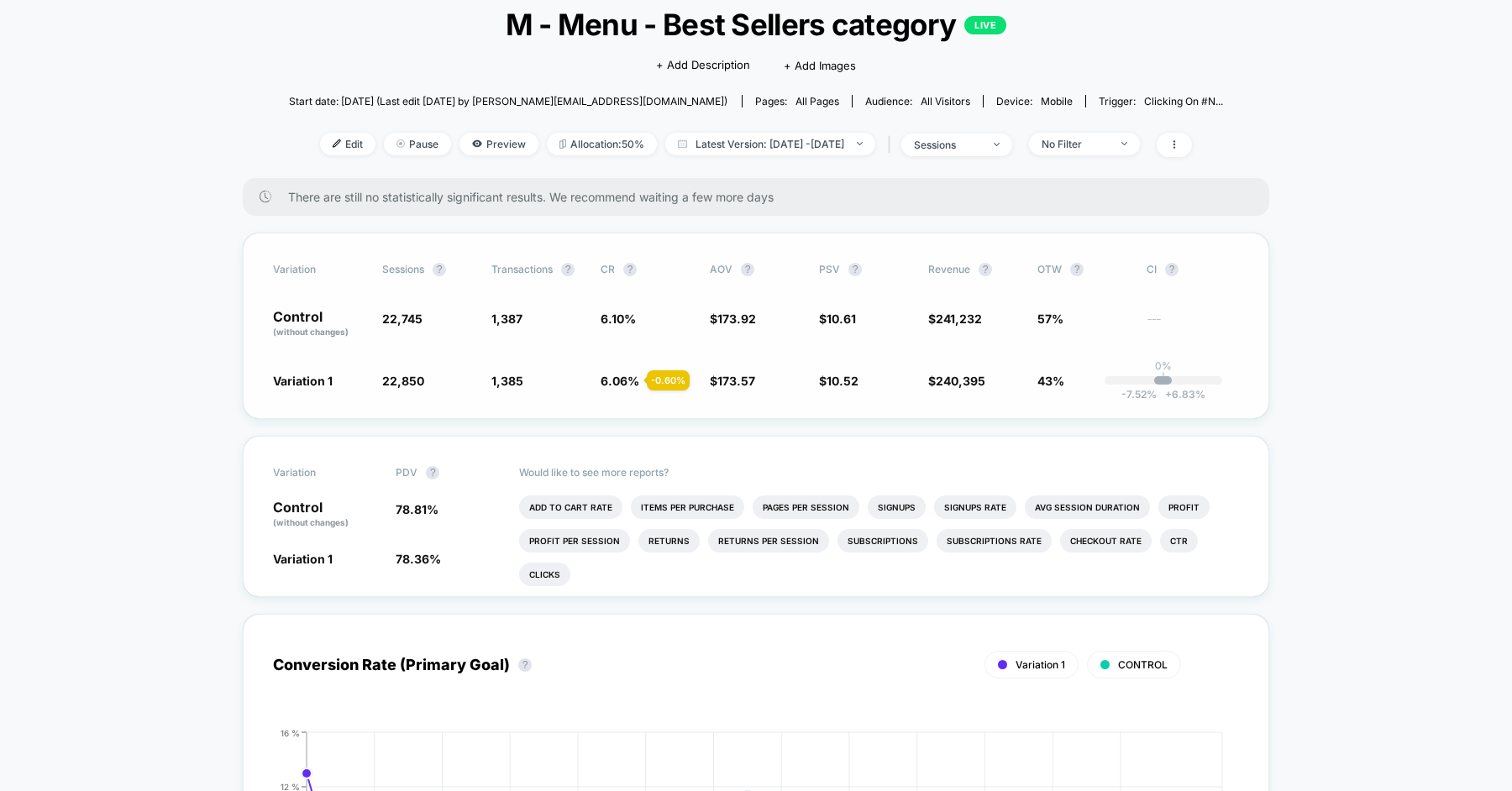
scroll to position [75, 0]
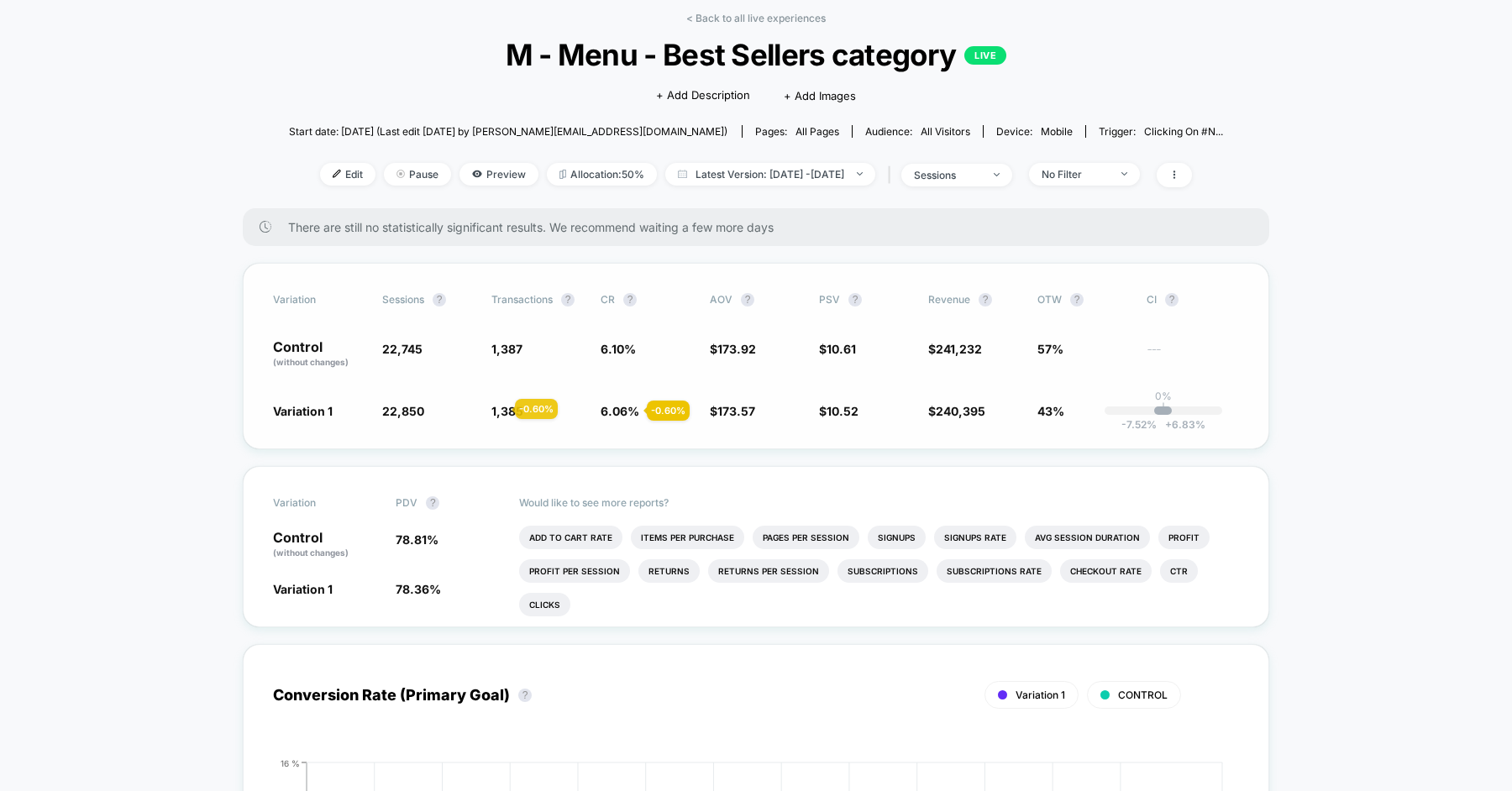
click at [495, 409] on span "1,385" at bounding box center [507, 411] width 32 height 14
click at [495, 349] on span "1,387" at bounding box center [507, 349] width 31 height 14
click at [508, 354] on span "1,387" at bounding box center [507, 349] width 31 height 14
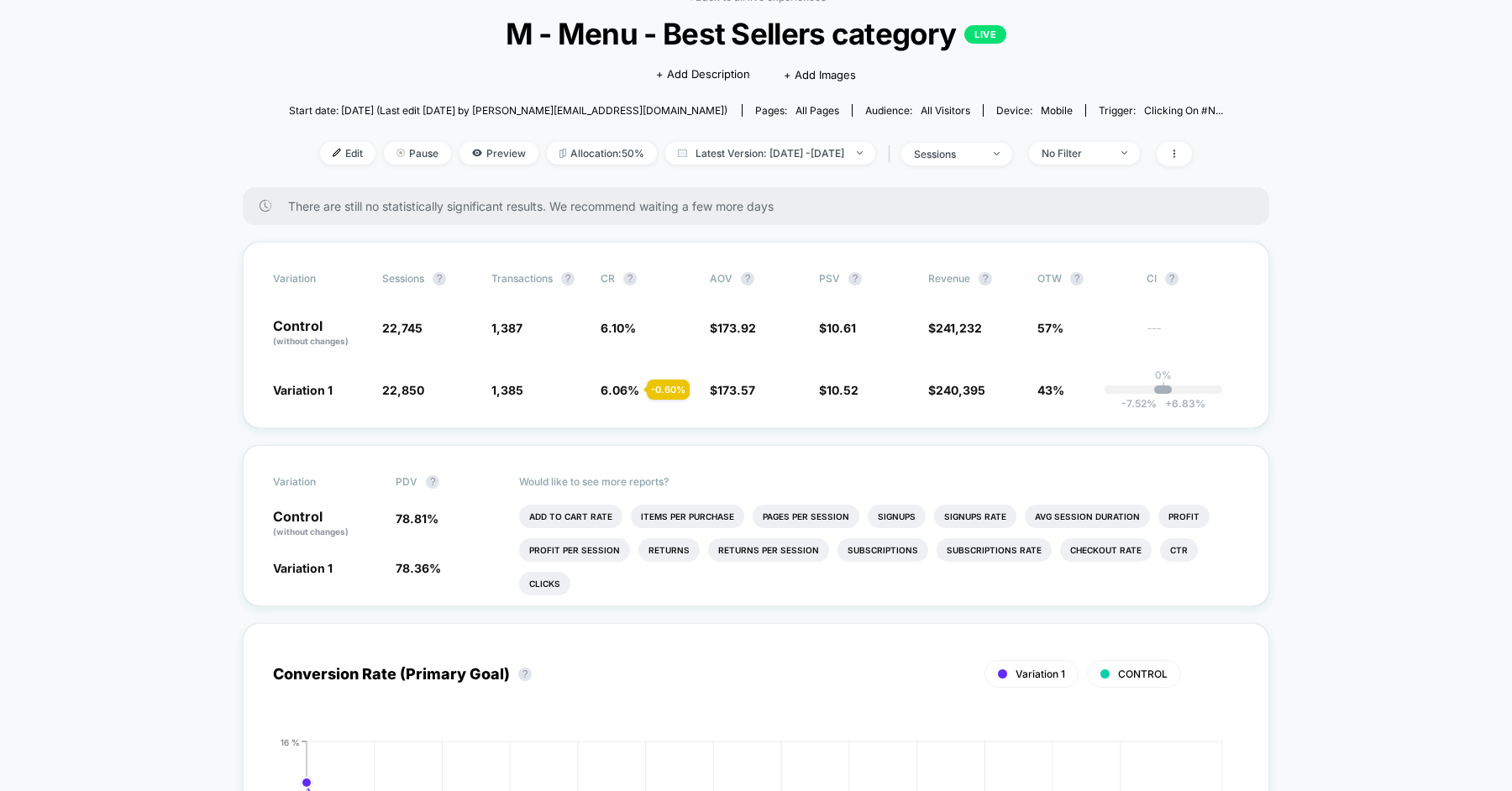
scroll to position [71, 0]
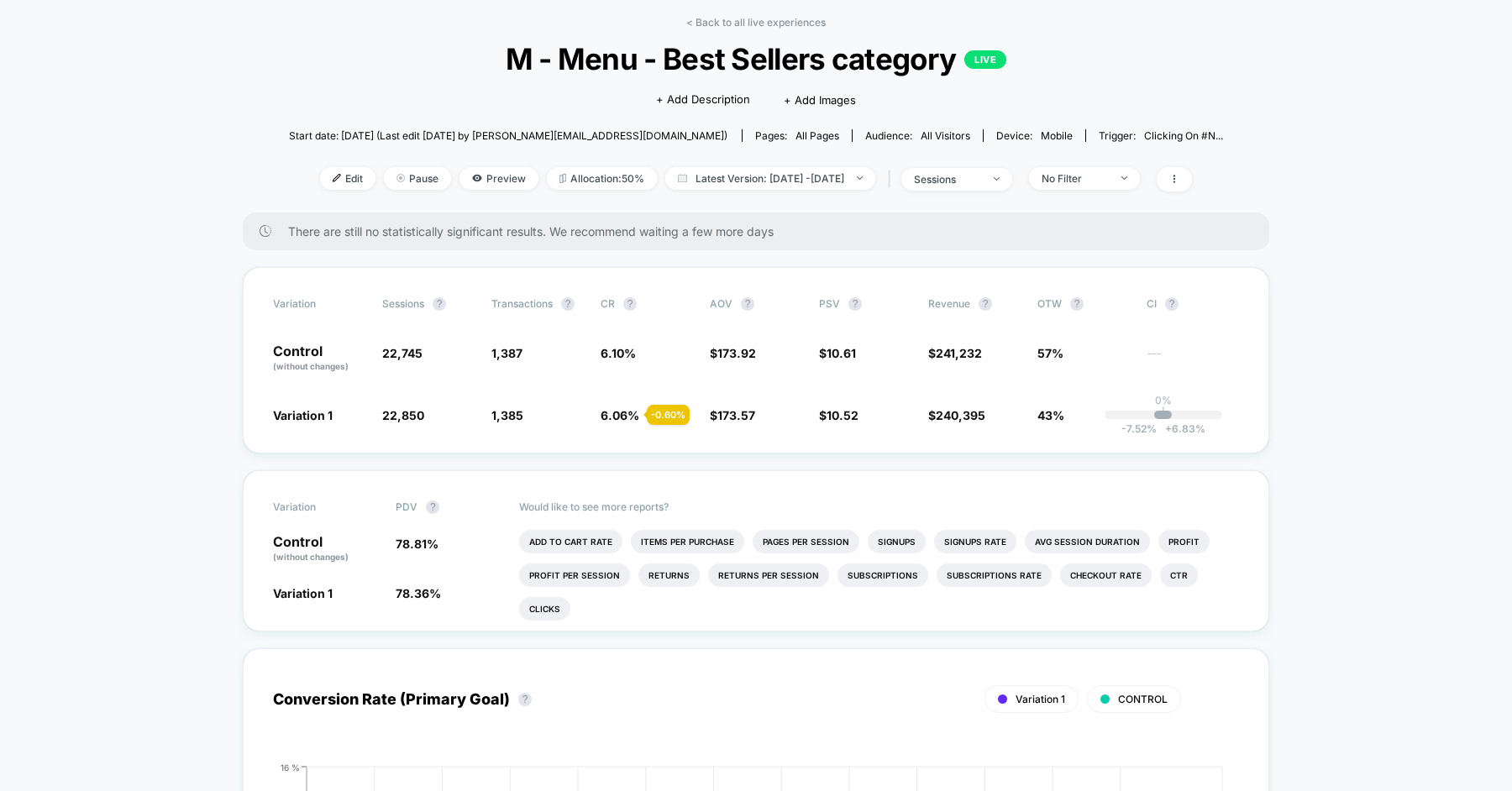
click at [653, 54] on span "M - Menu - Best Sellers category LIVE" at bounding box center [755, 59] width 840 height 35
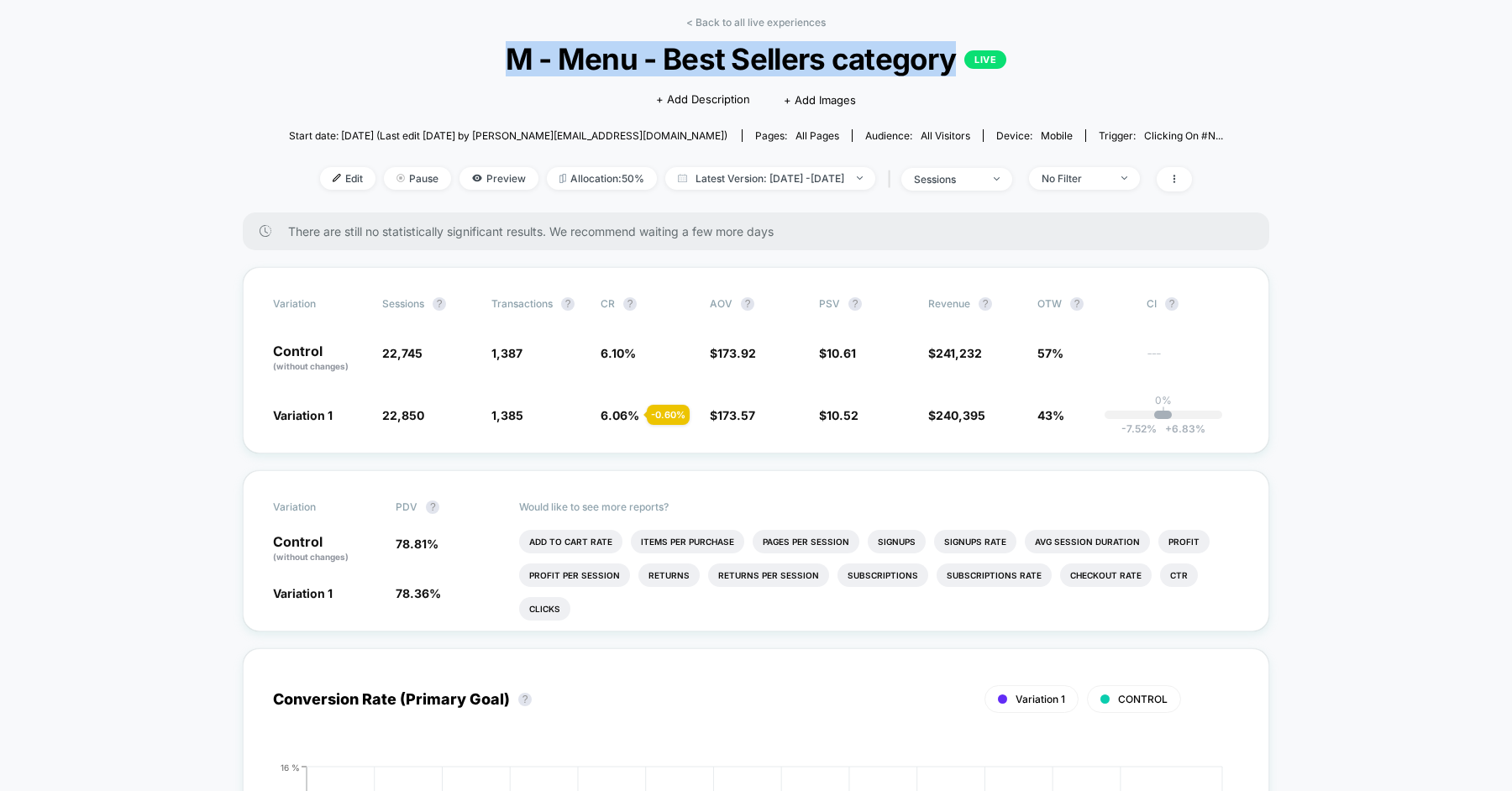
click at [426, 79] on div "< Back to all live experiences M - Menu - Best Sellers category LIVE Click to e…" at bounding box center [756, 113] width 935 height 196
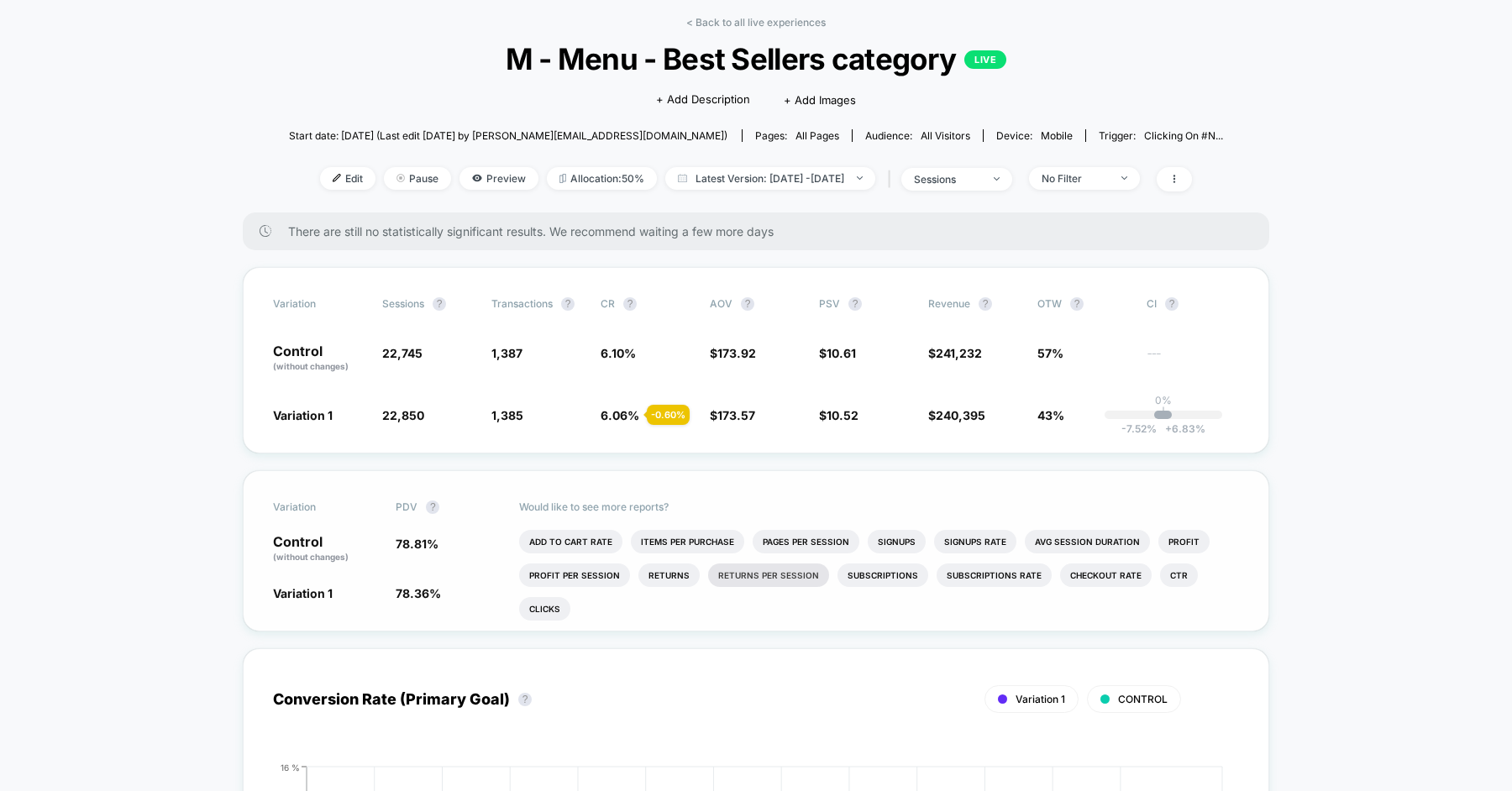
scroll to position [110, 0]
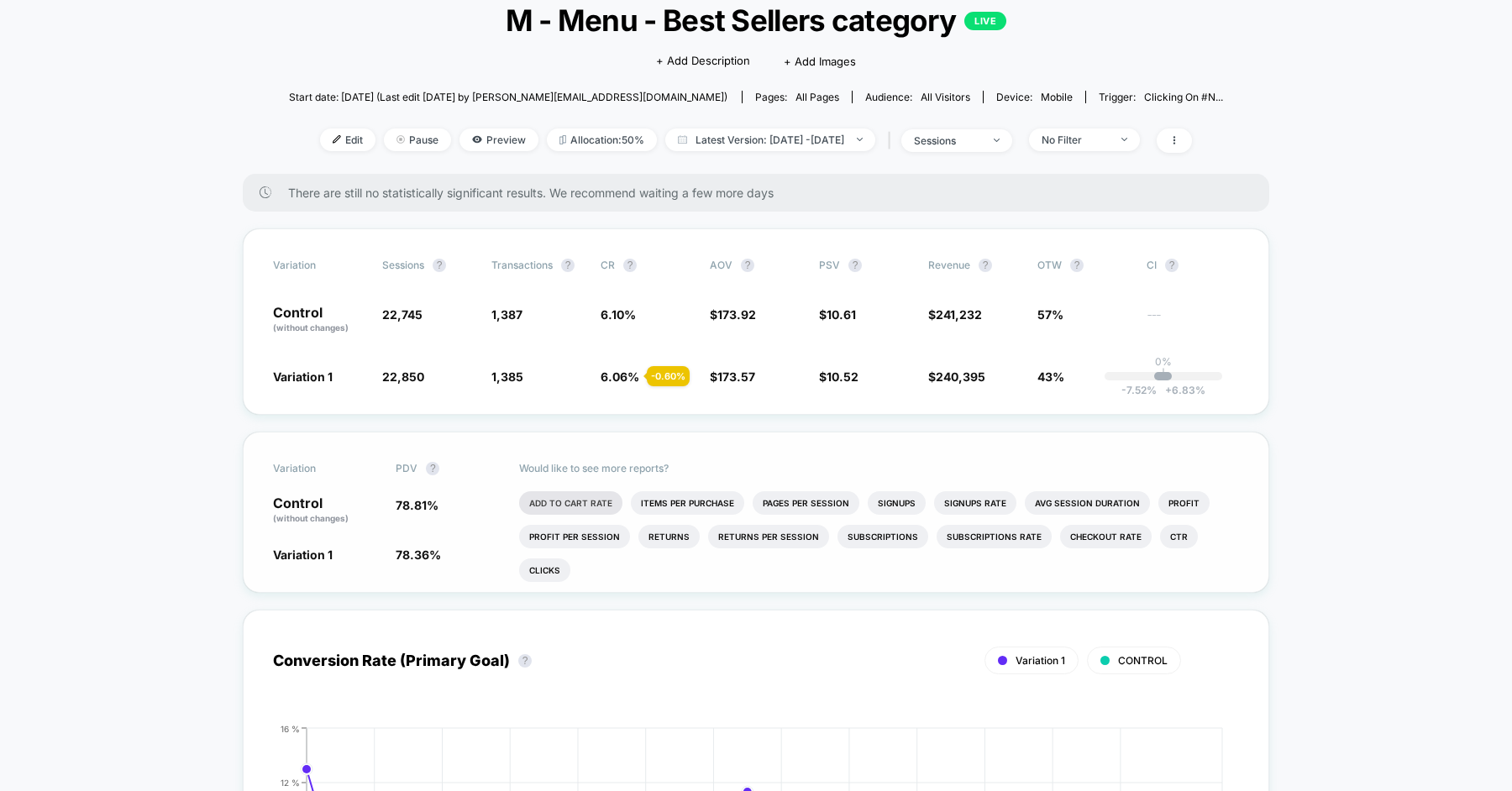
click at [555, 497] on li "Add To Cart Rate" at bounding box center [570, 503] width 103 height 23
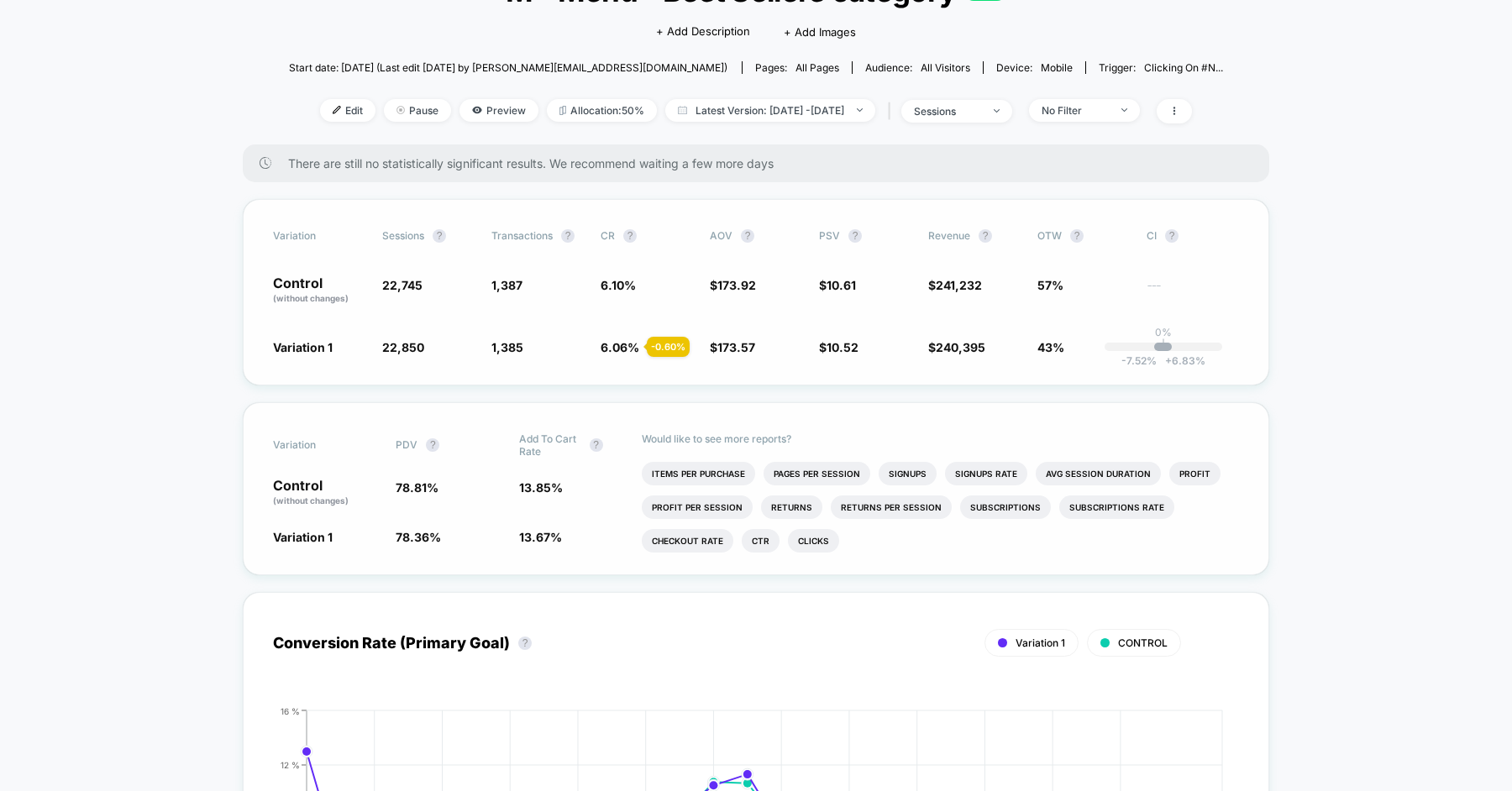
scroll to position [137, 0]
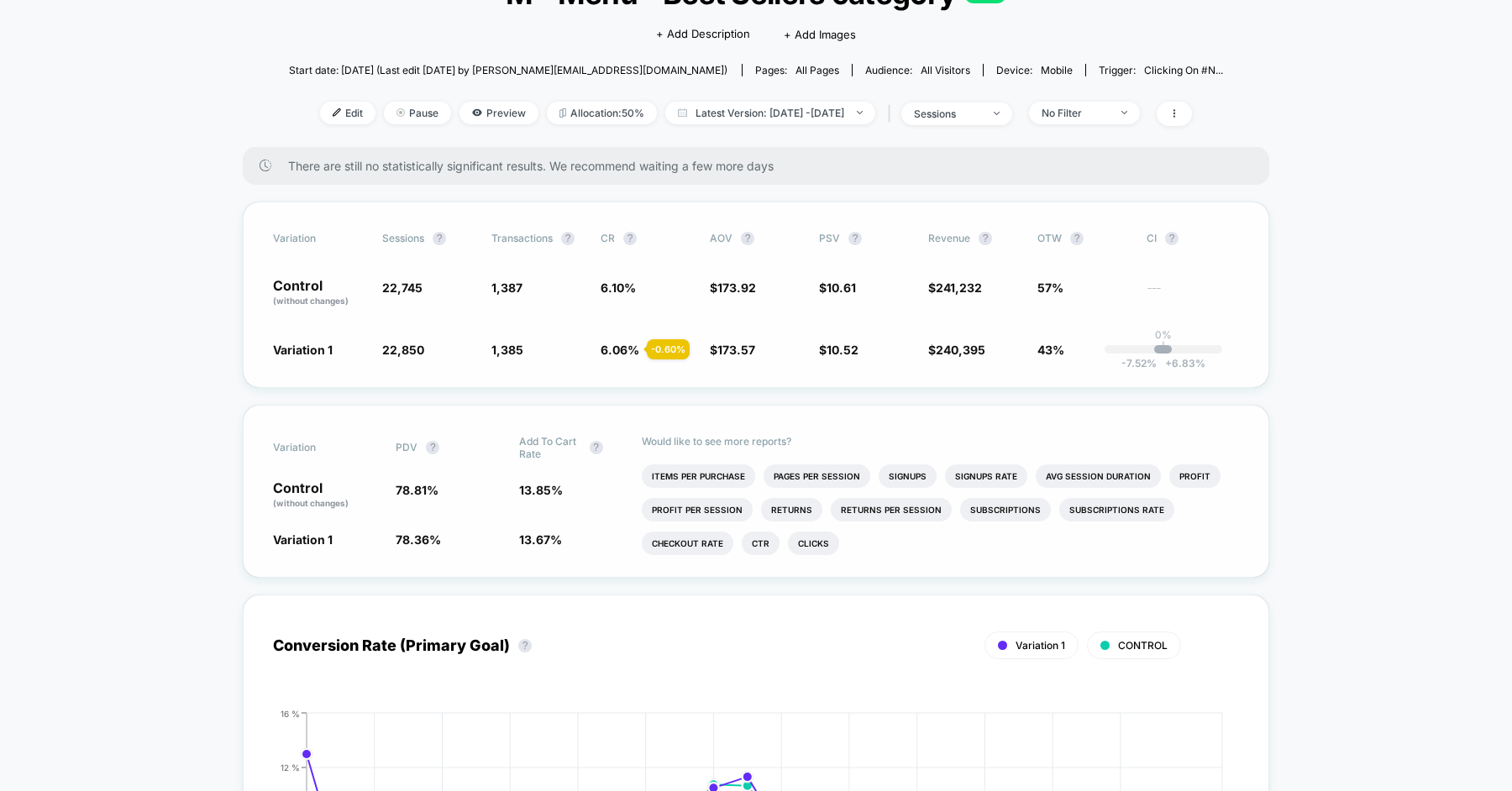
click at [692, 204] on div "Variation Sessions ? Transactions ? CR ? AOV ? PSV ? Revenue ? OTW ? CI ? Contr…" at bounding box center [756, 294] width 1026 height 186
click at [852, 241] on button "?" at bounding box center [855, 239] width 14 height 14
click at [877, 215] on div "Variation Sessions ? Transactions ? CR ? AOV ? PSV ? Revenue ? OTW ? CI ? Contr…" at bounding box center [756, 294] width 1026 height 186
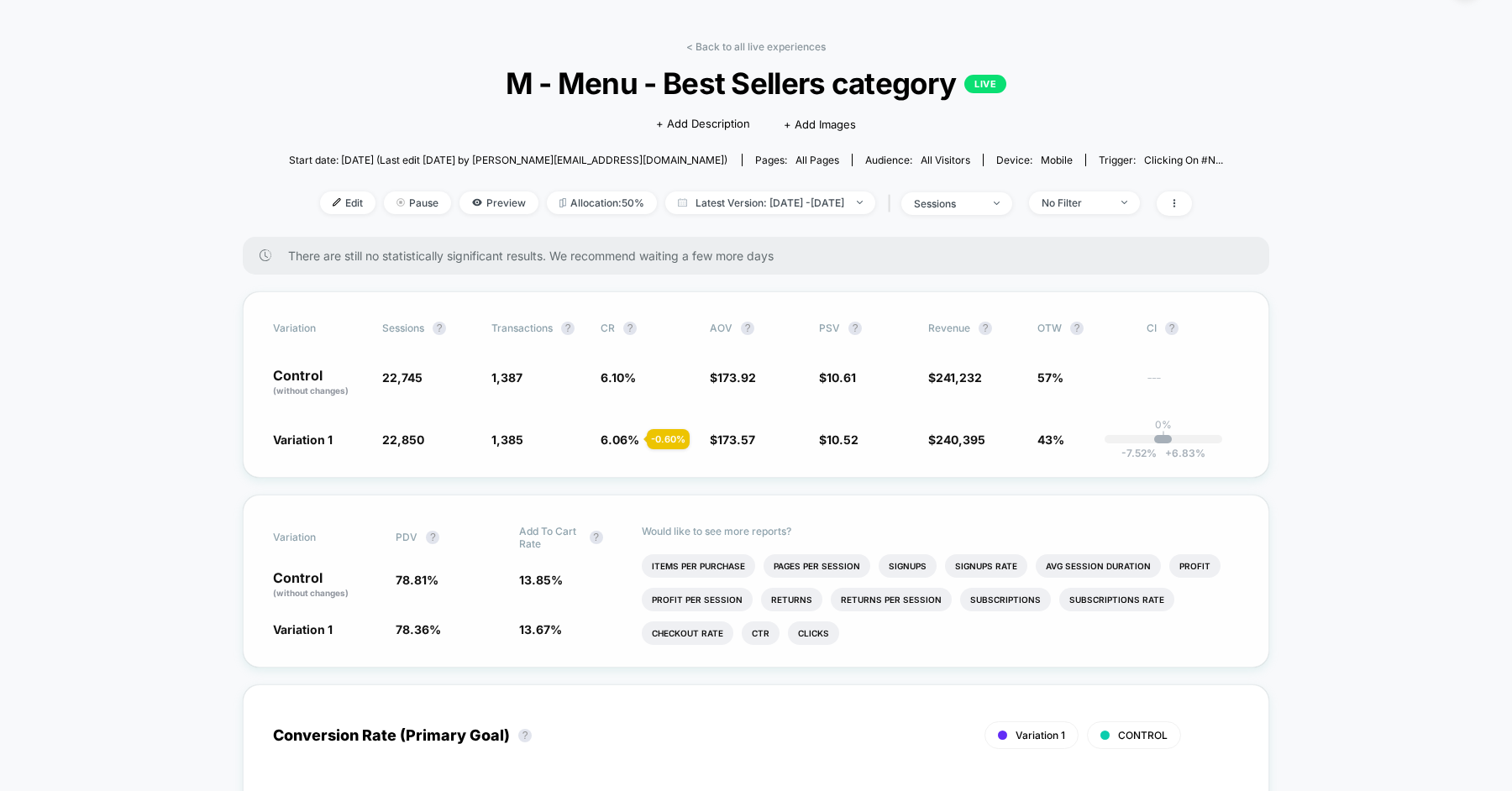
scroll to position [42, 0]
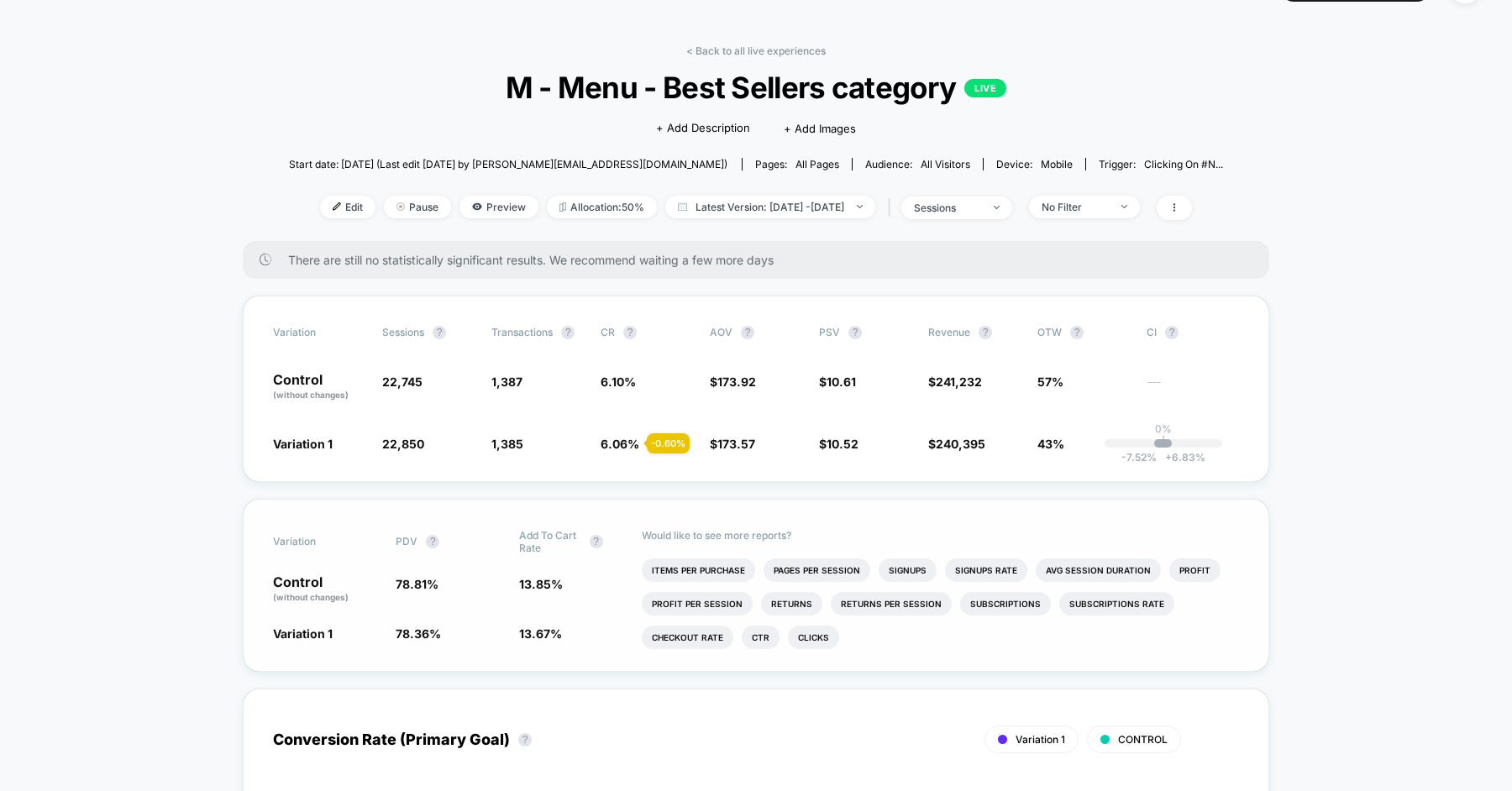
click at [720, 50] on link "< Back to all live experiences" at bounding box center [756, 50] width 139 height 13
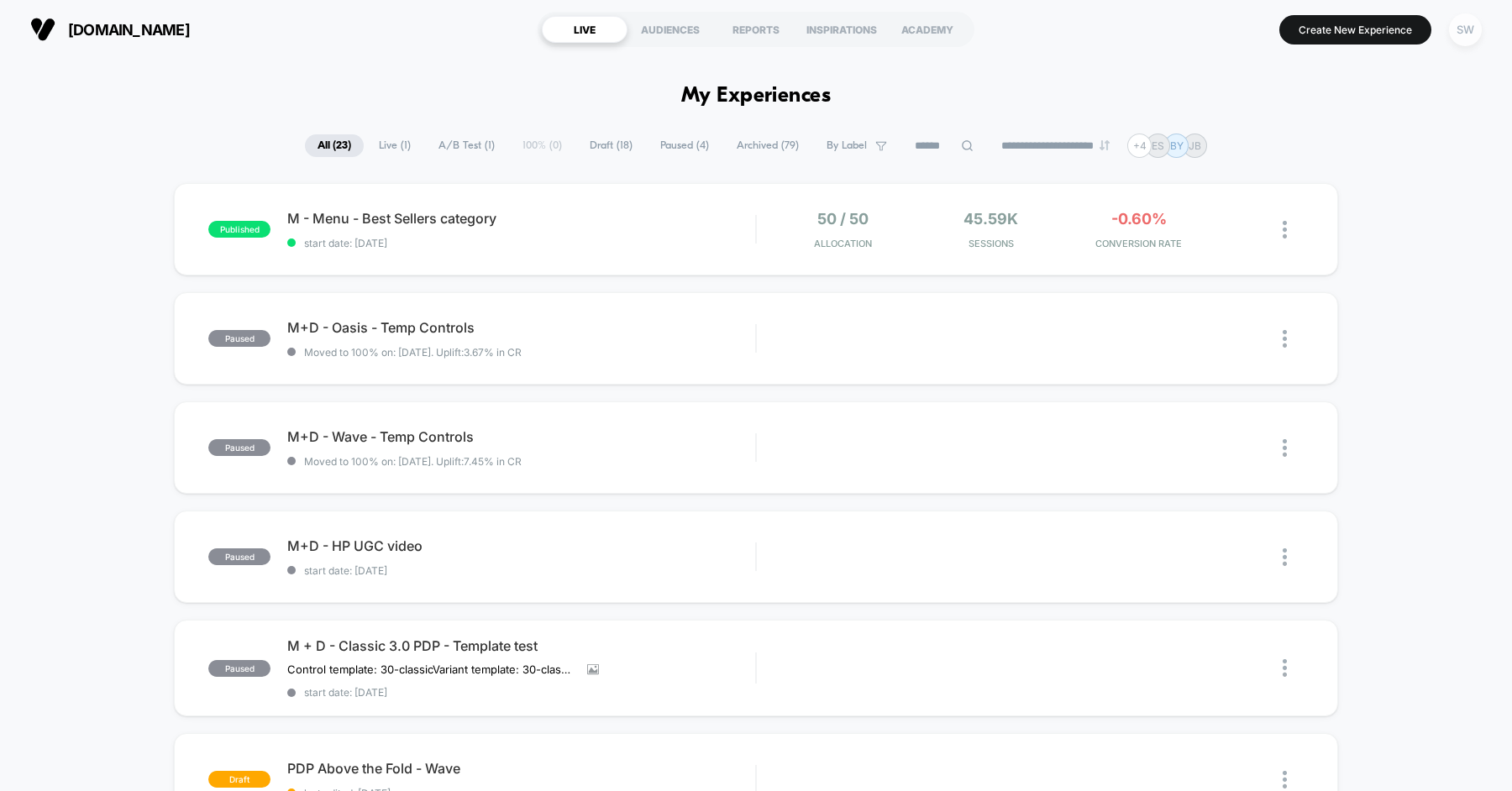
click at [1471, 24] on div "SW" at bounding box center [1465, 30] width 33 height 33
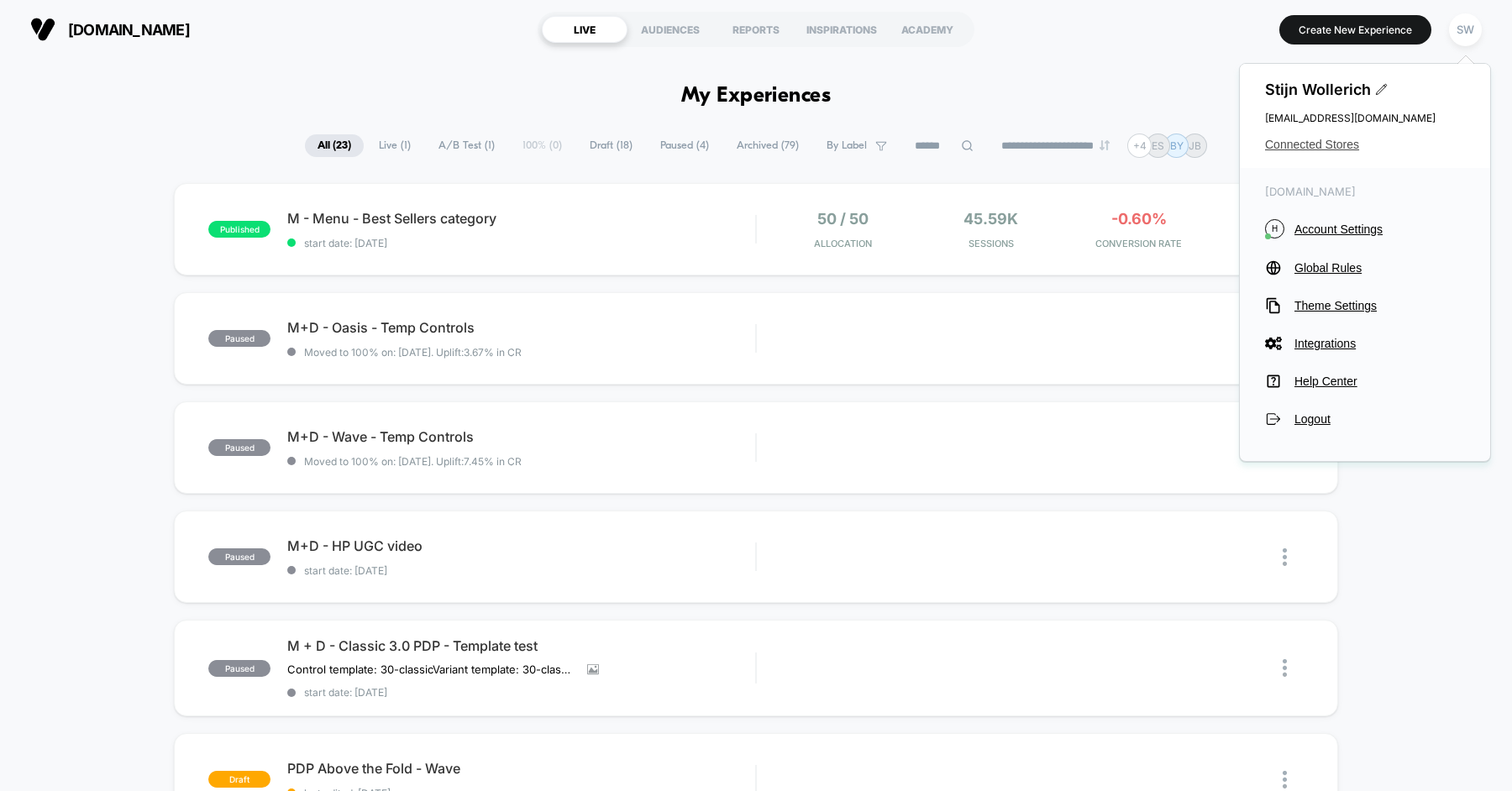
click at [1332, 141] on span "Connected Stores" at bounding box center [1364, 145] width 200 height 14
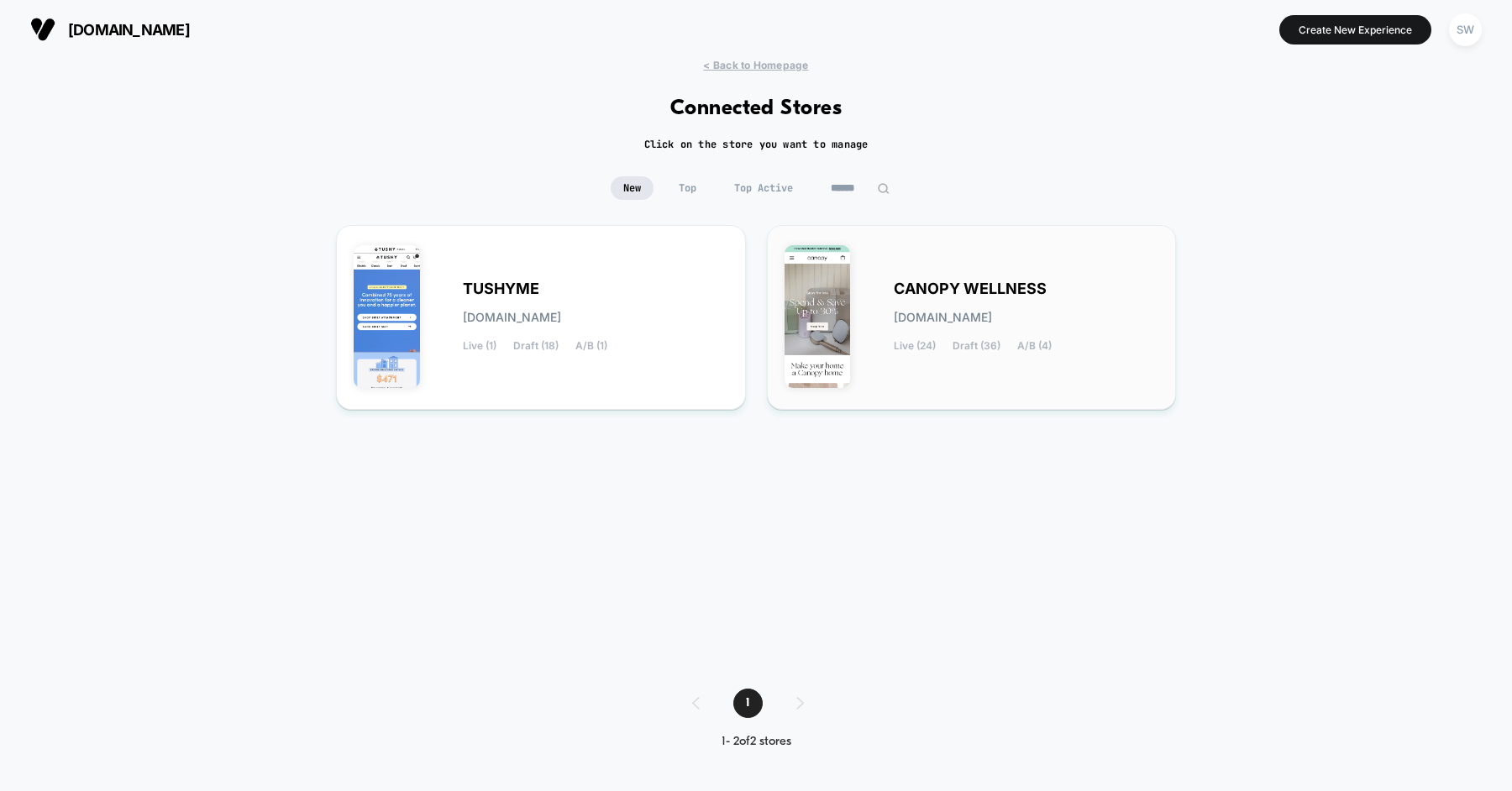
click at [981, 295] on span "CANOPY WELLNESS" at bounding box center [969, 289] width 153 height 12
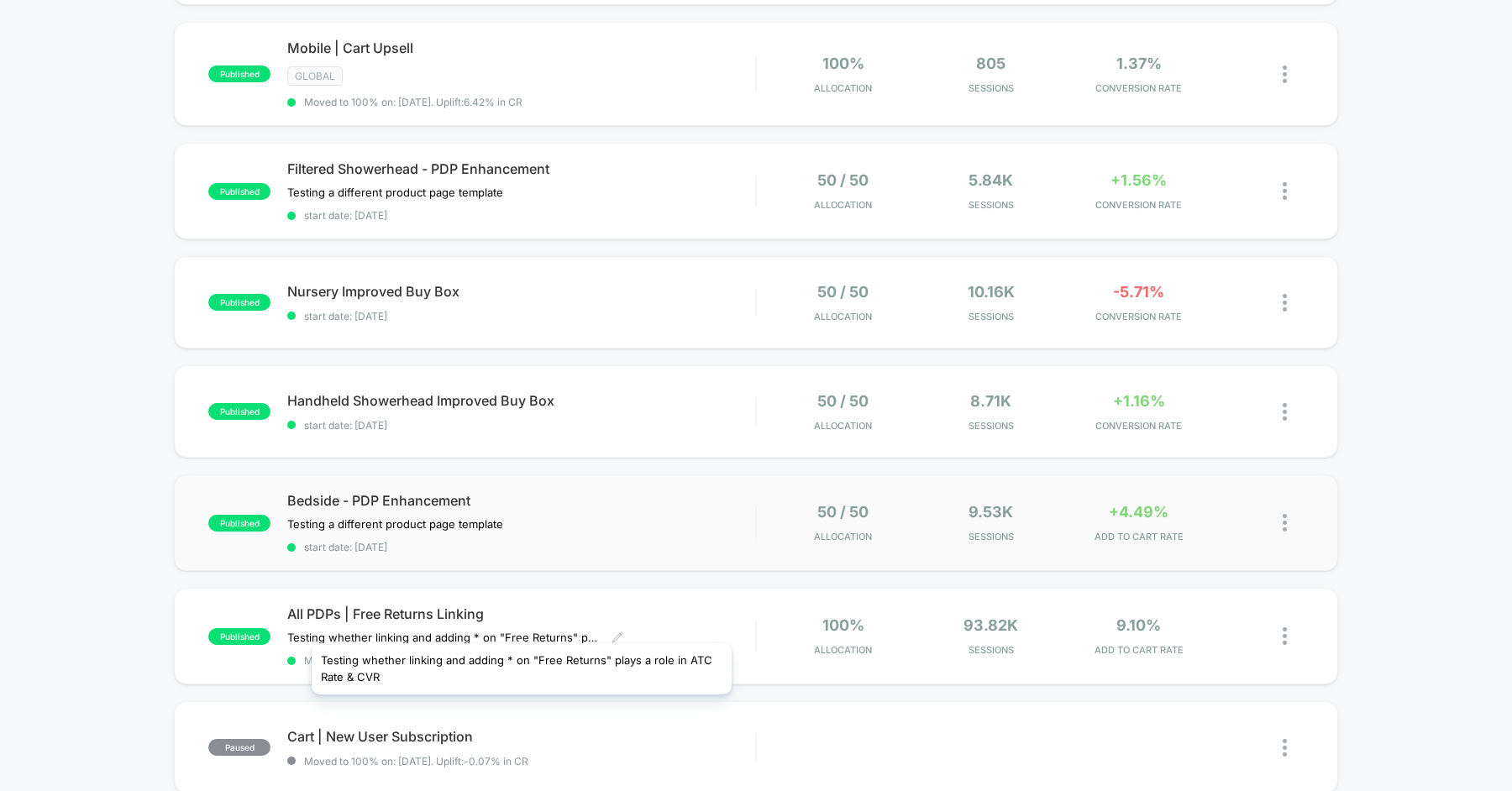
scroll to position [216, 0]
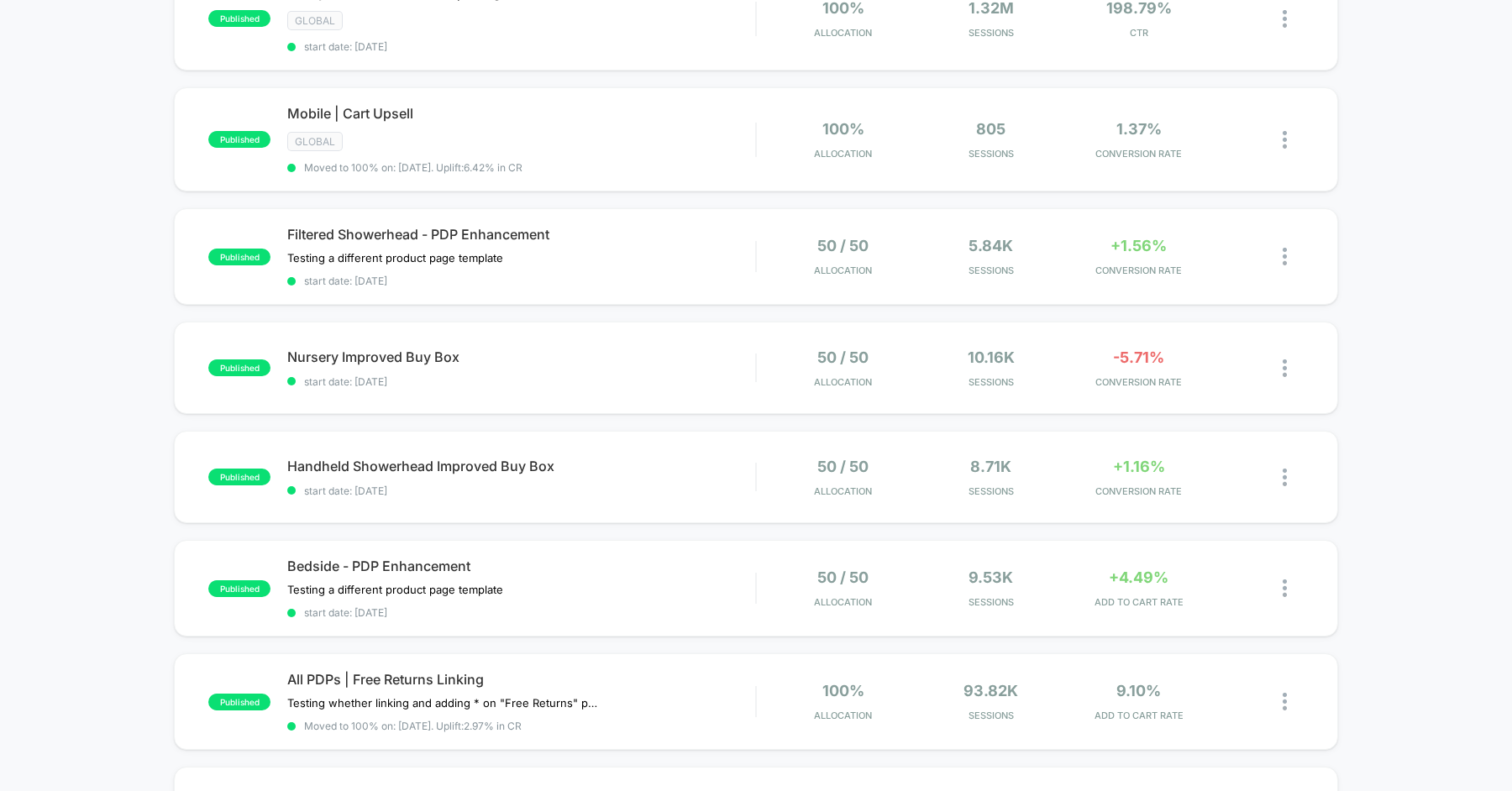
click at [125, 249] on div "published Sticky Announcement Bar | Evergreen GLOBAL start date: [DATE] 100% Al…" at bounding box center [756, 707] width 1512 height 1482
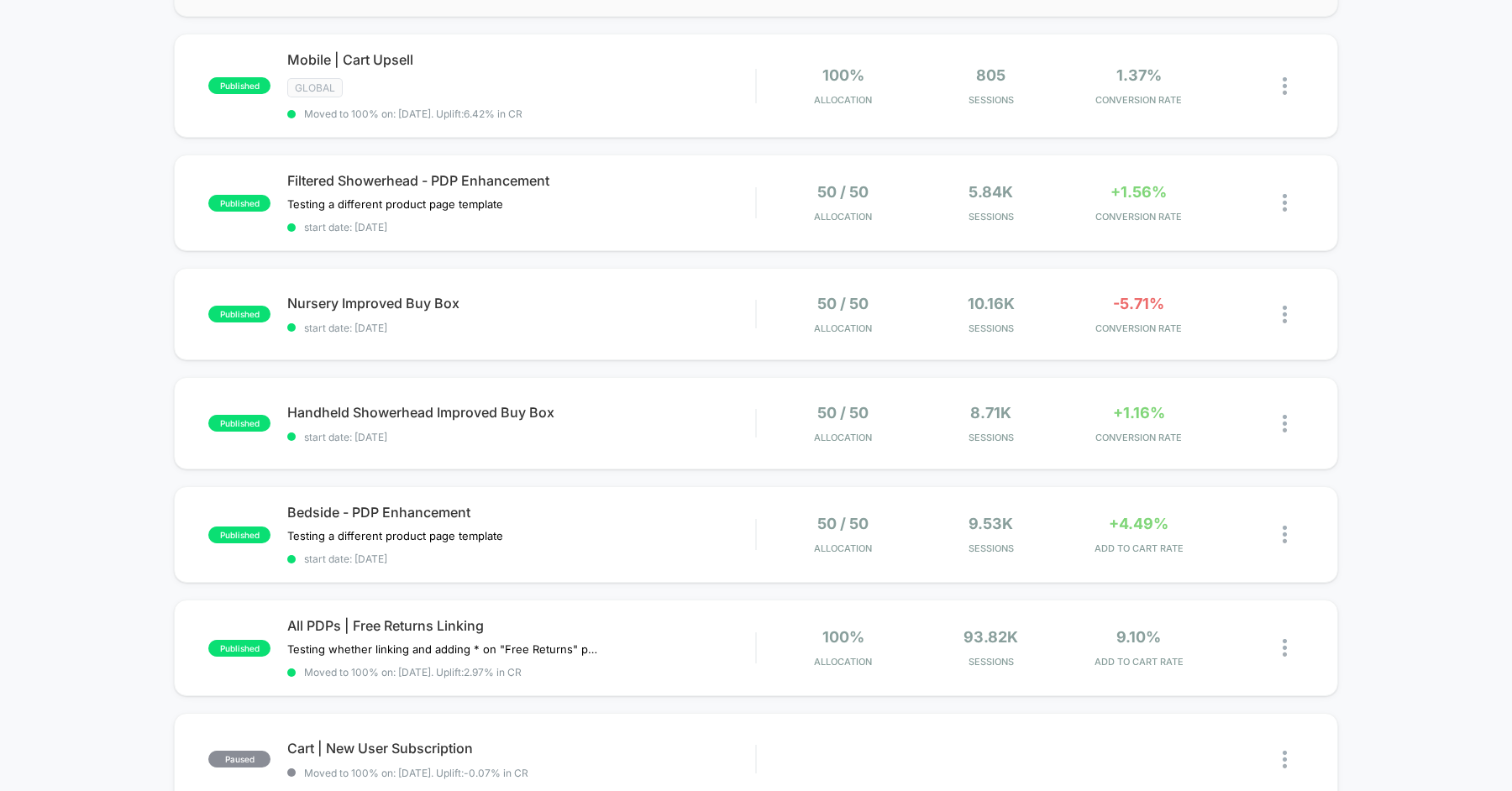
scroll to position [0, 0]
